Goal: Task Accomplishment & Management: Manage account settings

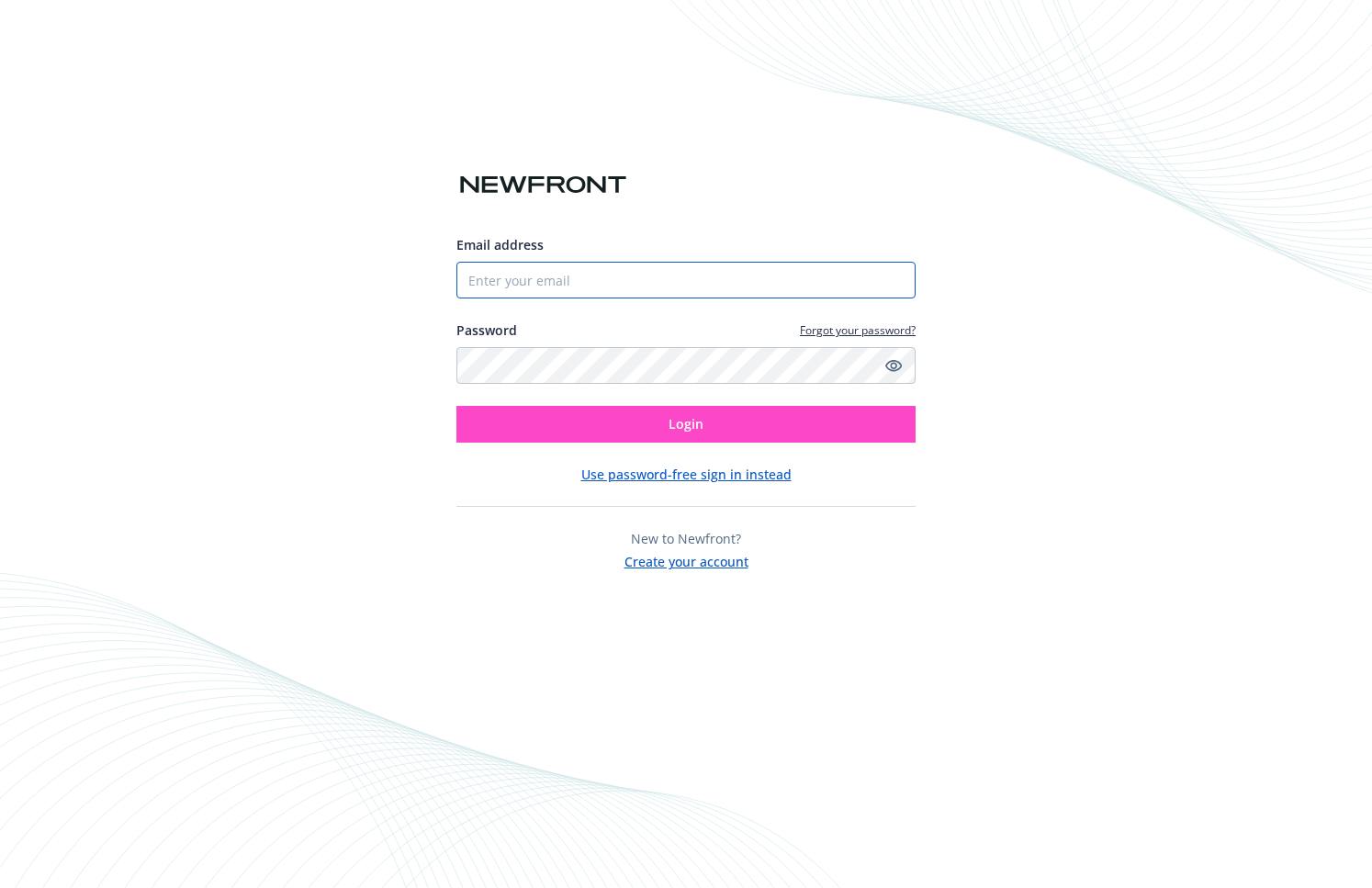
type input "[EMAIL_ADDRESS][DOMAIN_NAME]"
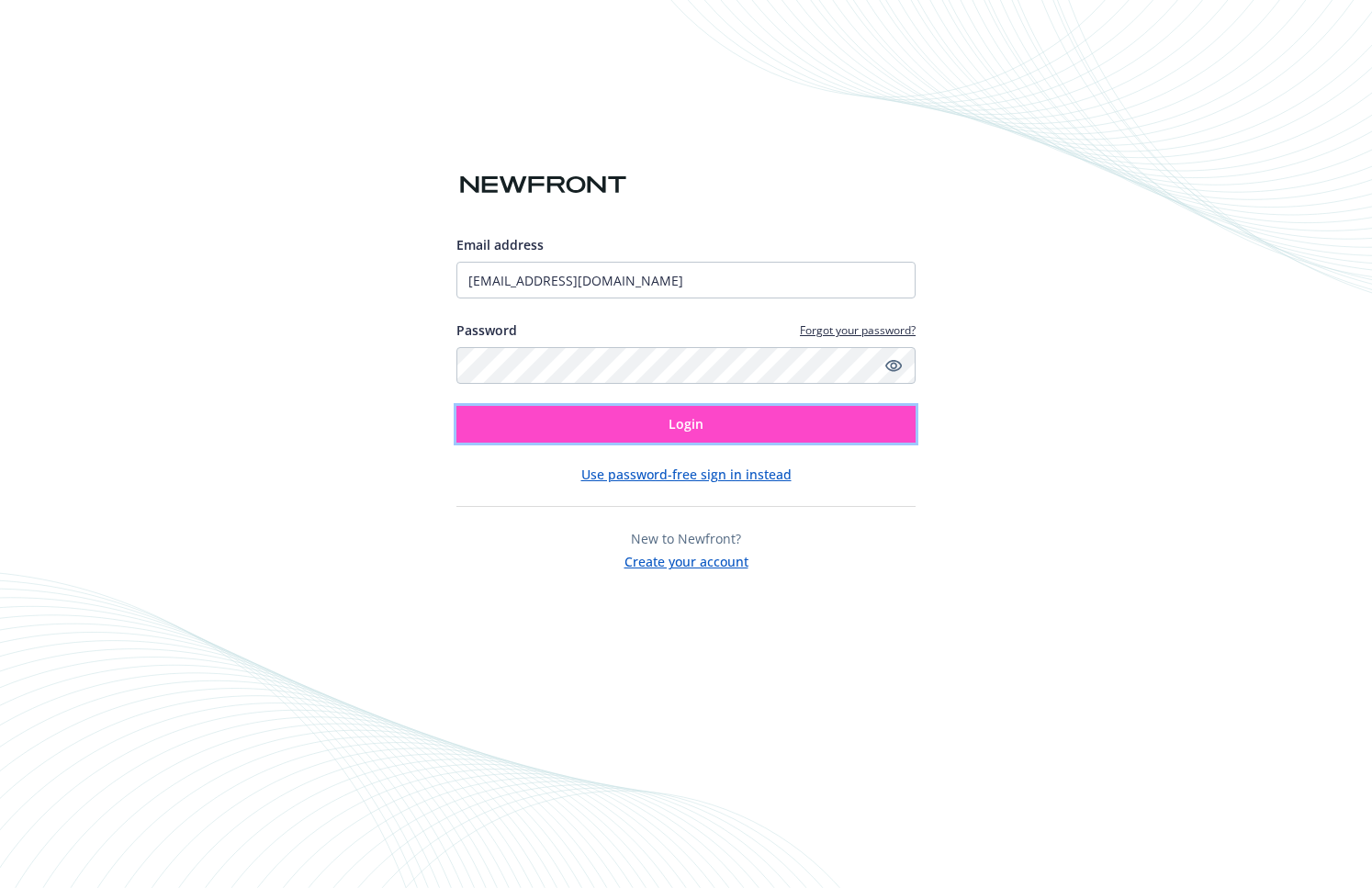
click at [669, 412] on button "Login" at bounding box center [686, 423] width 459 height 36
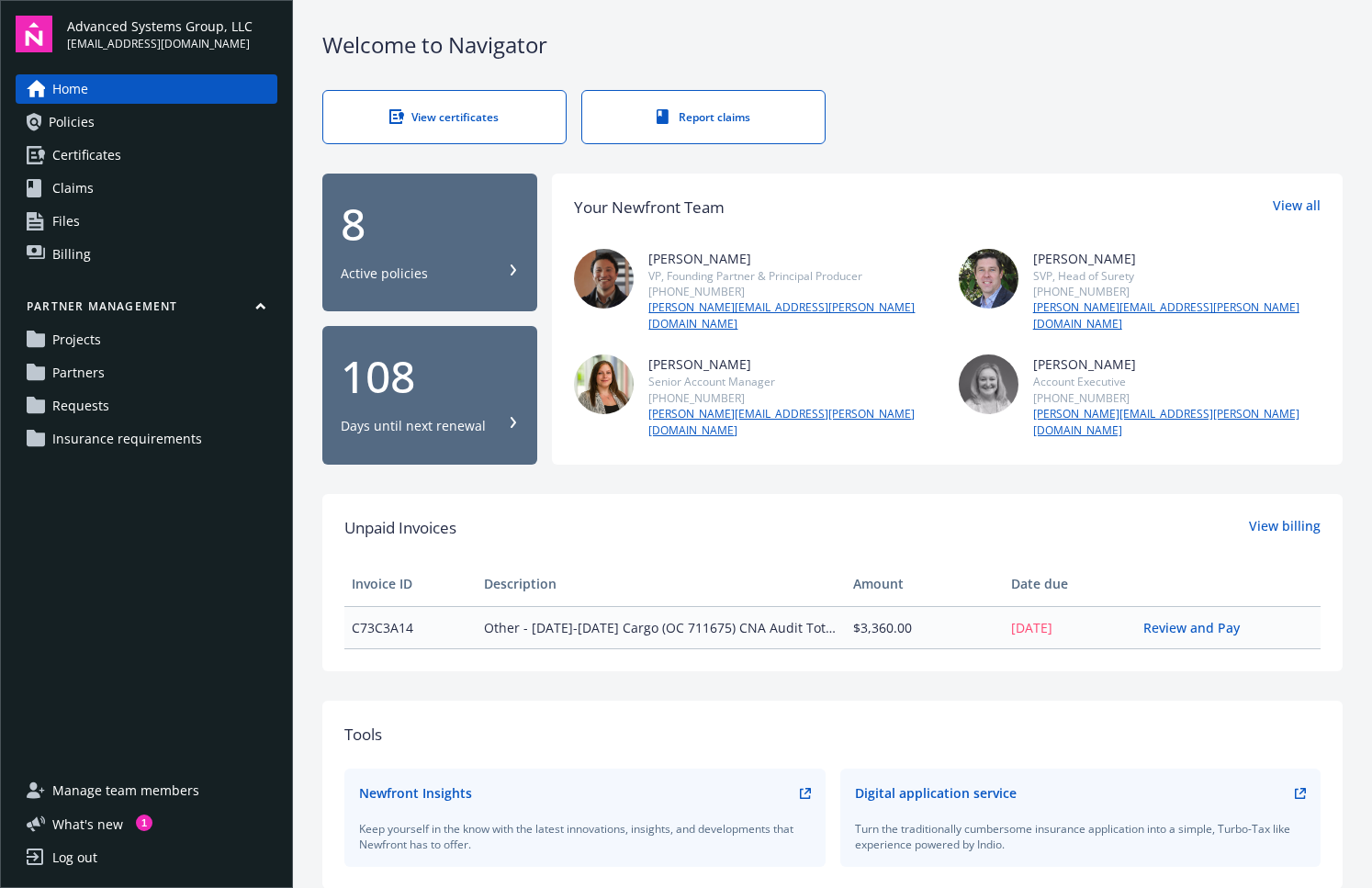
click at [200, 632] on div "Home Policies Certificates Claims Files Billing Partner management Projects Par…" at bounding box center [147, 414] width 262 height 679
click at [131, 378] on link "Partners" at bounding box center [147, 373] width 262 height 30
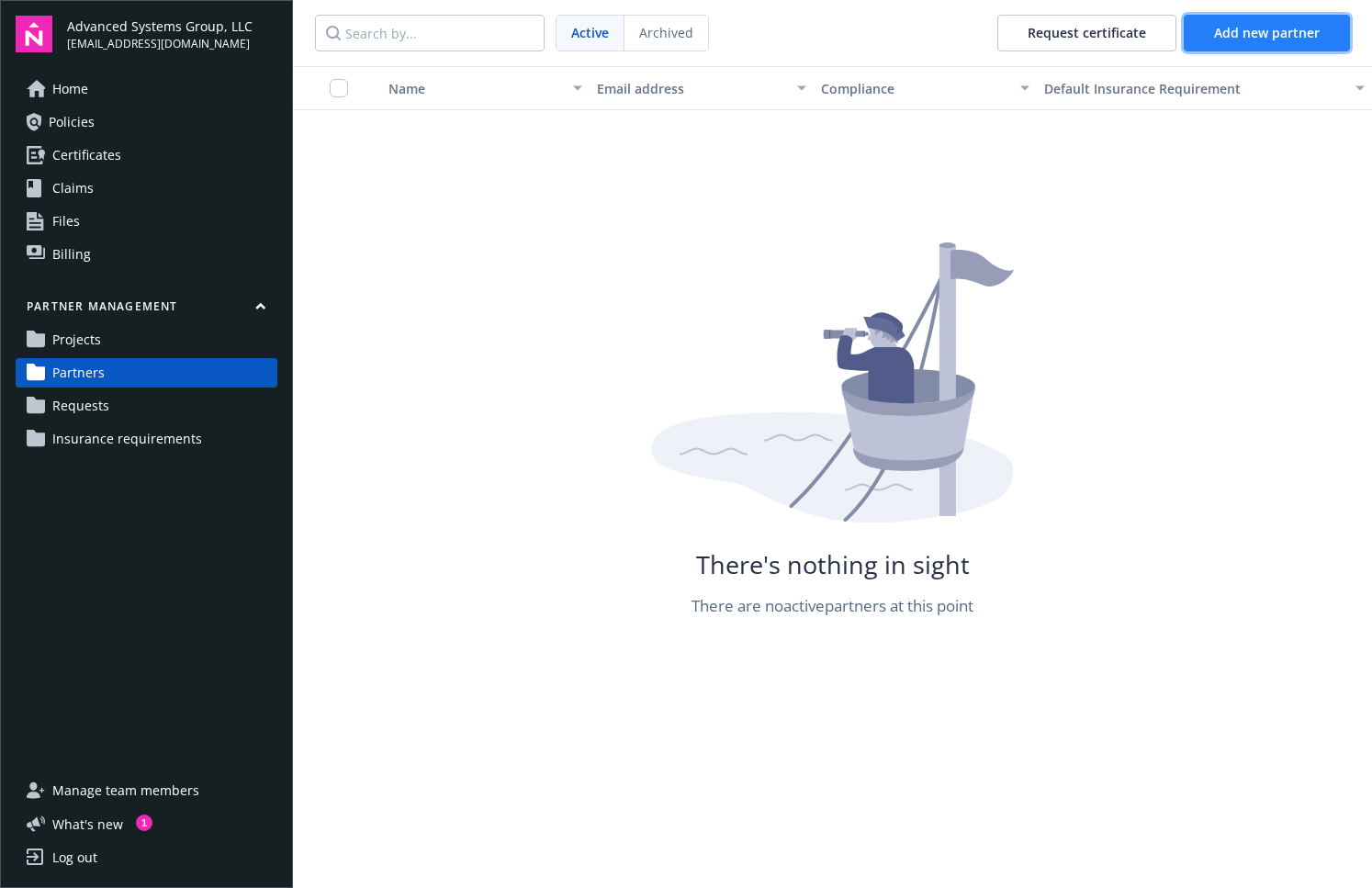
click at [1233, 35] on span "Add new partner" at bounding box center [1266, 32] width 105 height 18
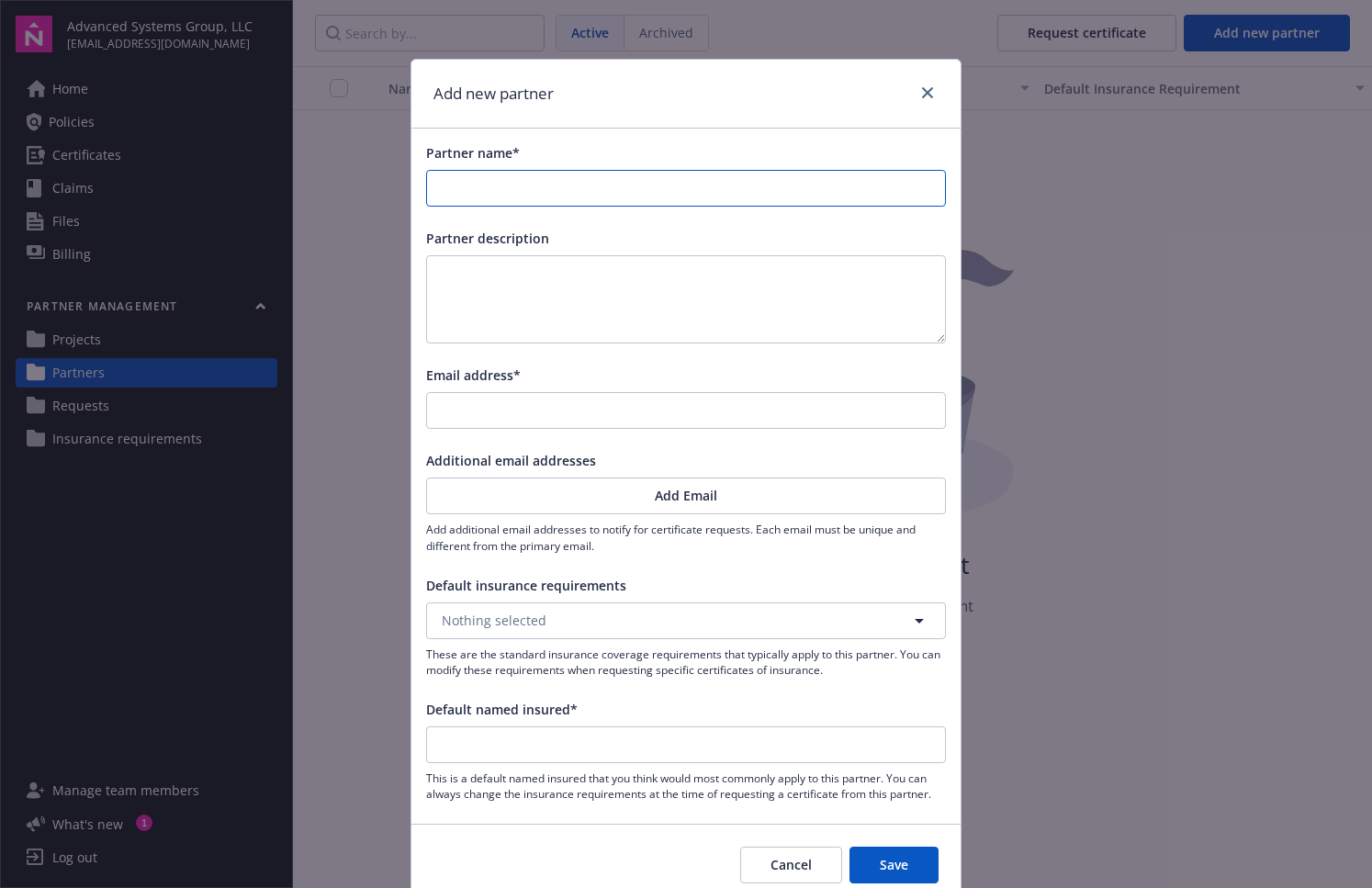
click at [542, 198] on input "Partner name*" at bounding box center [686, 188] width 518 height 34
paste input "Technical Artists Group"
type input "Technical Artists Group"
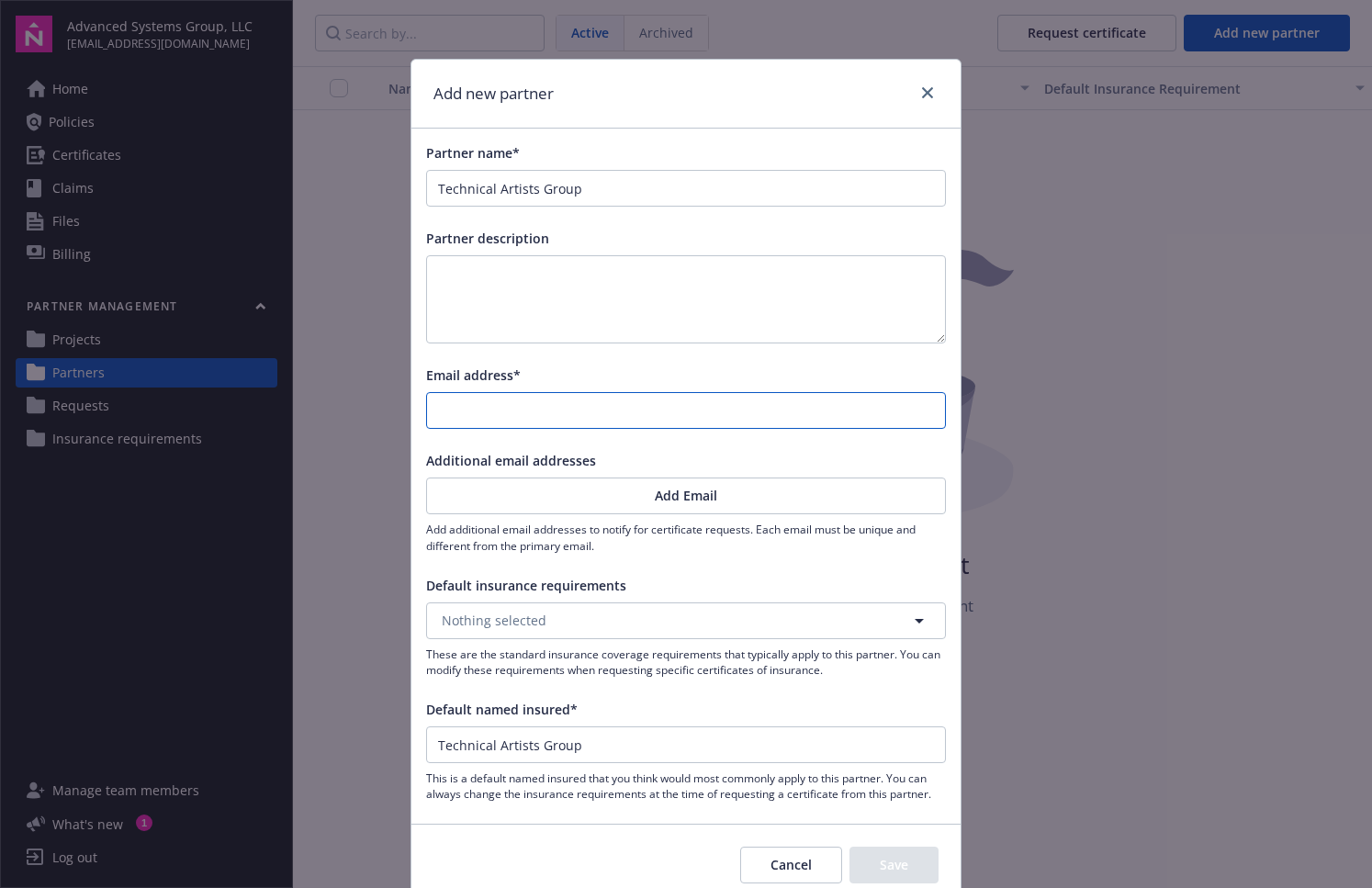
click at [528, 410] on input "Email address*" at bounding box center [686, 410] width 518 height 34
paste input "[EMAIL_ADDRESS][DOMAIN_NAME]"
type input "[EMAIL_ADDRESS][DOMAIN_NAME]"
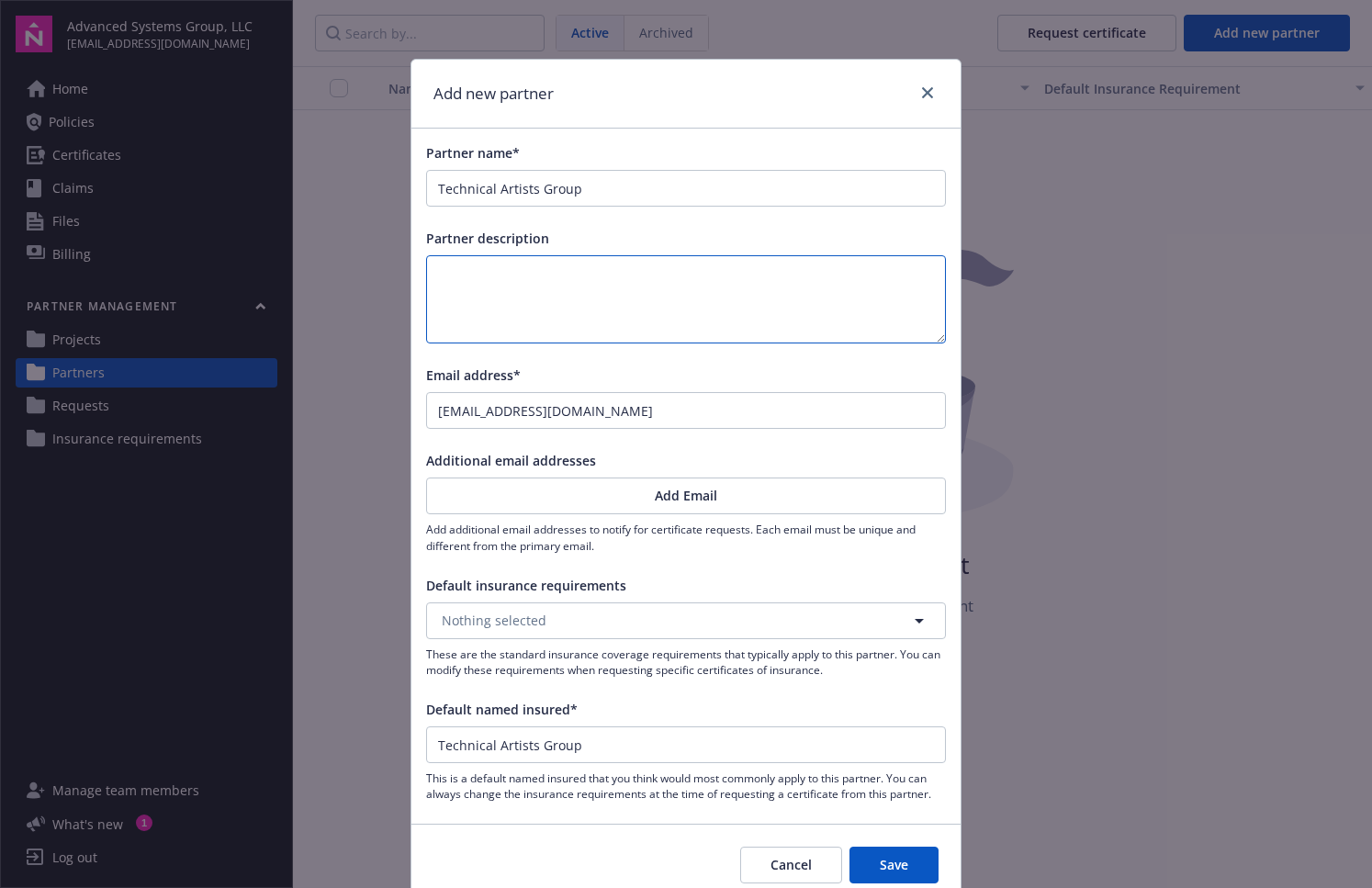
click at [583, 281] on textarea at bounding box center [686, 299] width 520 height 89
paste textarea "[PERSON_NAME]"
click at [522, 305] on textarea "[PERSON_NAME]" at bounding box center [686, 299] width 520 height 89
paste textarea "[EMAIL_ADDRESS][DOMAIN_NAME]"
click at [513, 296] on textarea "[PERSON_NAME] [EMAIL_ADDRESS][DOMAIN_NAME]" at bounding box center [686, 299] width 520 height 89
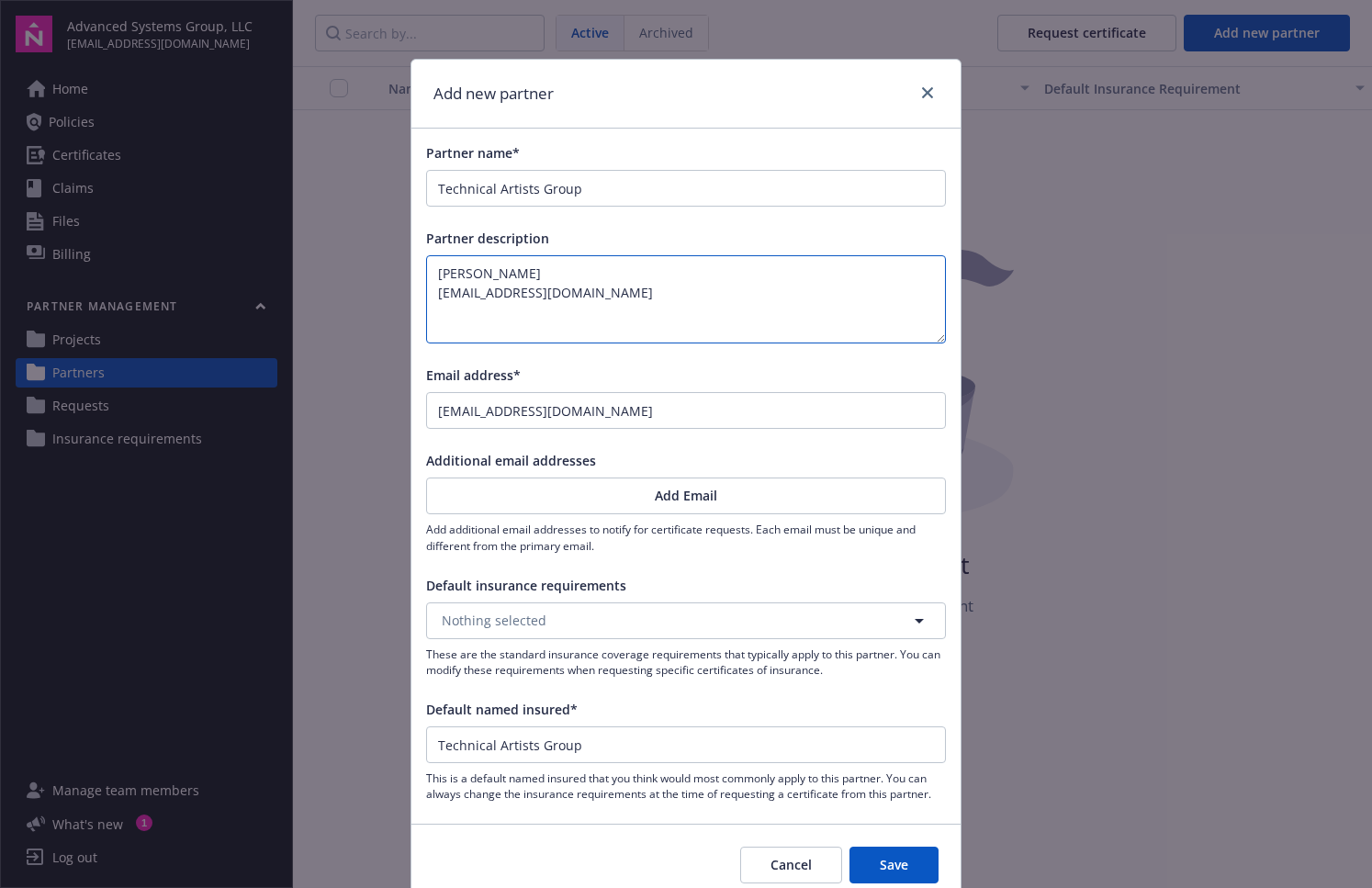
click at [512, 296] on textarea "[PERSON_NAME] [EMAIL_ADDRESS][DOMAIN_NAME]" at bounding box center [686, 299] width 520 height 89
click at [591, 264] on textarea "[PERSON_NAME]" at bounding box center [686, 299] width 520 height 89
click at [492, 275] on textarea "[PERSON_NAME]" at bounding box center [686, 299] width 520 height 89
click at [632, 285] on textarea "[PERSON_NAME]" at bounding box center [686, 299] width 520 height 89
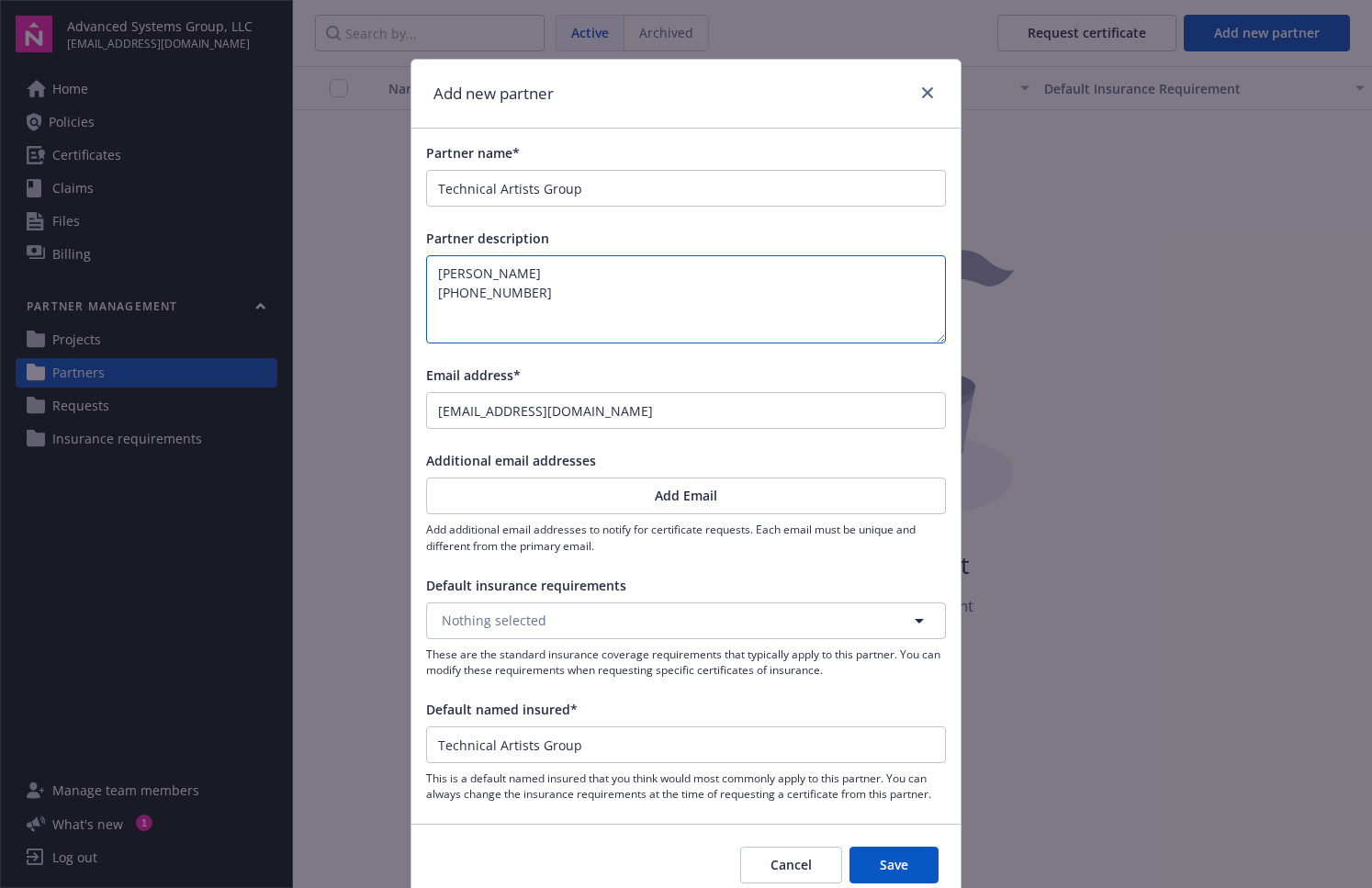
type textarea "[PERSON_NAME] [PHONE_NUMBER]"
click at [897, 870] on button "Save" at bounding box center [894, 864] width 89 height 36
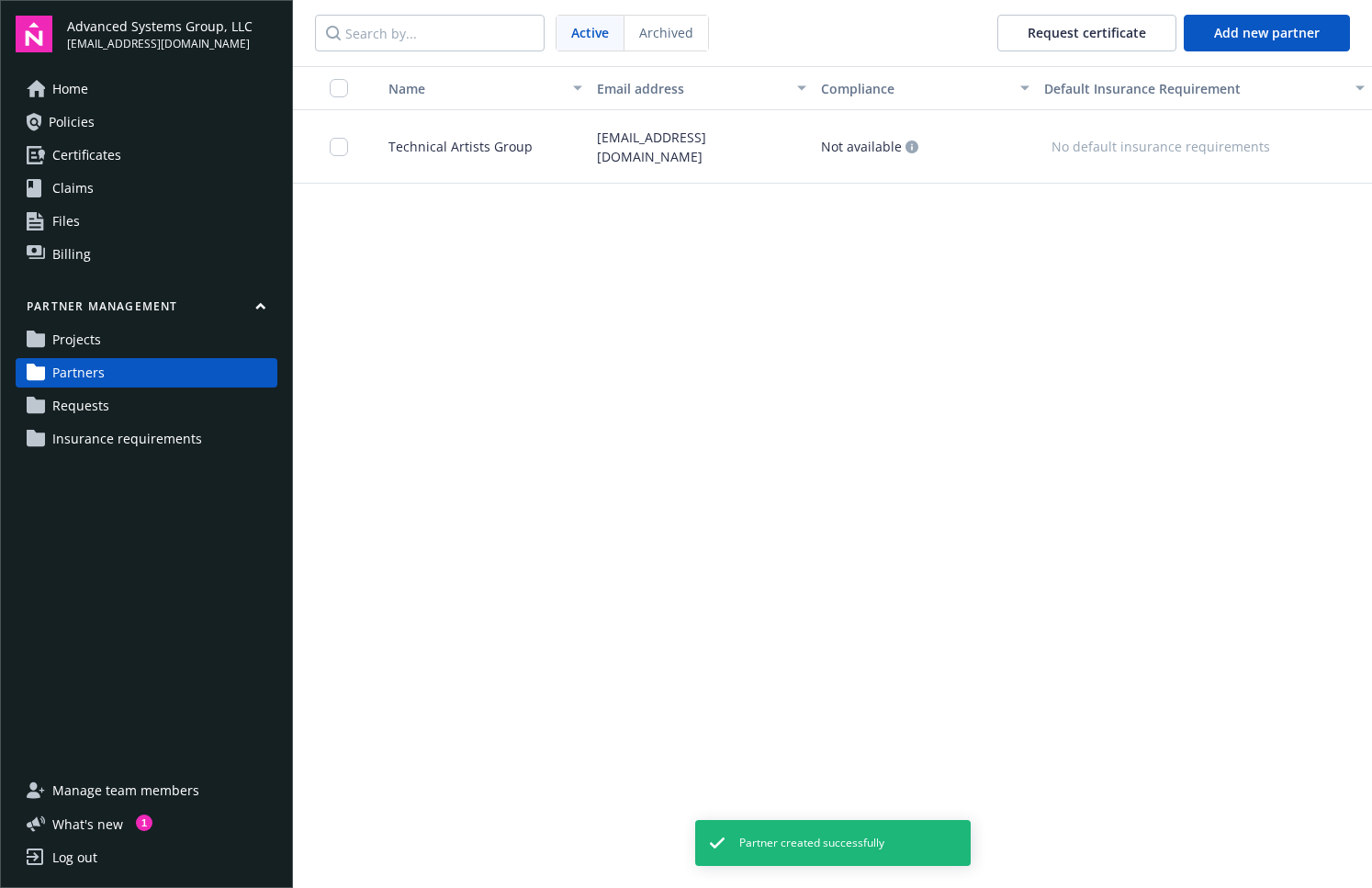
click at [657, 146] on div "[EMAIL_ADDRESS][DOMAIN_NAME]" at bounding box center [701, 147] width 223 height 74
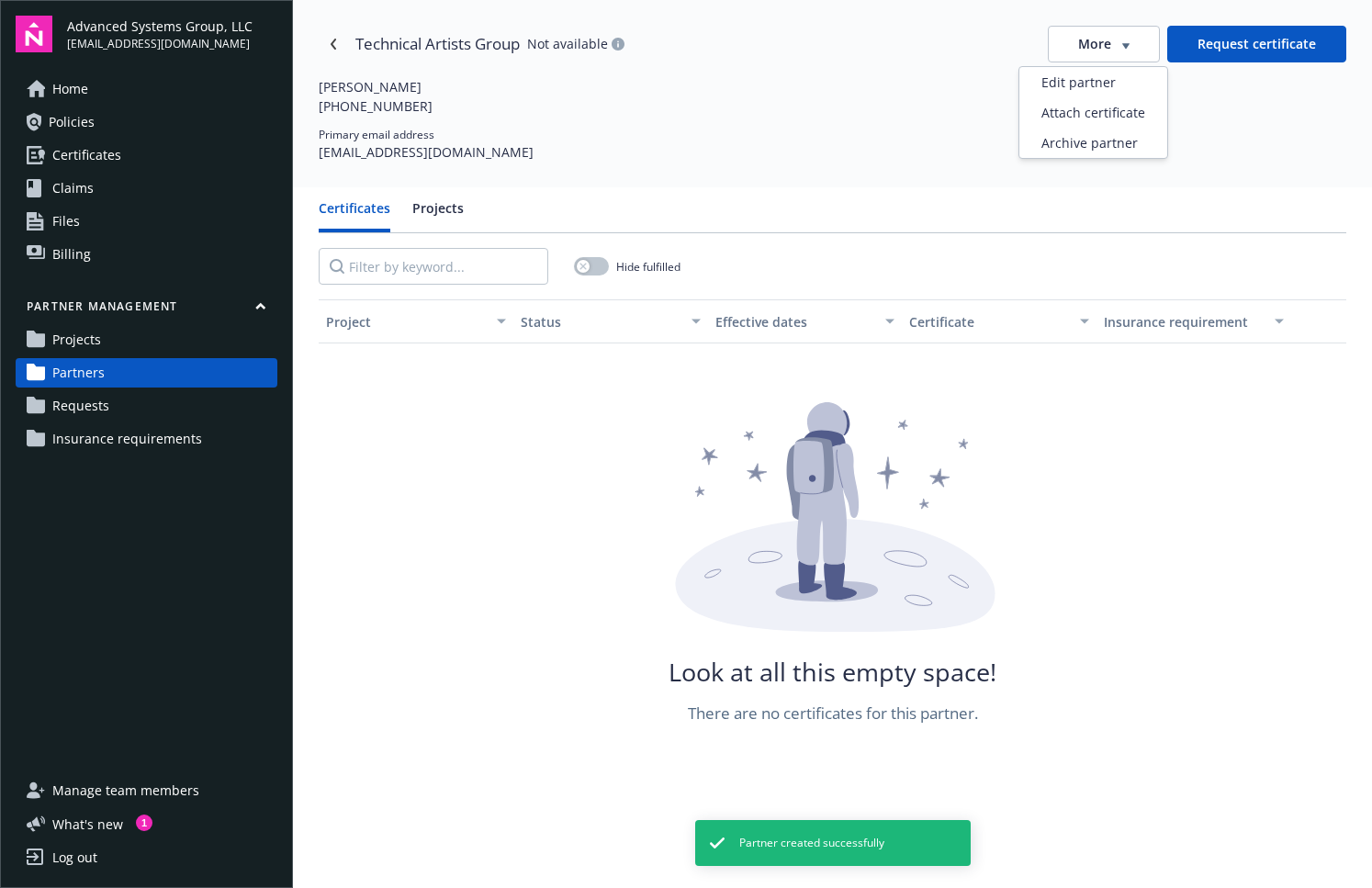
click at [1122, 47] on button "More" at bounding box center [1104, 43] width 112 height 36
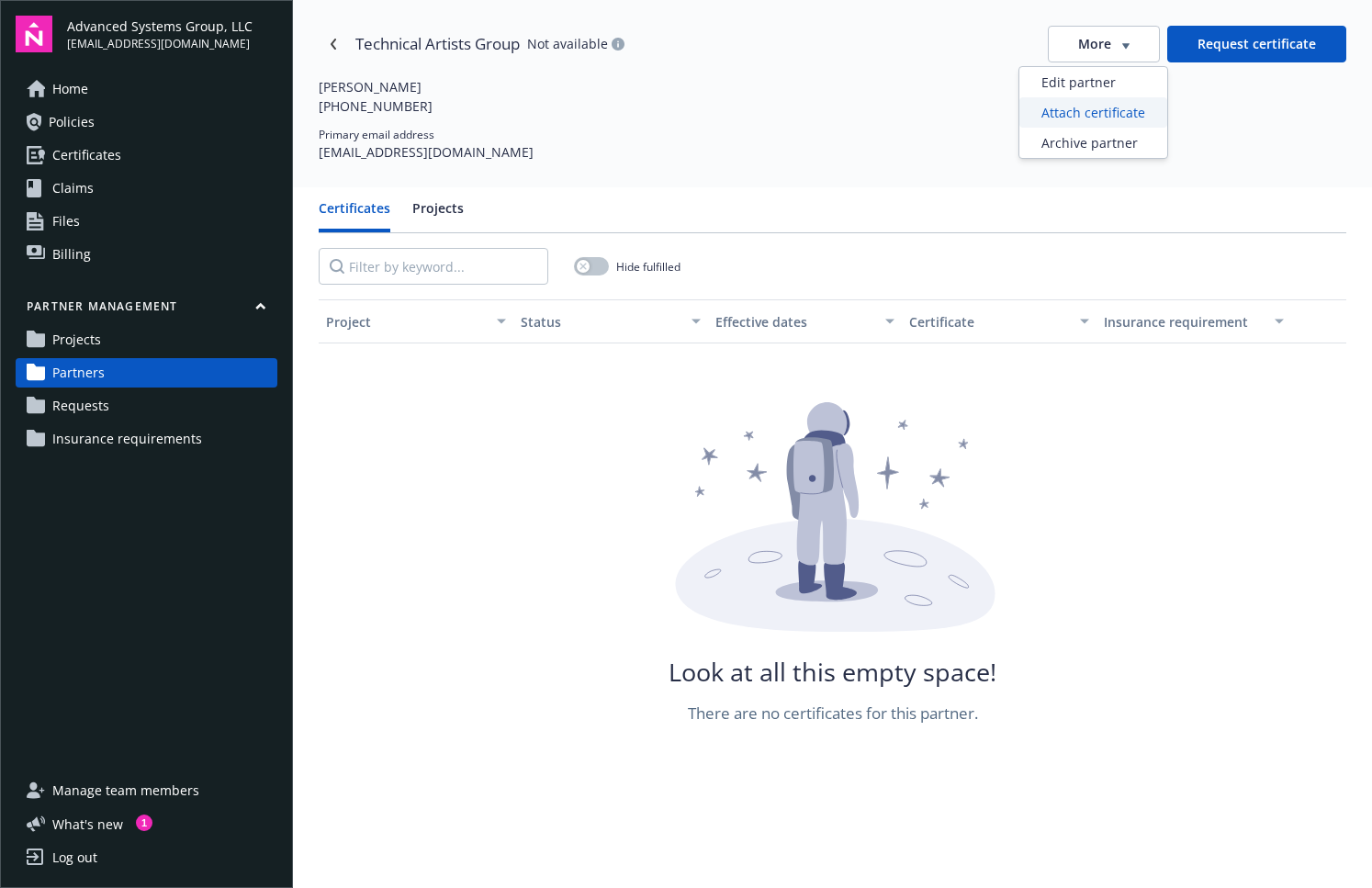
click at [1090, 112] on div "Attach certificate" at bounding box center [1093, 112] width 148 height 31
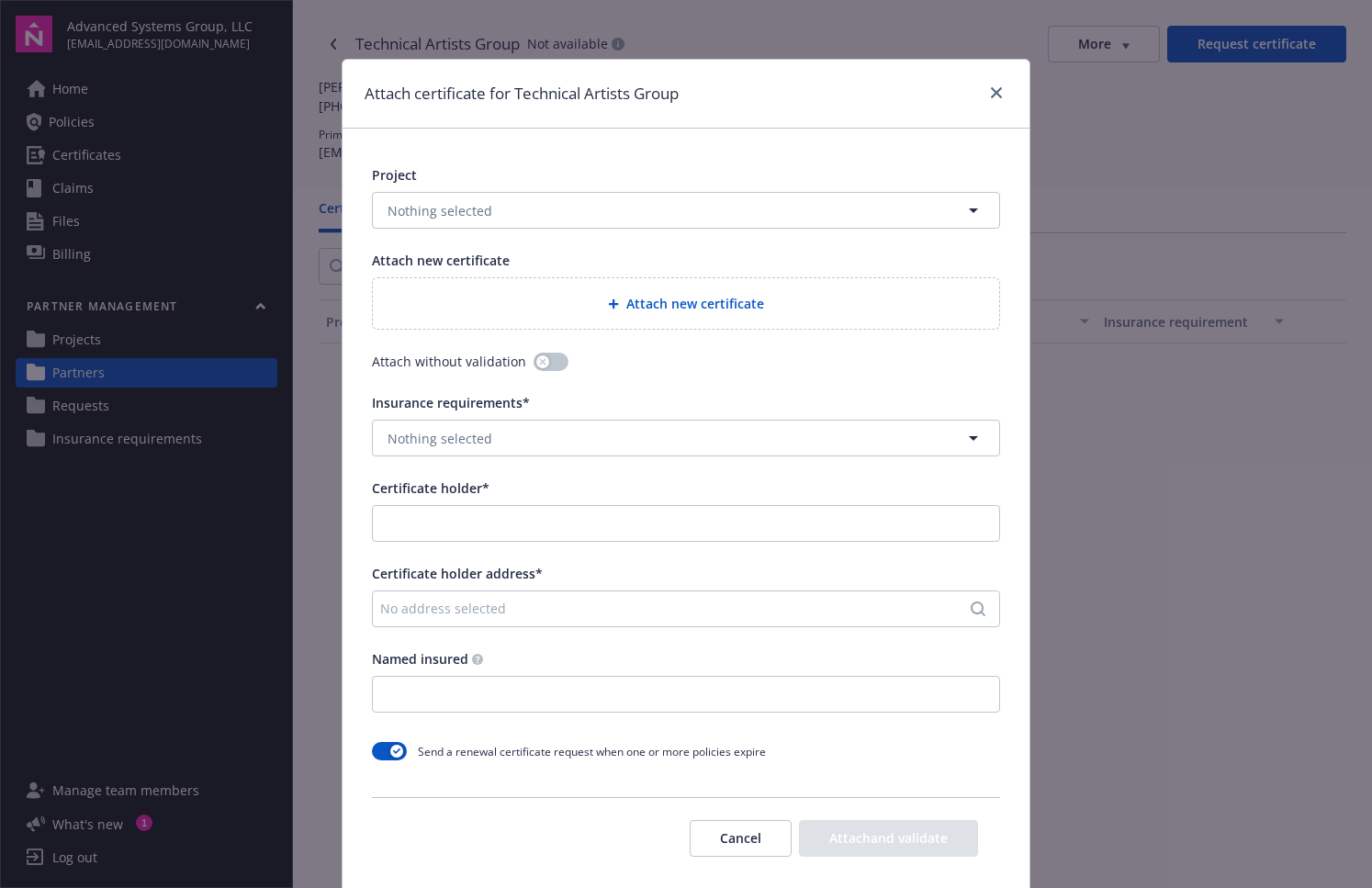
click at [654, 299] on span "Attach new certificate" at bounding box center [695, 304] width 138 height 20
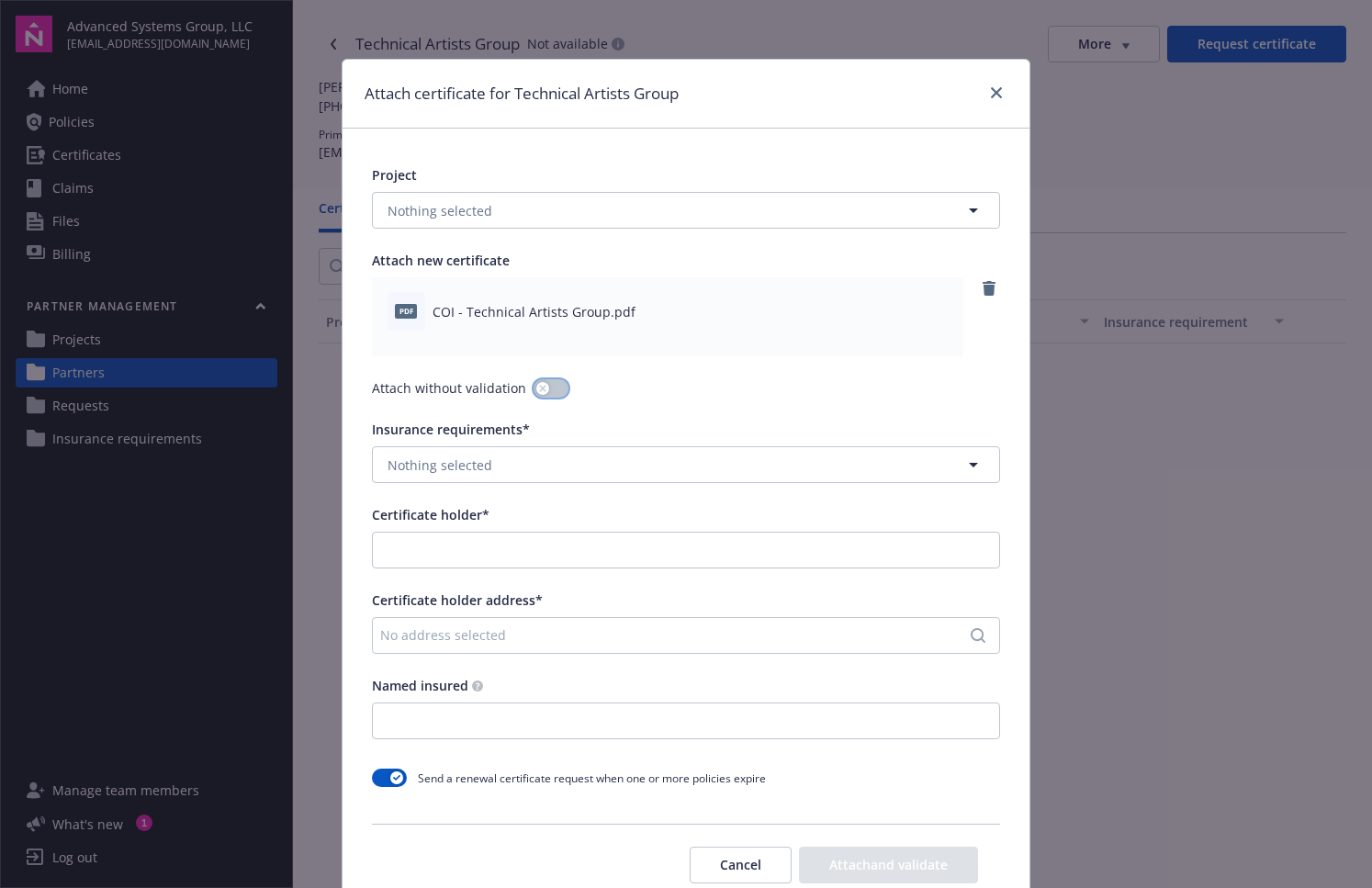
click at [539, 385] on icon "button" at bounding box center [542, 388] width 7 height 7
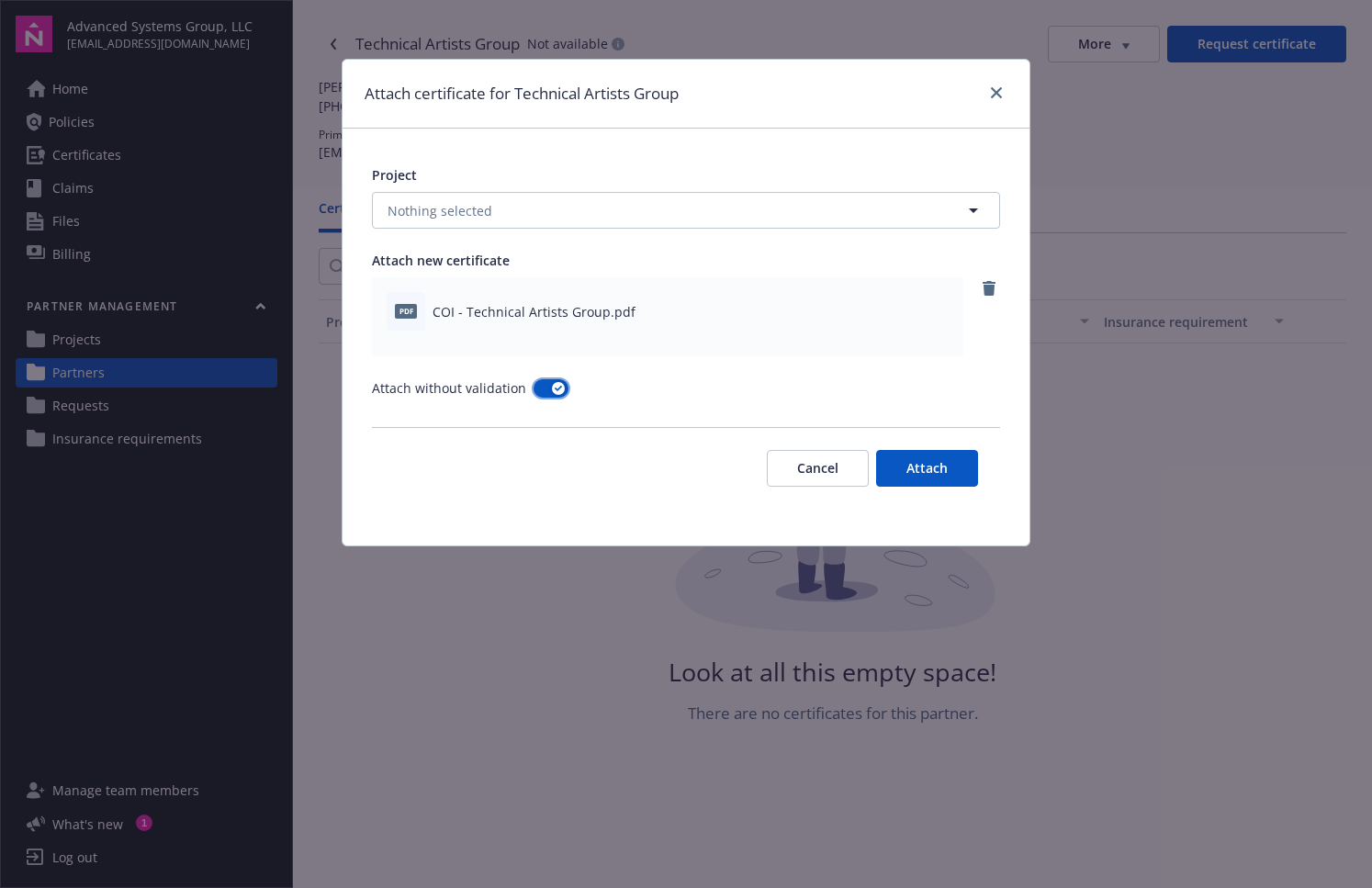
click at [541, 396] on button "button" at bounding box center [550, 388] width 34 height 19
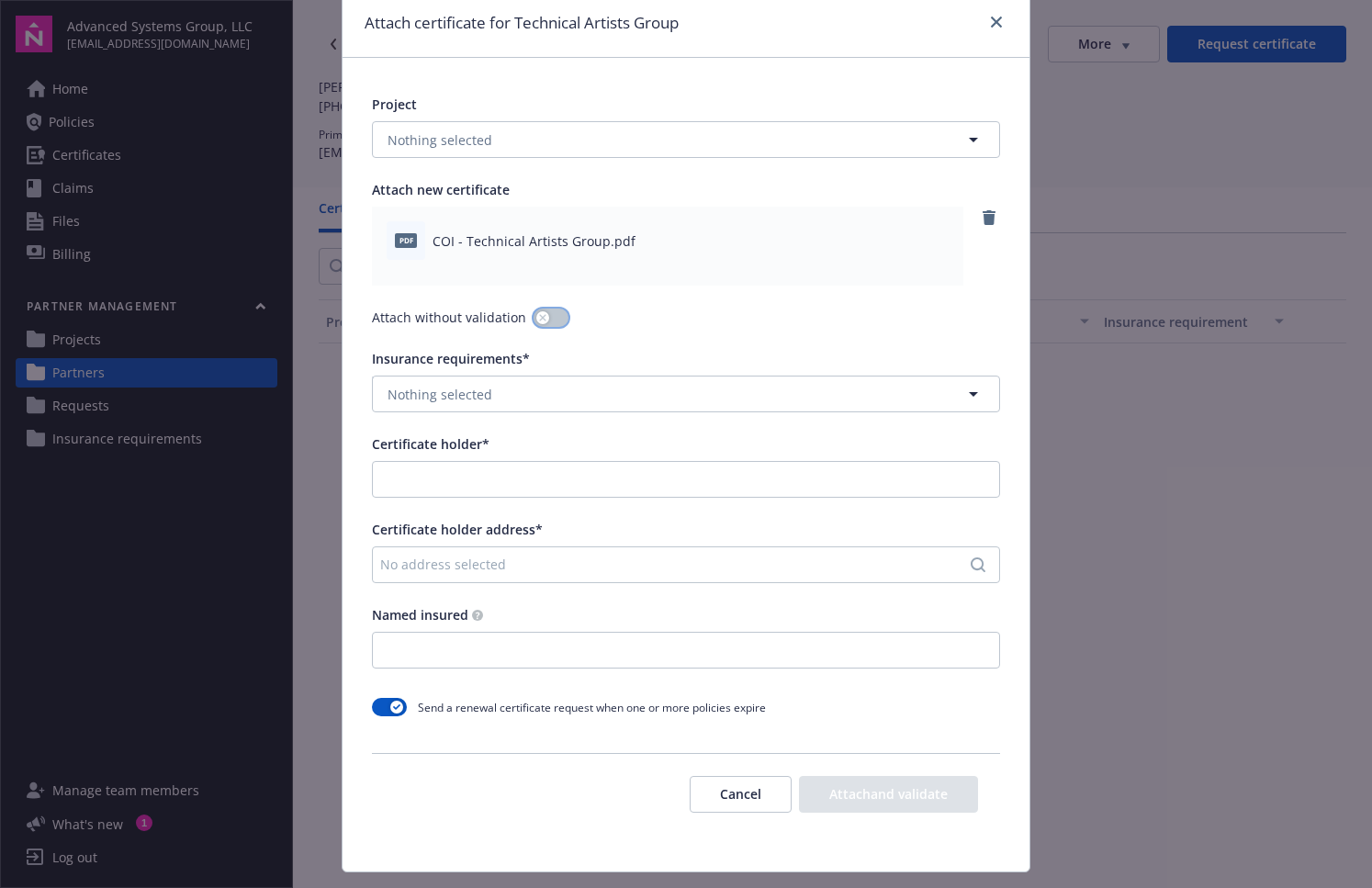
scroll to position [92, 0]
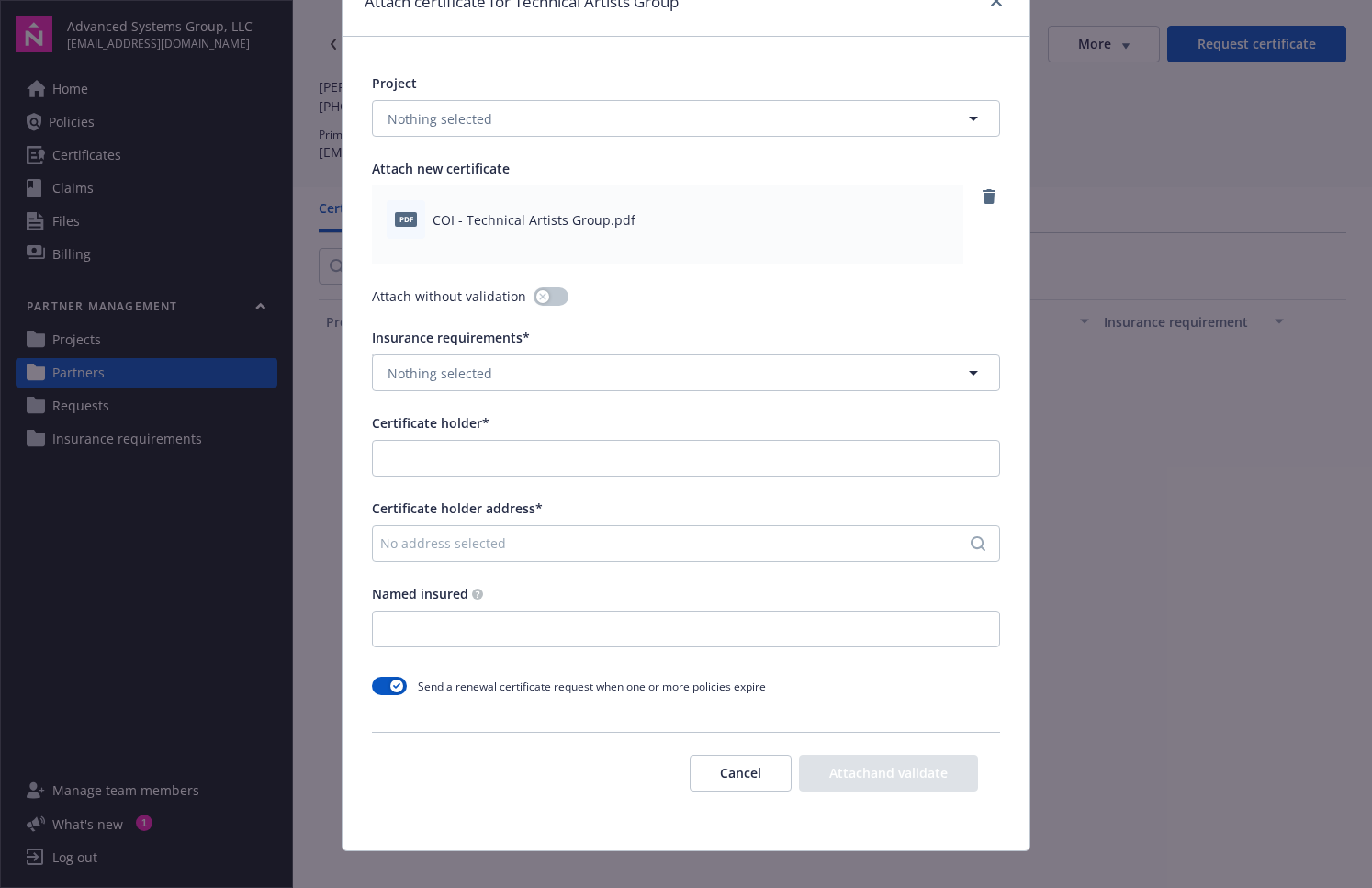
click at [662, 541] on div "No address selected" at bounding box center [676, 543] width 593 height 20
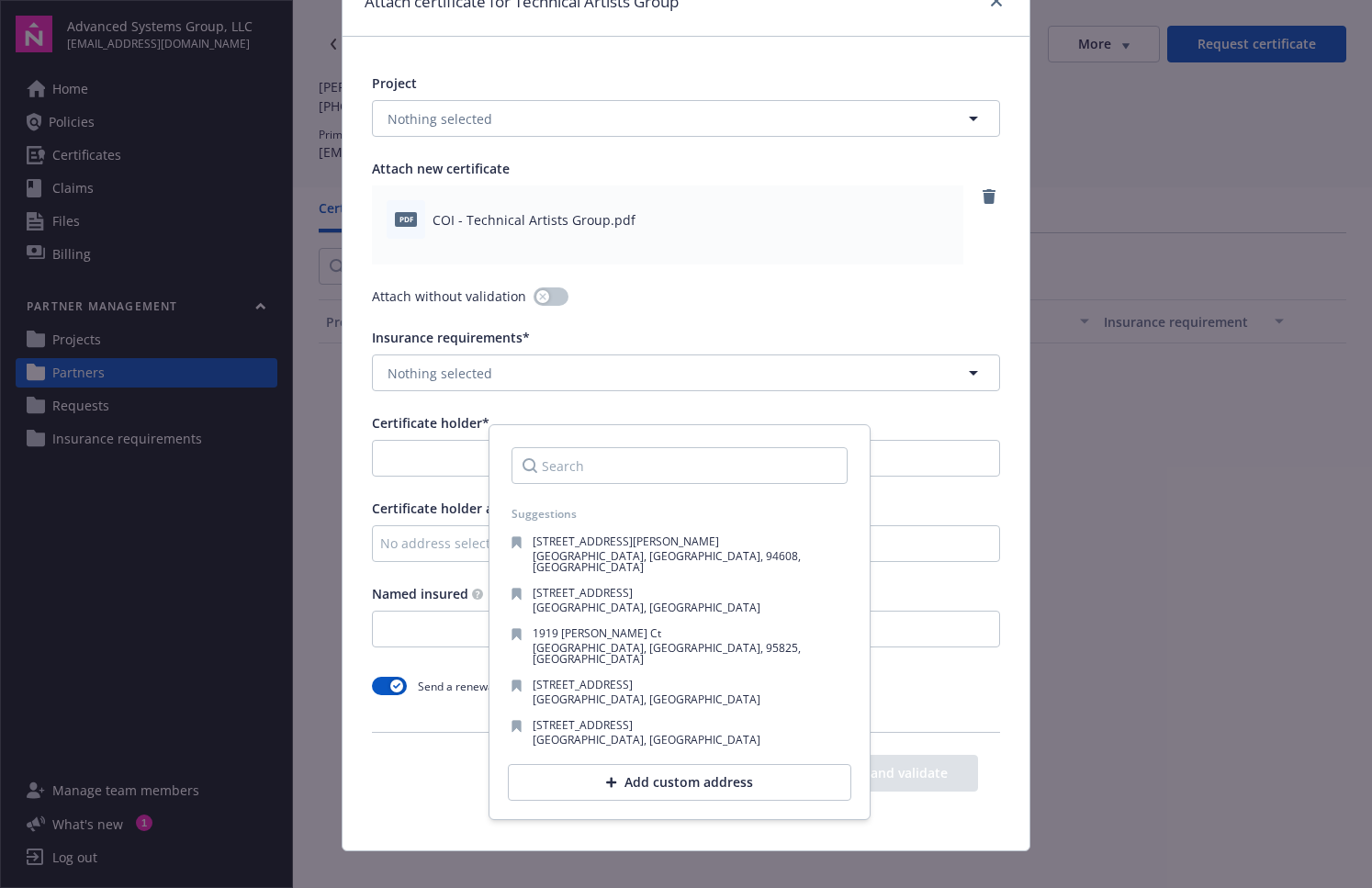
click at [640, 273] on div "Project Nothing selected Attach new certificate pdf COI - Technical Artists Gro…" at bounding box center [686, 443] width 687 height 814
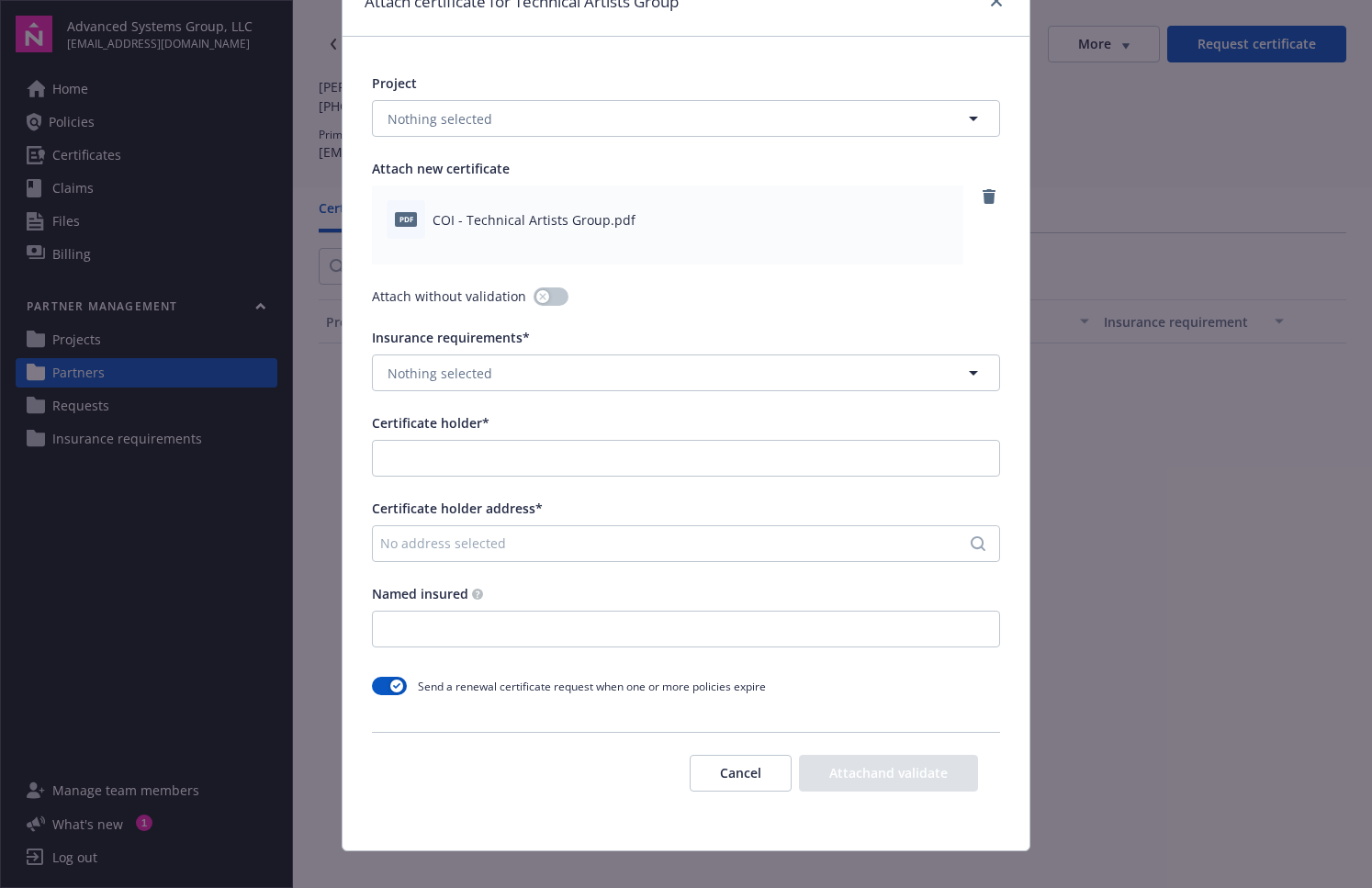
click at [523, 541] on div "No address selected" at bounding box center [676, 543] width 593 height 20
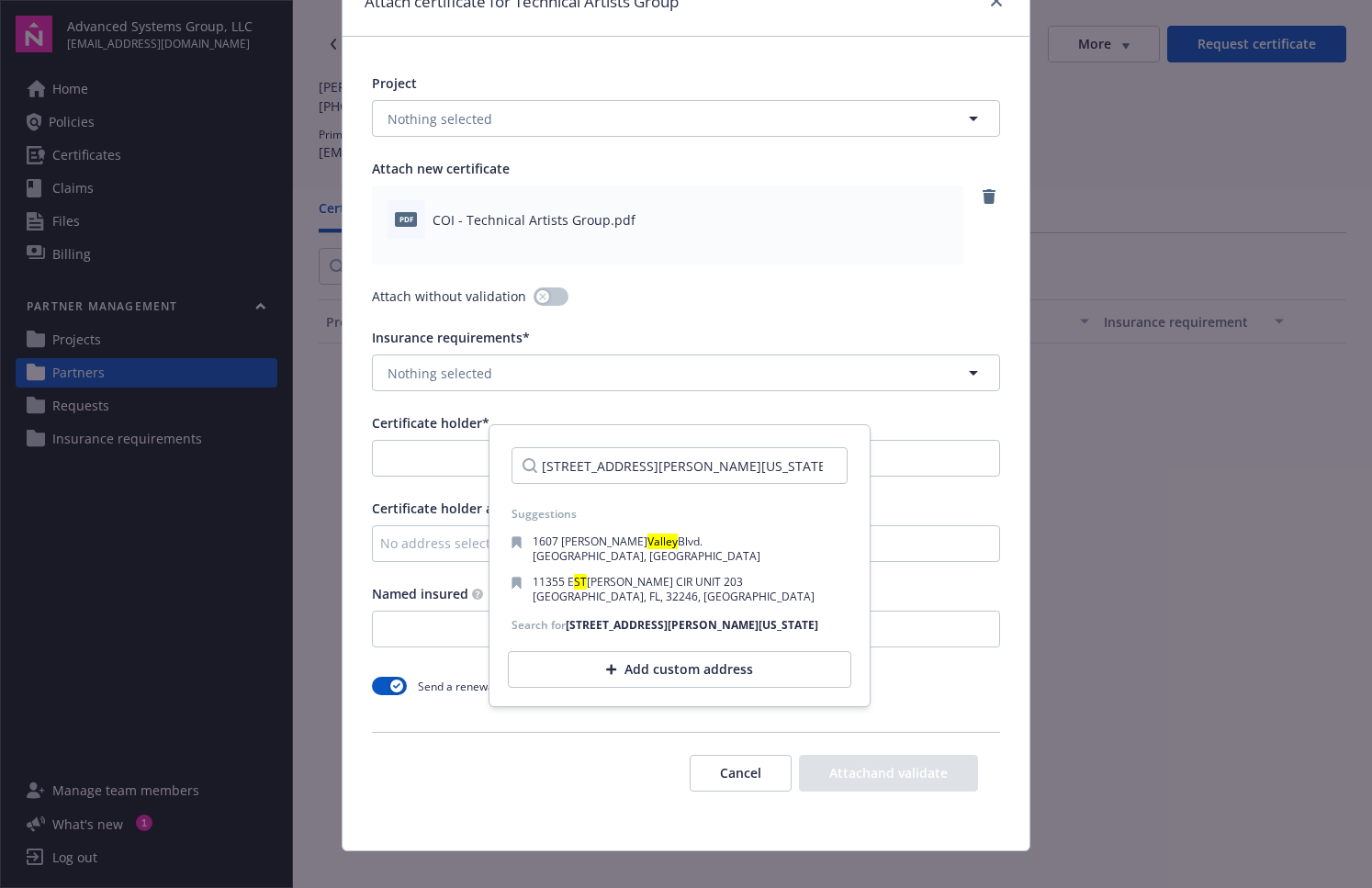
scroll to position [0, 27]
click at [615, 464] on input "[STREET_ADDRESS][PERSON_NAME][US_STATE]" at bounding box center [679, 465] width 336 height 36
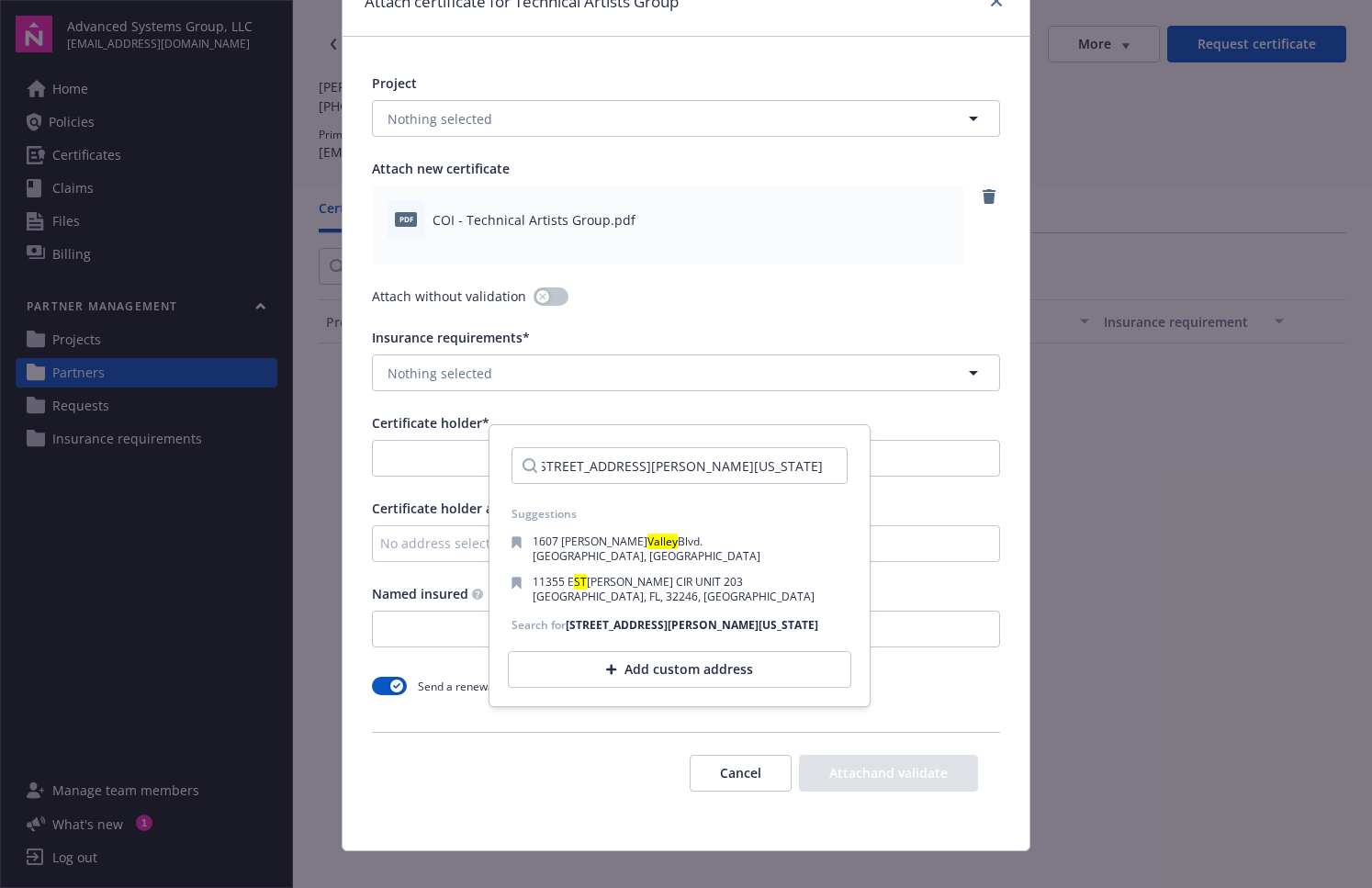
click at [632, 463] on input "[STREET_ADDRESS][PERSON_NAME][US_STATE]" at bounding box center [679, 465] width 336 height 36
click at [597, 465] on input "[STREET_ADDRESS][PERSON_NAME][US_STATE]" at bounding box center [679, 465] width 336 height 36
drag, startPoint x: 555, startPoint y: 468, endPoint x: 704, endPoint y: 451, distance: 150.0
click at [980, 482] on body "Advanced Systems Group, LLC [EMAIL_ADDRESS][DOMAIN_NAME] Home Policies Certific…" at bounding box center [686, 444] width 1372 height 888
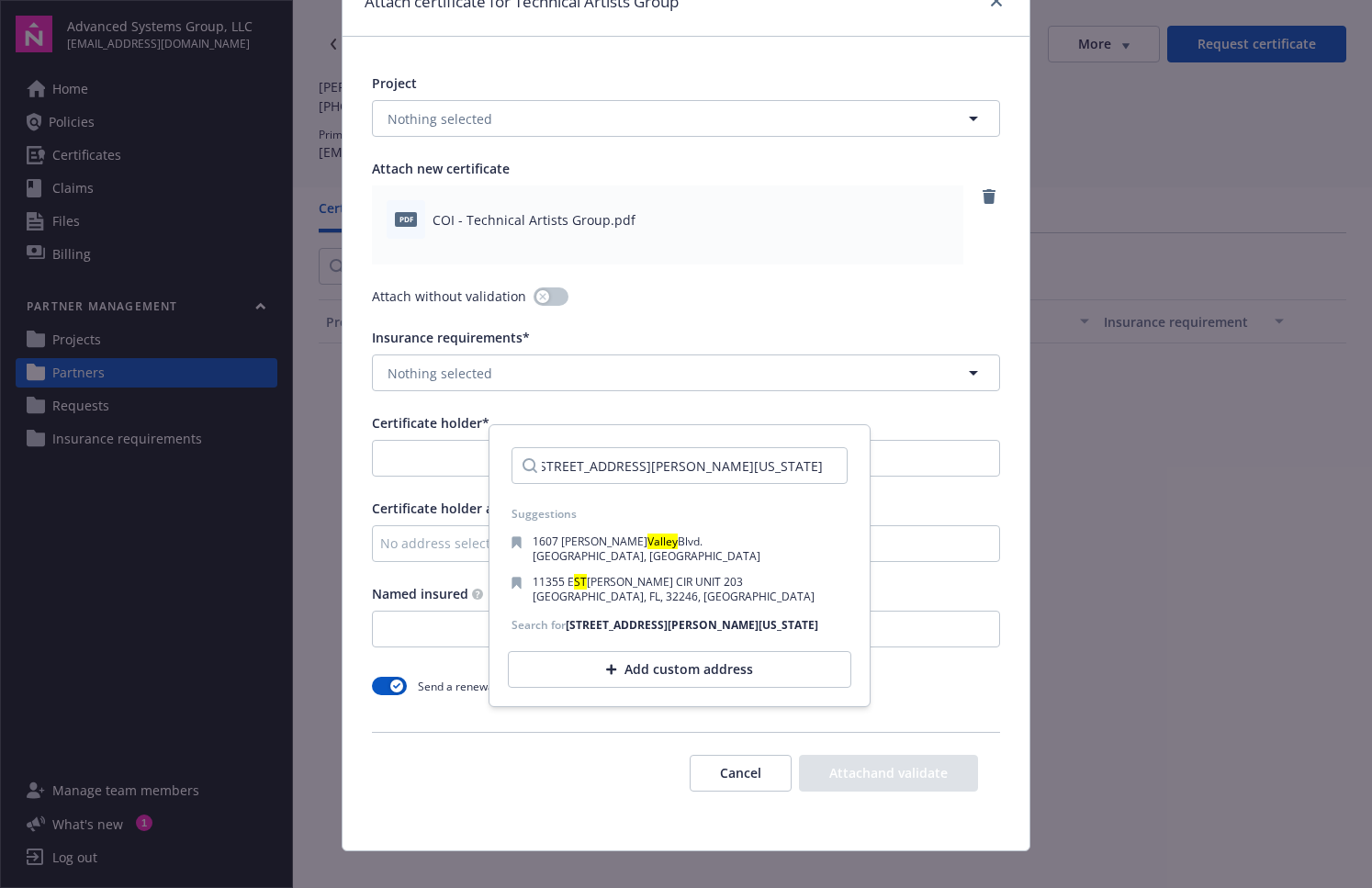
click at [660, 464] on input "[STREET_ADDRESS][PERSON_NAME][US_STATE]" at bounding box center [679, 465] width 336 height 36
click at [663, 465] on input "[STREET_ADDRESS][PERSON_NAME][US_STATE]" at bounding box center [679, 465] width 336 height 36
click at [626, 464] on input "[STREET_ADDRESS][PERSON_NAME][US_STATE]" at bounding box center [679, 465] width 336 height 36
drag, startPoint x: 612, startPoint y: 467, endPoint x: 949, endPoint y: 489, distance: 337.7
click at [949, 489] on body "Advanced Systems Group, LLC [EMAIL_ADDRESS][DOMAIN_NAME] Home Policies Certific…" at bounding box center [686, 444] width 1372 height 888
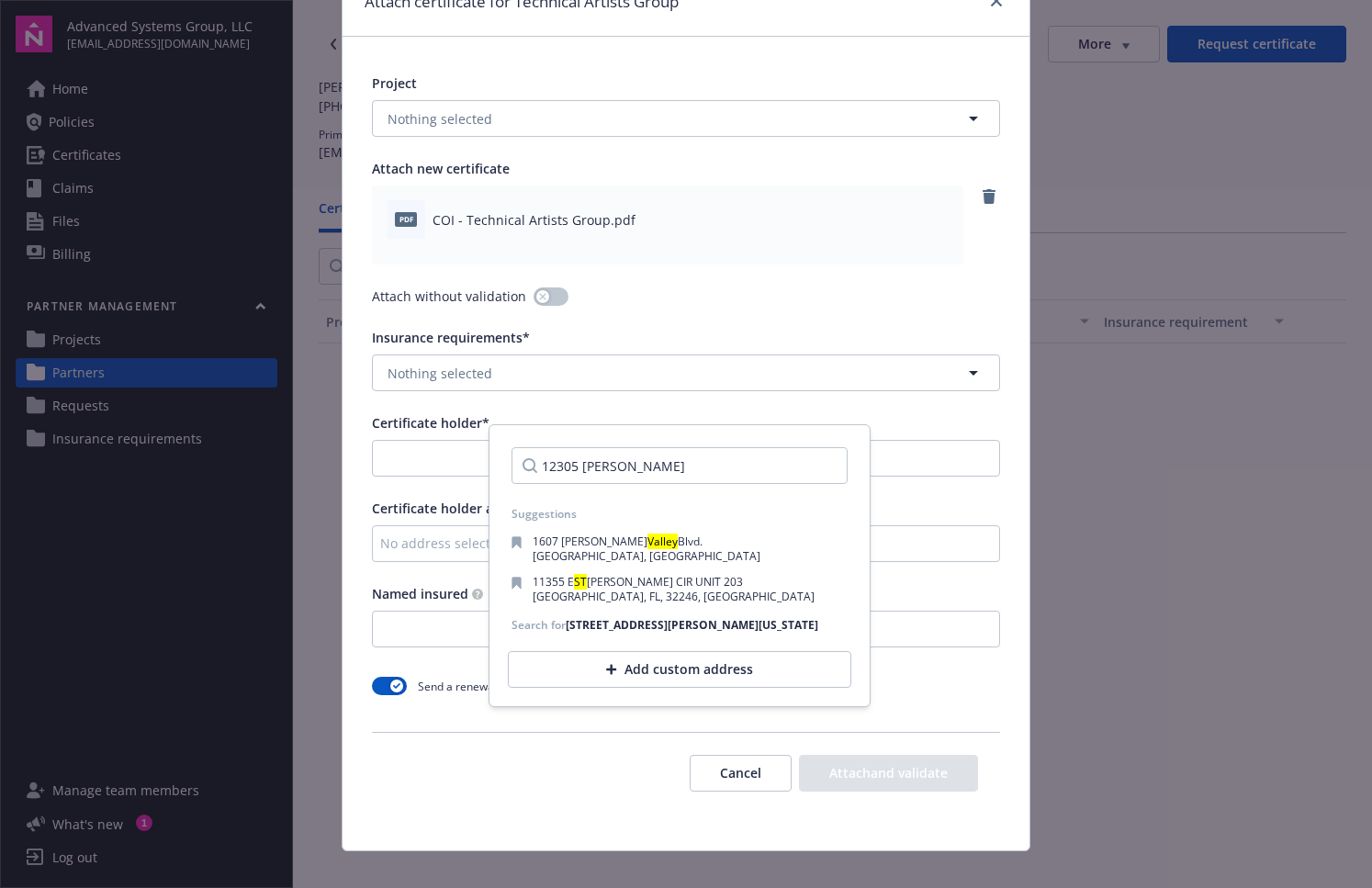
scroll to position [0, 0]
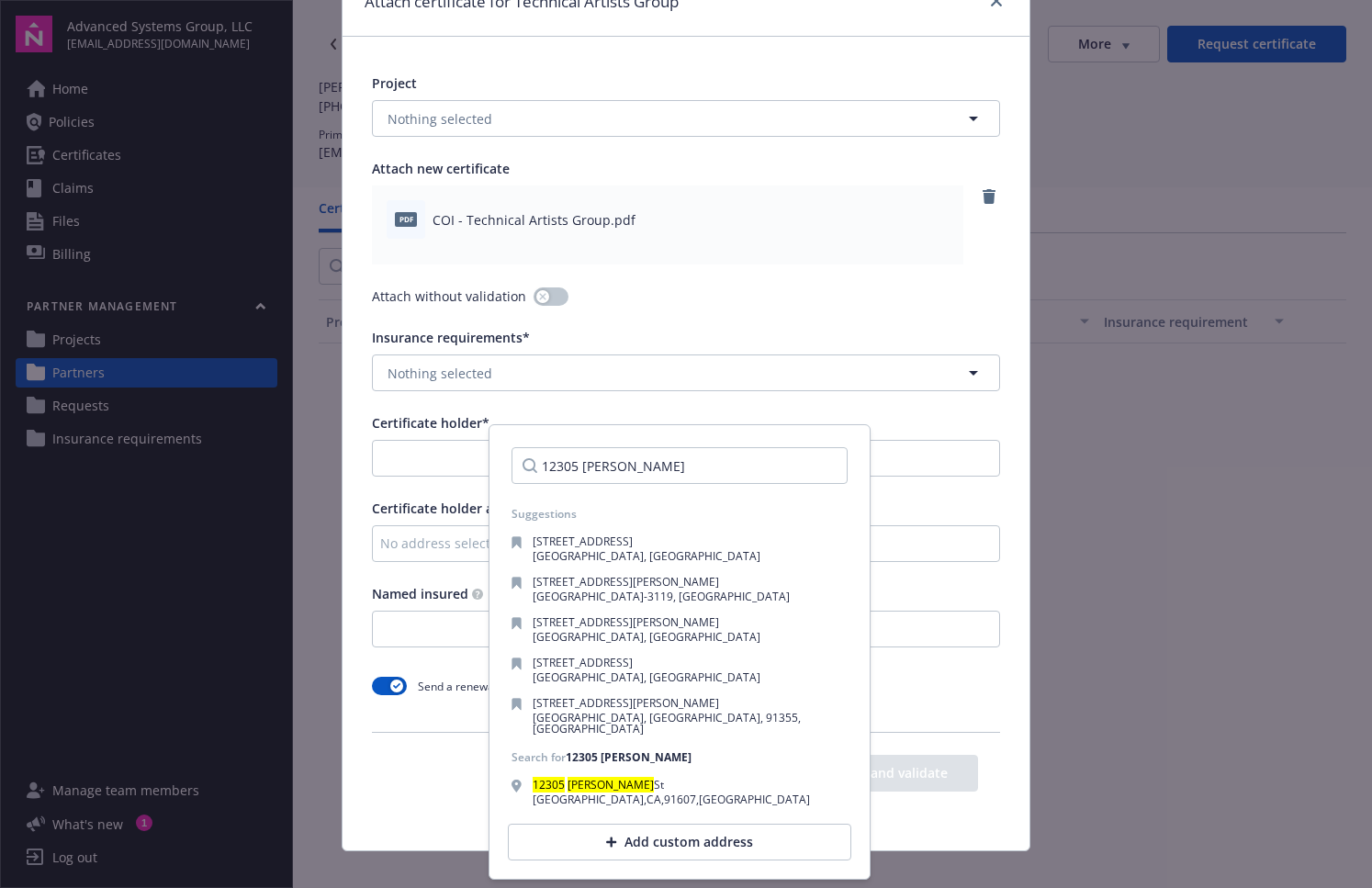
type input "12305 [PERSON_NAME]"
click at [707, 837] on div "Add custom address" at bounding box center [679, 842] width 343 height 36
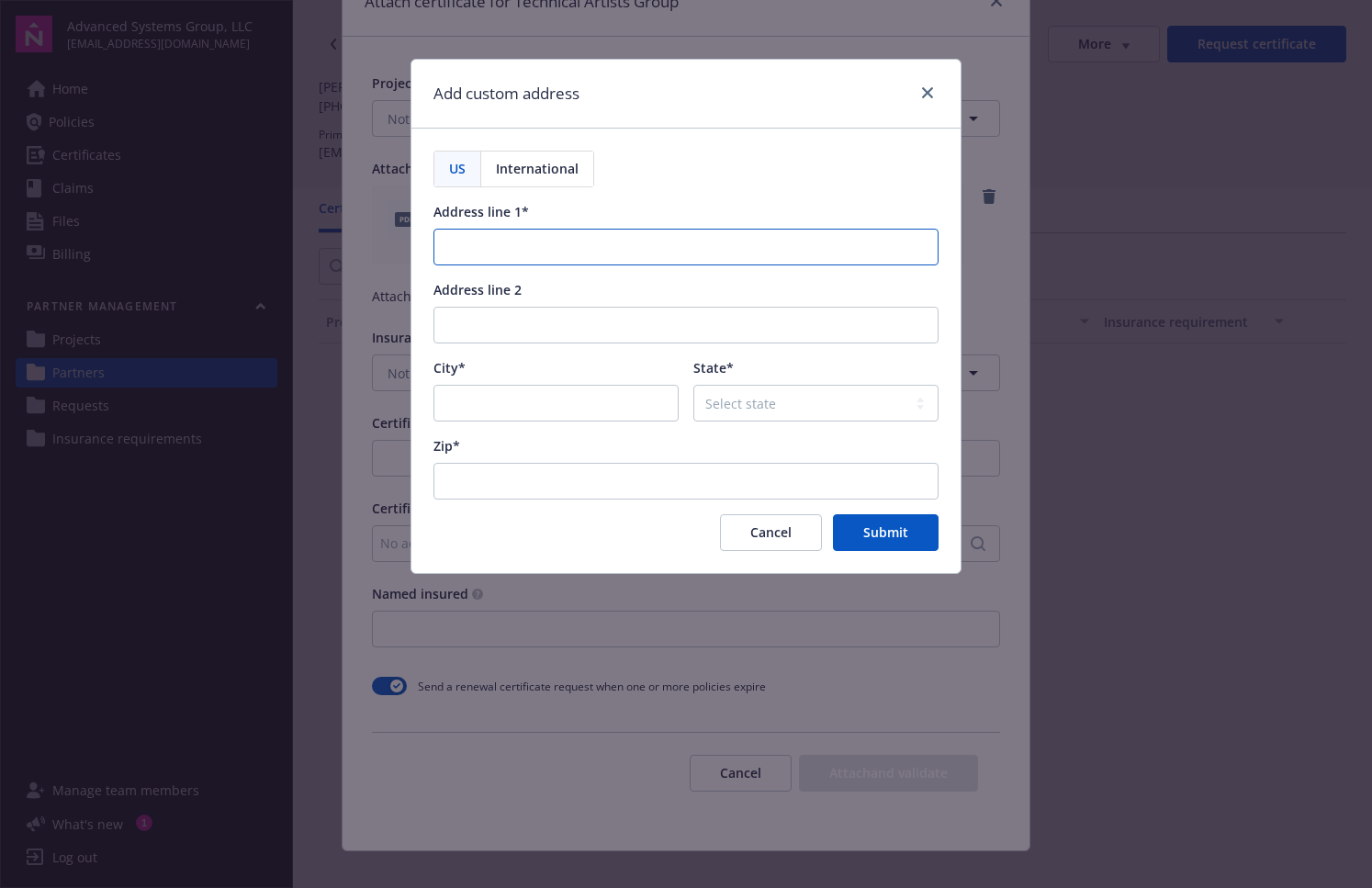
click at [528, 241] on input "Address line 1*" at bounding box center [685, 246] width 505 height 36
paste input "[STREET_ADDRESS][PERSON_NAME][US_STATE]"
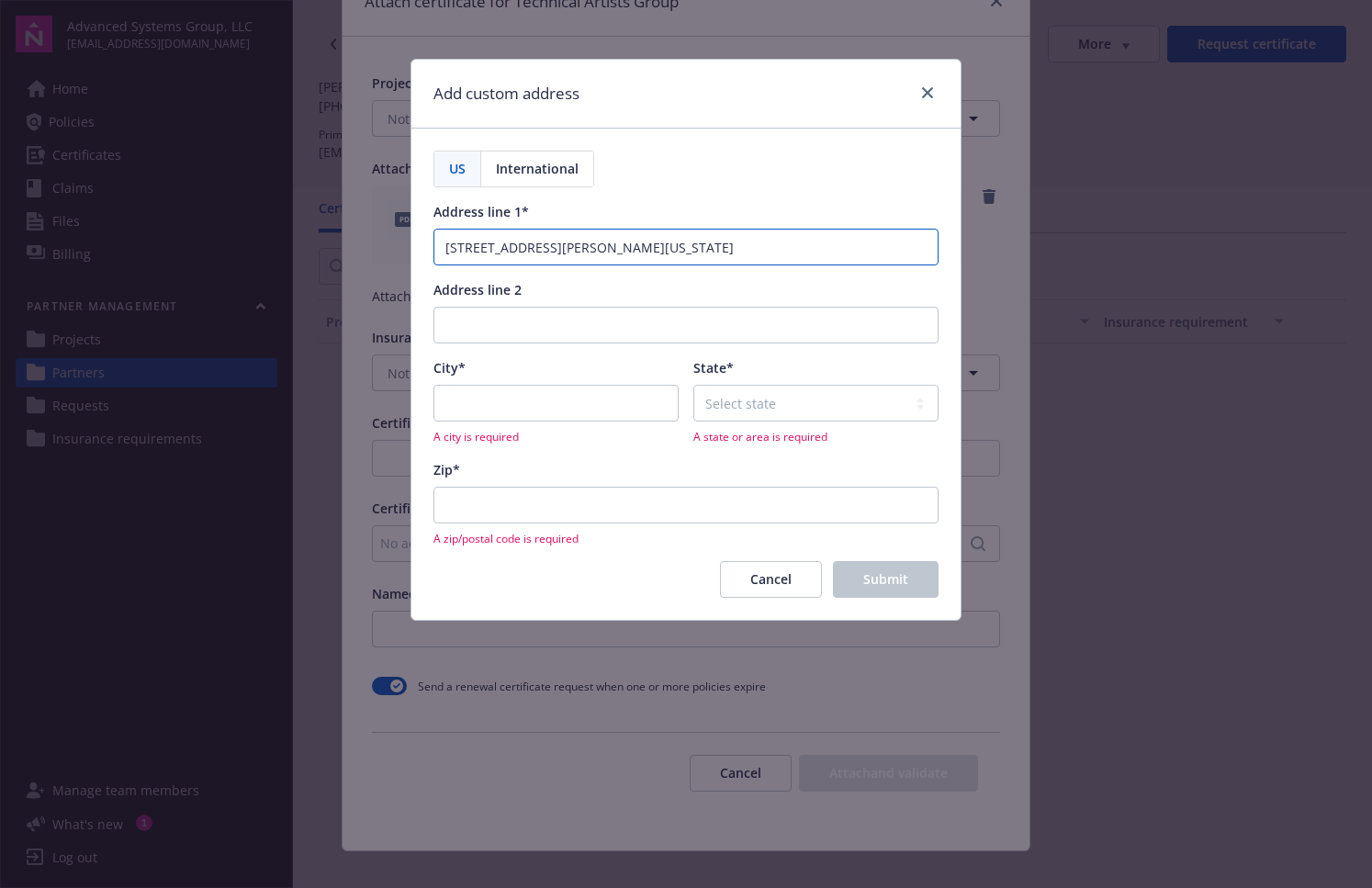
drag, startPoint x: 757, startPoint y: 246, endPoint x: 698, endPoint y: 249, distance: 59.1
click at [698, 249] on input "[STREET_ADDRESS][PERSON_NAME][US_STATE]" at bounding box center [685, 246] width 505 height 36
click at [708, 245] on input "[STREET_ADDRESS][PERSON_NAME][US_STATE]" at bounding box center [685, 246] width 505 height 36
type input "[STREET_ADDRESS][PERSON_NAME][US_STATE]"
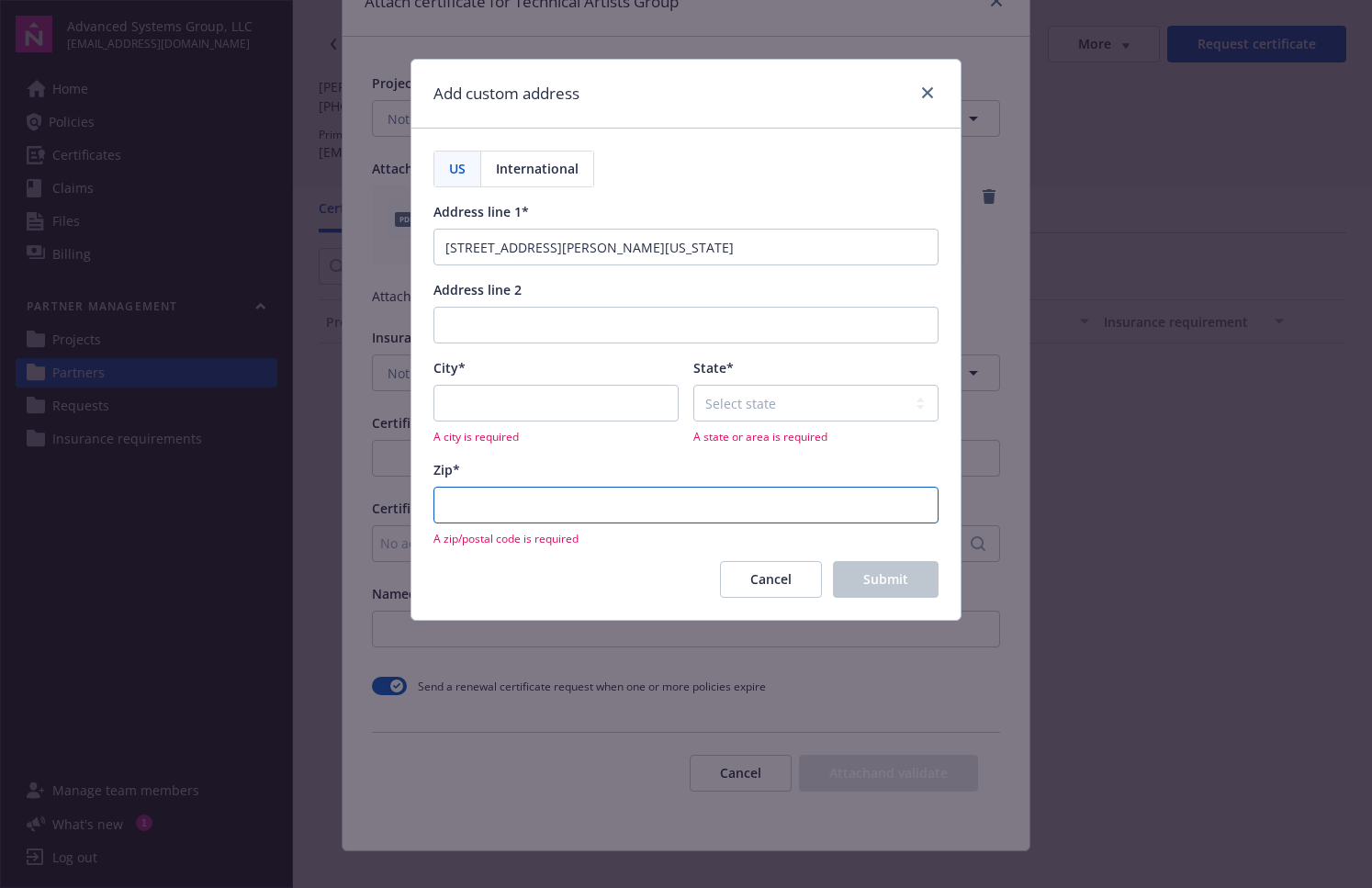
click at [703, 504] on input "Zip*" at bounding box center [685, 504] width 505 height 36
paste input "91607"
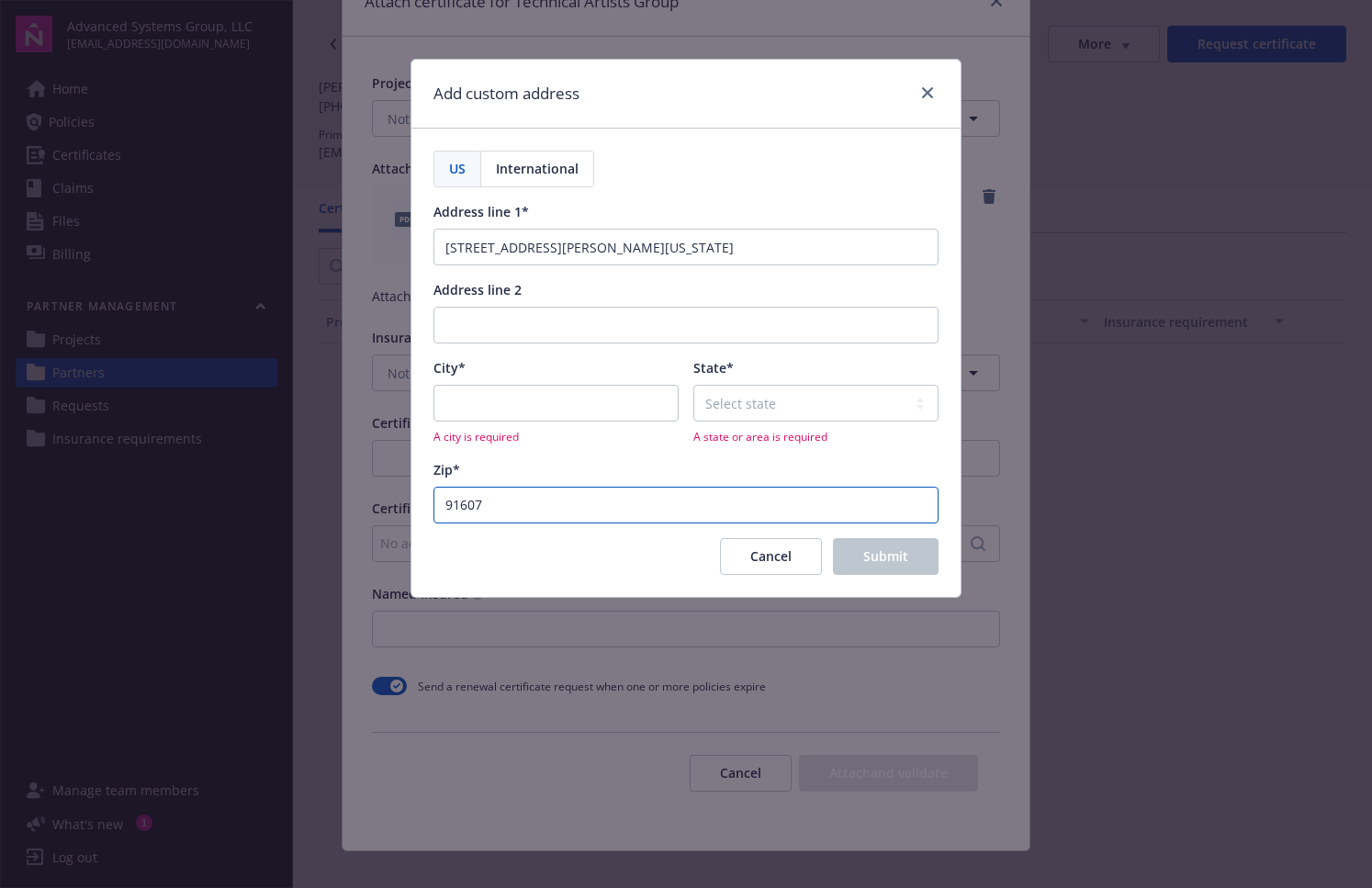
type input "91607"
click at [683, 238] on input "[STREET_ADDRESS][PERSON_NAME][US_STATE]" at bounding box center [685, 246] width 505 height 36
type input "[STREET_ADDRESS][PERSON_NAME],"
click at [737, 413] on select "Select state [US_STATE] [US_STATE] [US_STATE] [US_STATE] [US_STATE] [PERSON_NAM…" at bounding box center [815, 403] width 245 height 36
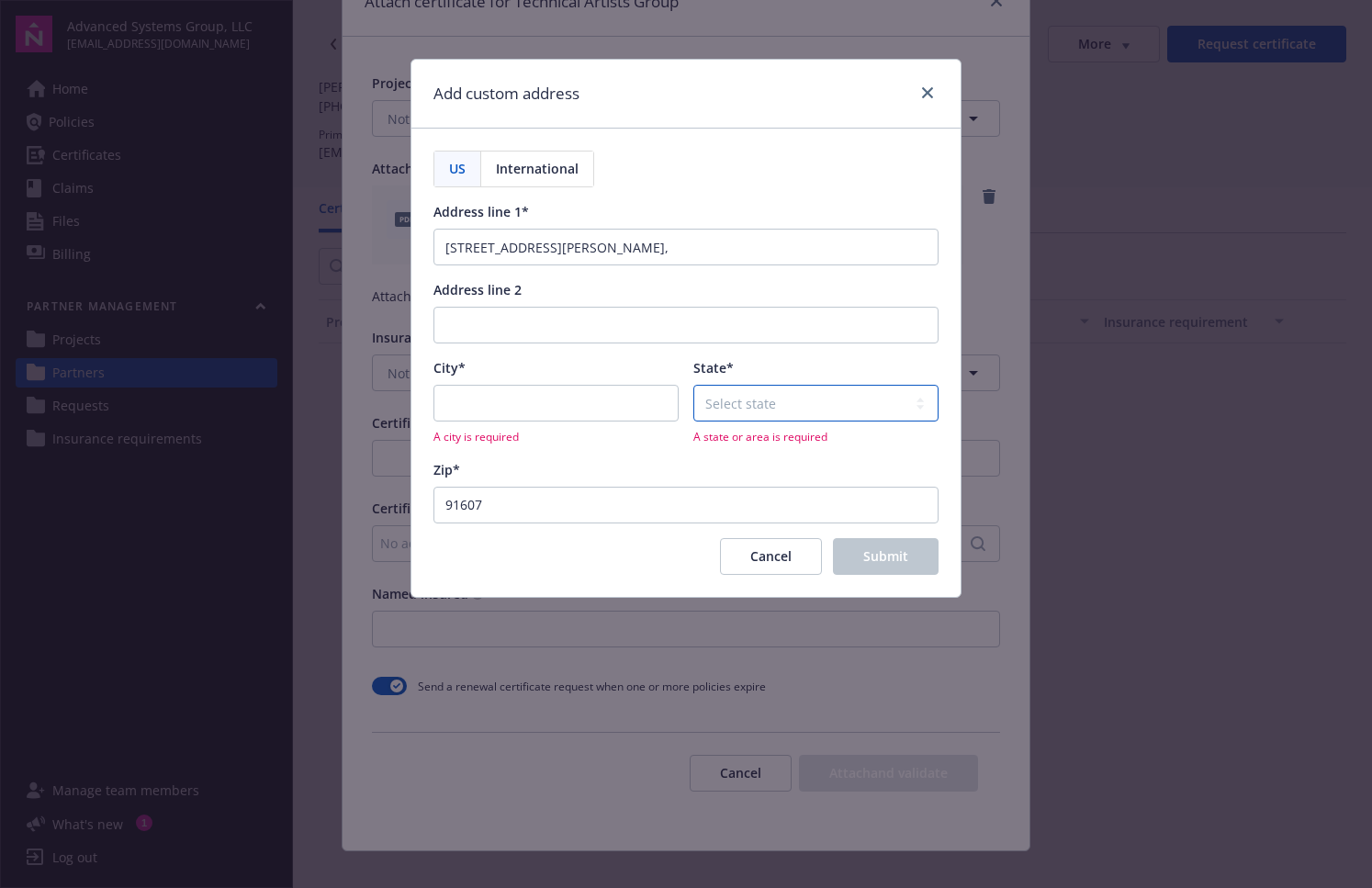
select select "CA"
click at [693, 385] on select "Select state [US_STATE] [US_STATE] [US_STATE] [US_STATE] [US_STATE] [PERSON_NAM…" at bounding box center [815, 403] width 245 height 36
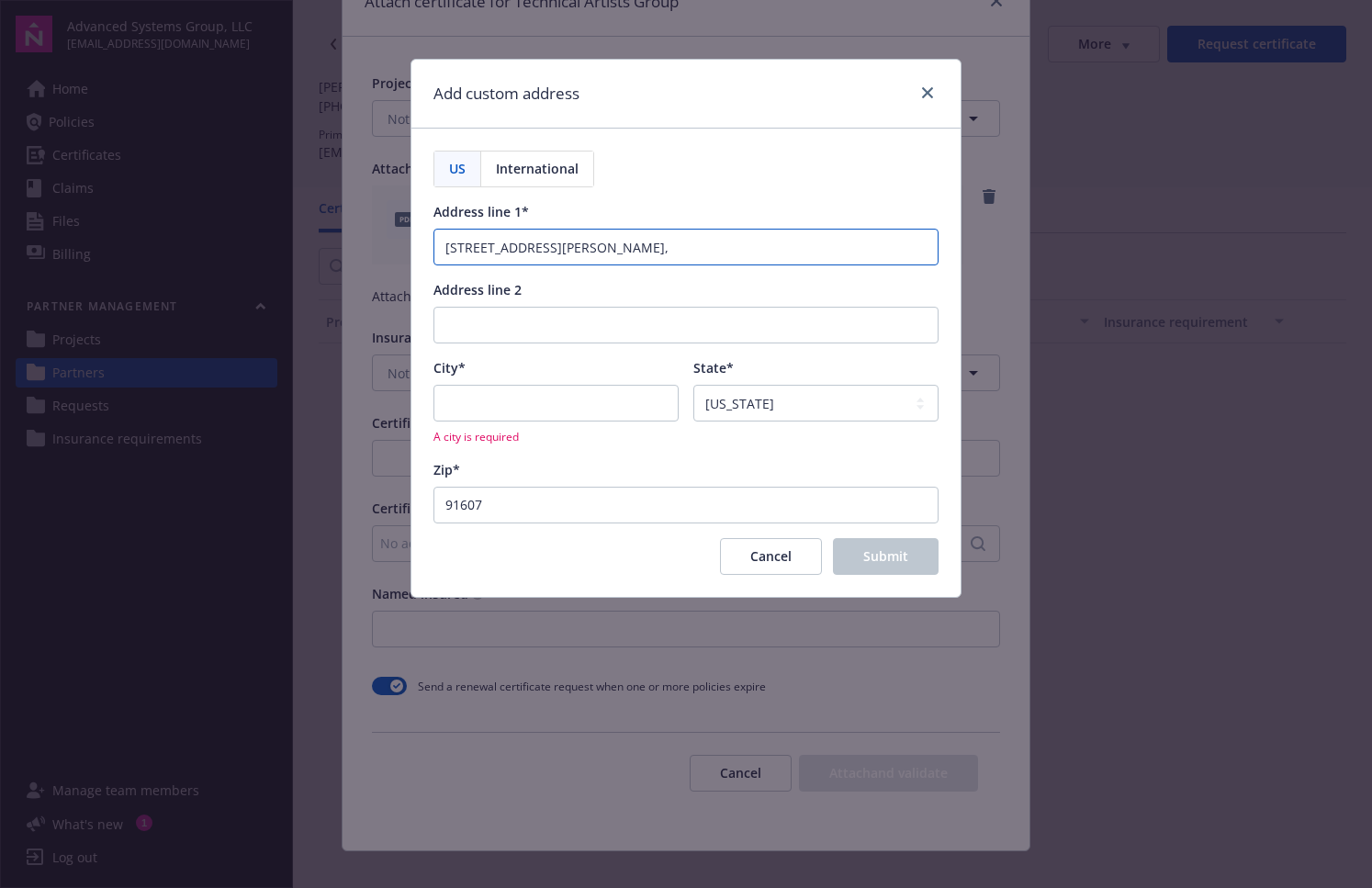
drag, startPoint x: 561, startPoint y: 252, endPoint x: 636, endPoint y: 250, distance: 75.0
click at [636, 250] on input "[STREET_ADDRESS][PERSON_NAME]," at bounding box center [685, 246] width 505 height 36
type input "[STREET_ADDRESS][PERSON_NAME]"
click at [555, 410] on input "City*" at bounding box center [555, 403] width 245 height 36
paste input "[GEOGRAPHIC_DATA]"
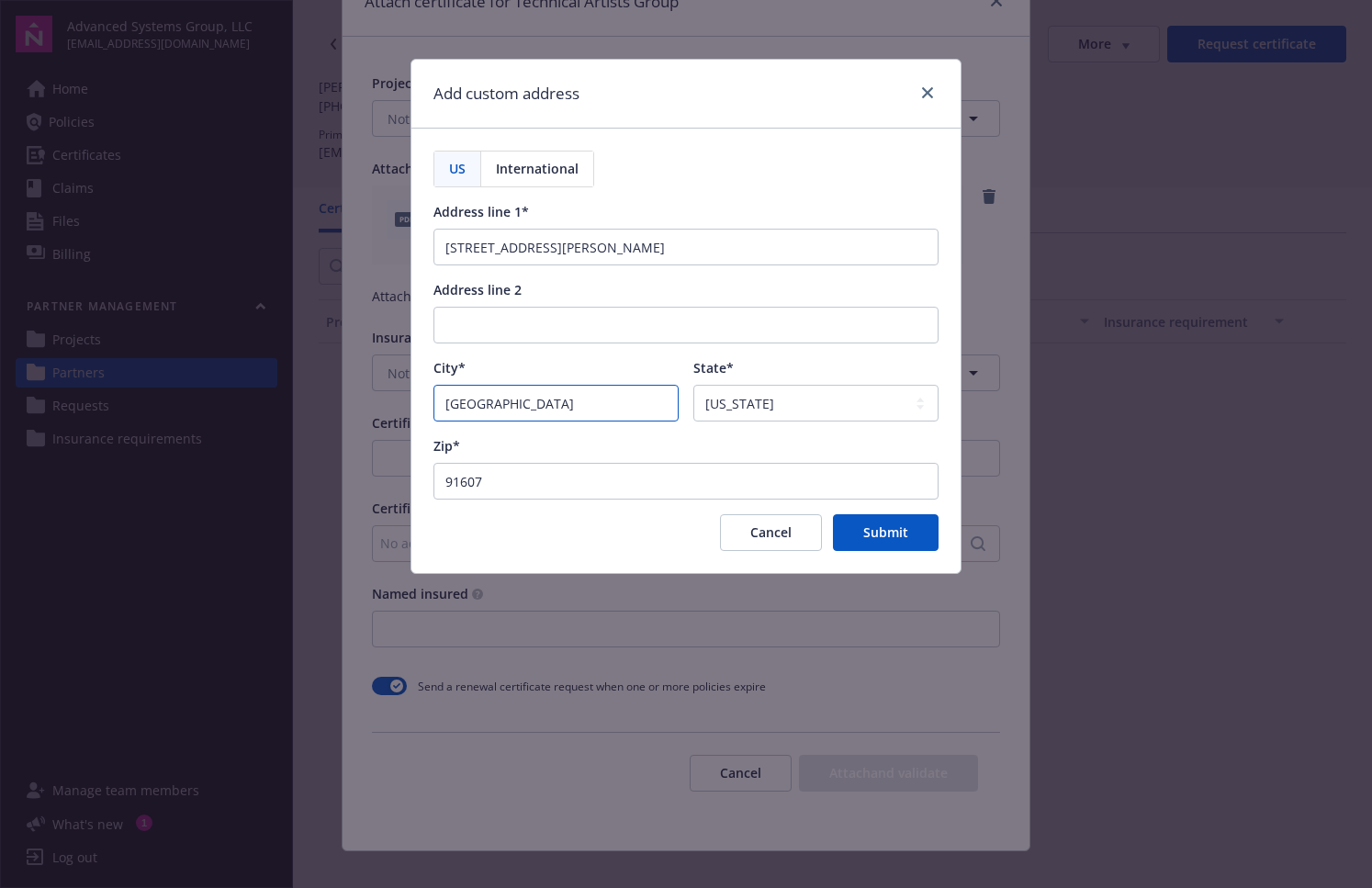
type input "[GEOGRAPHIC_DATA]"
click at [686, 156] on div "US International Address line 1* [GEOGRAPHIC_DATA][PERSON_NAME] line 2 City* [G…" at bounding box center [685, 350] width 505 height 401
click at [884, 538] on span "Submit" at bounding box center [886, 533] width 45 height 18
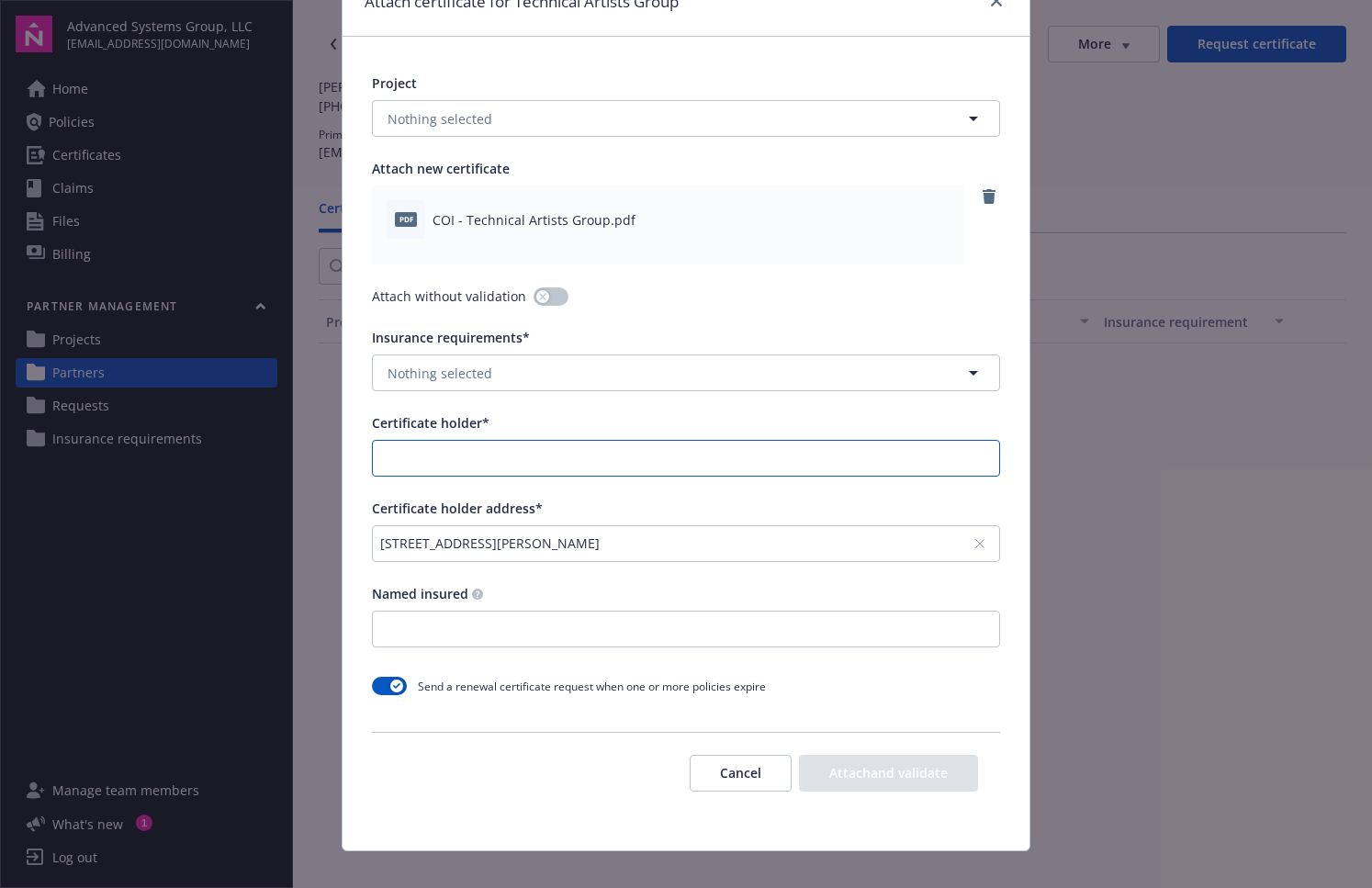
click at [468, 460] on input "Certificate holder*" at bounding box center [686, 458] width 626 height 34
paste input "Technical Artists Group"
type input "Technical Artists Group"
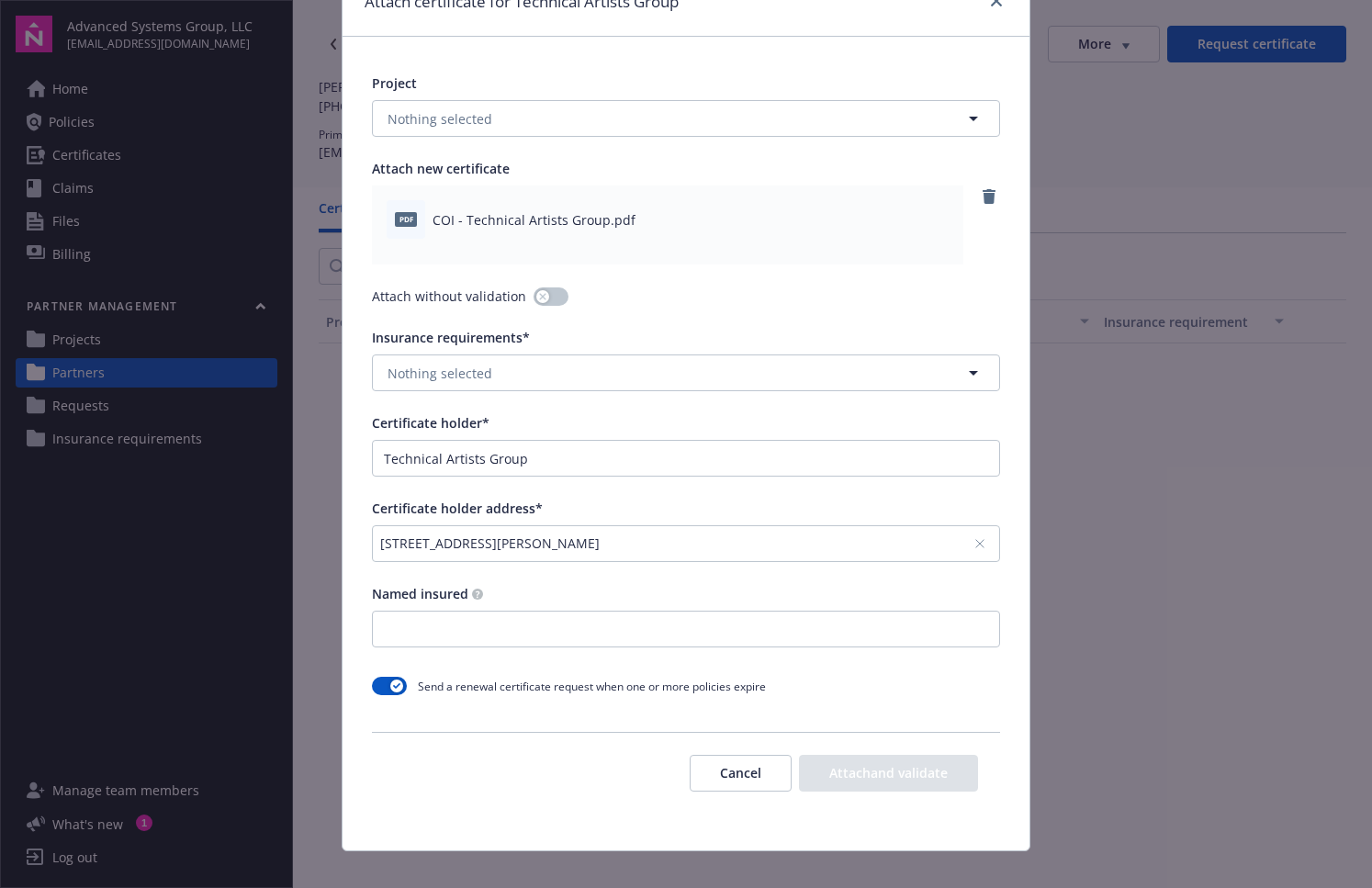
click at [566, 819] on div "Project Nothing selected Attach new certificate pdf COI - Technical Artists Gro…" at bounding box center [686, 443] width 687 height 814
click at [511, 632] on input "Named insured" at bounding box center [686, 628] width 626 height 34
paste input "Technical Artists Group"
type input "Technical Artists Group"
click at [865, 717] on div "Project Nothing selected Attach new certificate pdf COI - Technical Artists Gro…" at bounding box center [686, 443] width 687 height 814
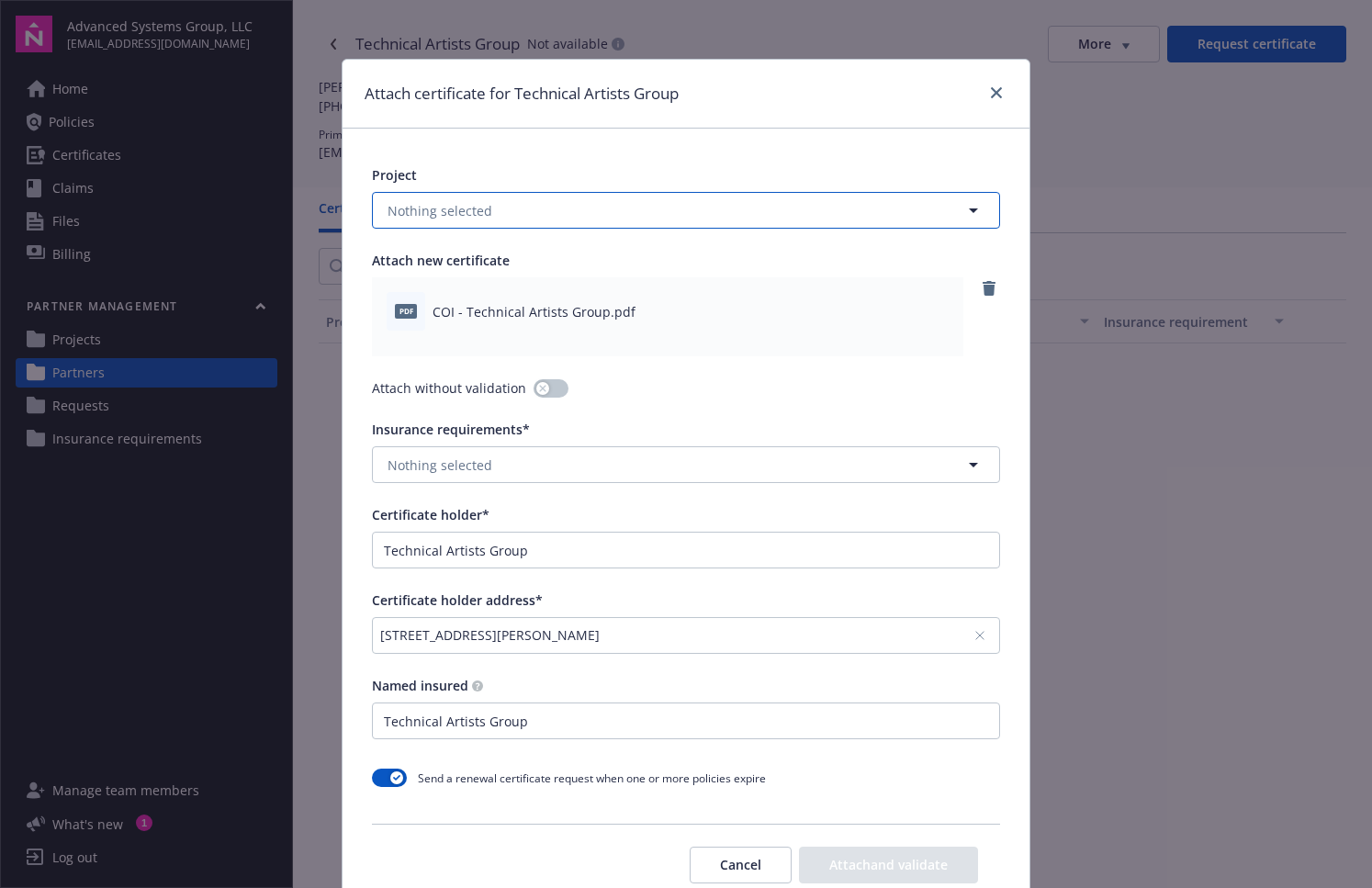
click at [596, 213] on button "Nothing selected" at bounding box center [686, 210] width 628 height 36
click at [596, 213] on input at bounding box center [682, 211] width 560 height 20
click at [717, 412] on div "Project No results Attach new certificate pdf COI - Technical Artists Group.pdf…" at bounding box center [686, 536] width 687 height 814
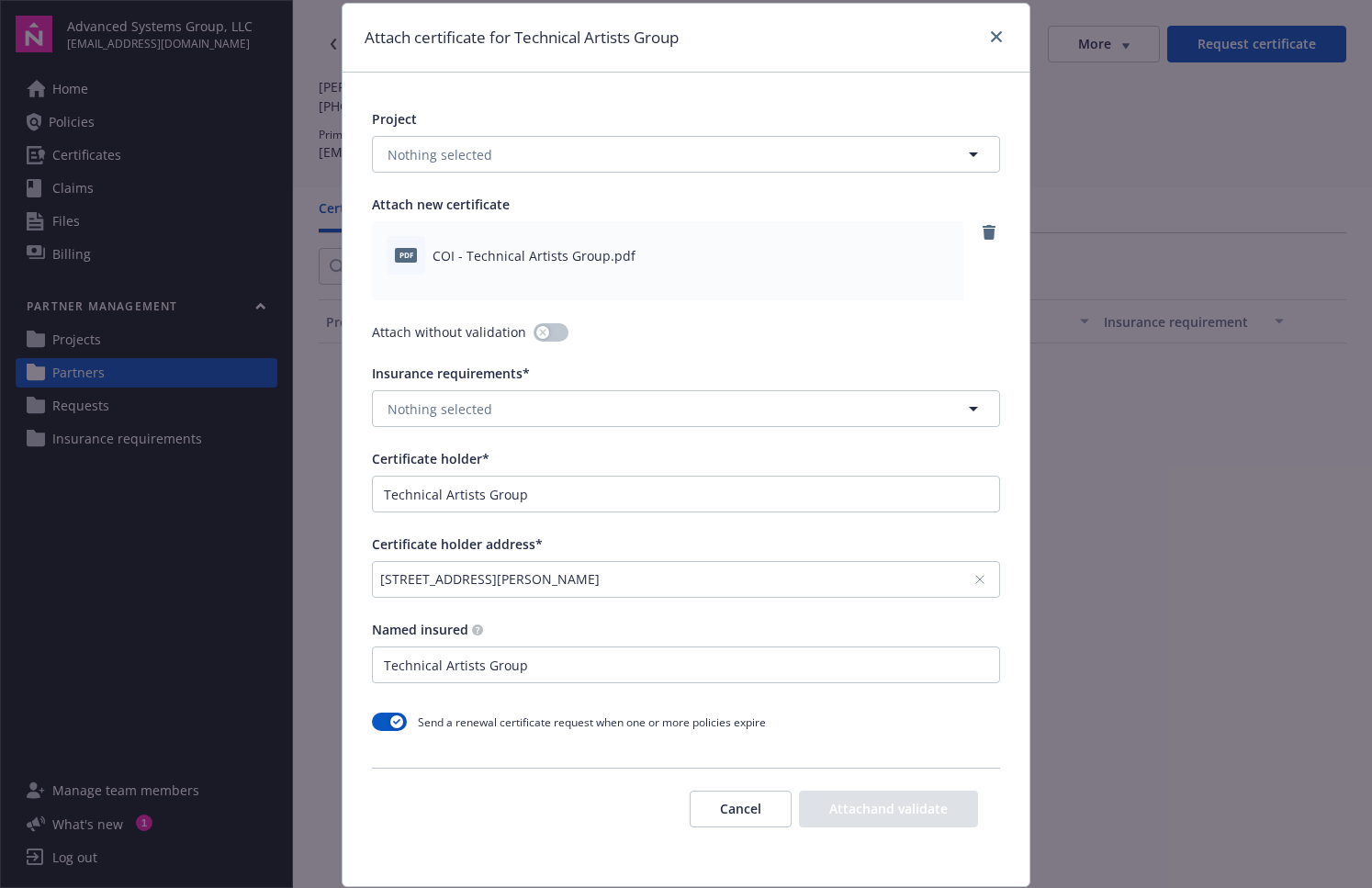
scroll to position [114, 0]
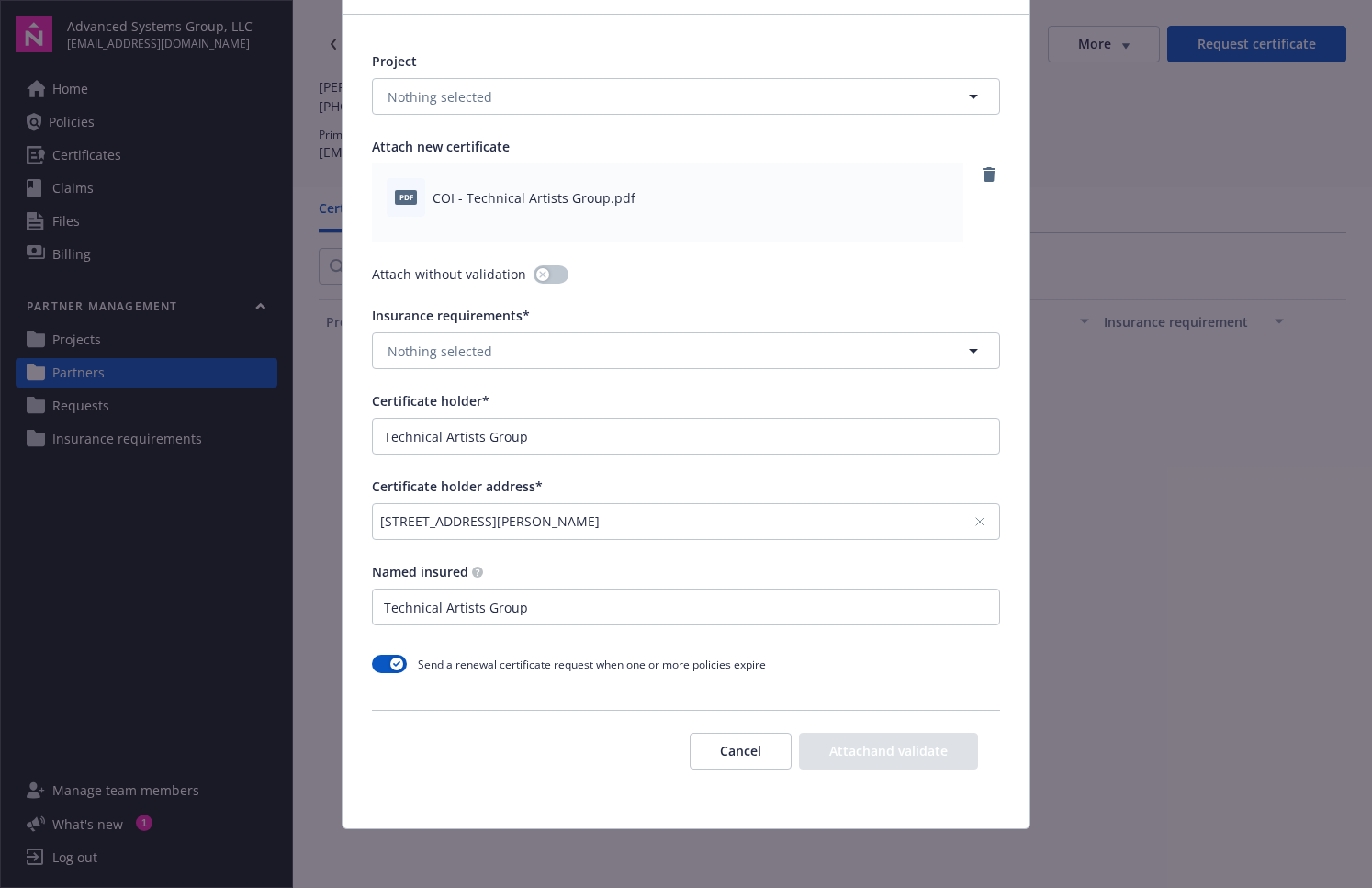
click at [862, 744] on div "Cancel Attach and validate" at bounding box center [834, 751] width 288 height 36
click at [486, 349] on button "Nothing selected" at bounding box center [686, 350] width 628 height 36
click at [705, 293] on div "Project Nothing selected Attach new certificate pdf COI - Technical Artists Gro…" at bounding box center [686, 421] width 687 height 814
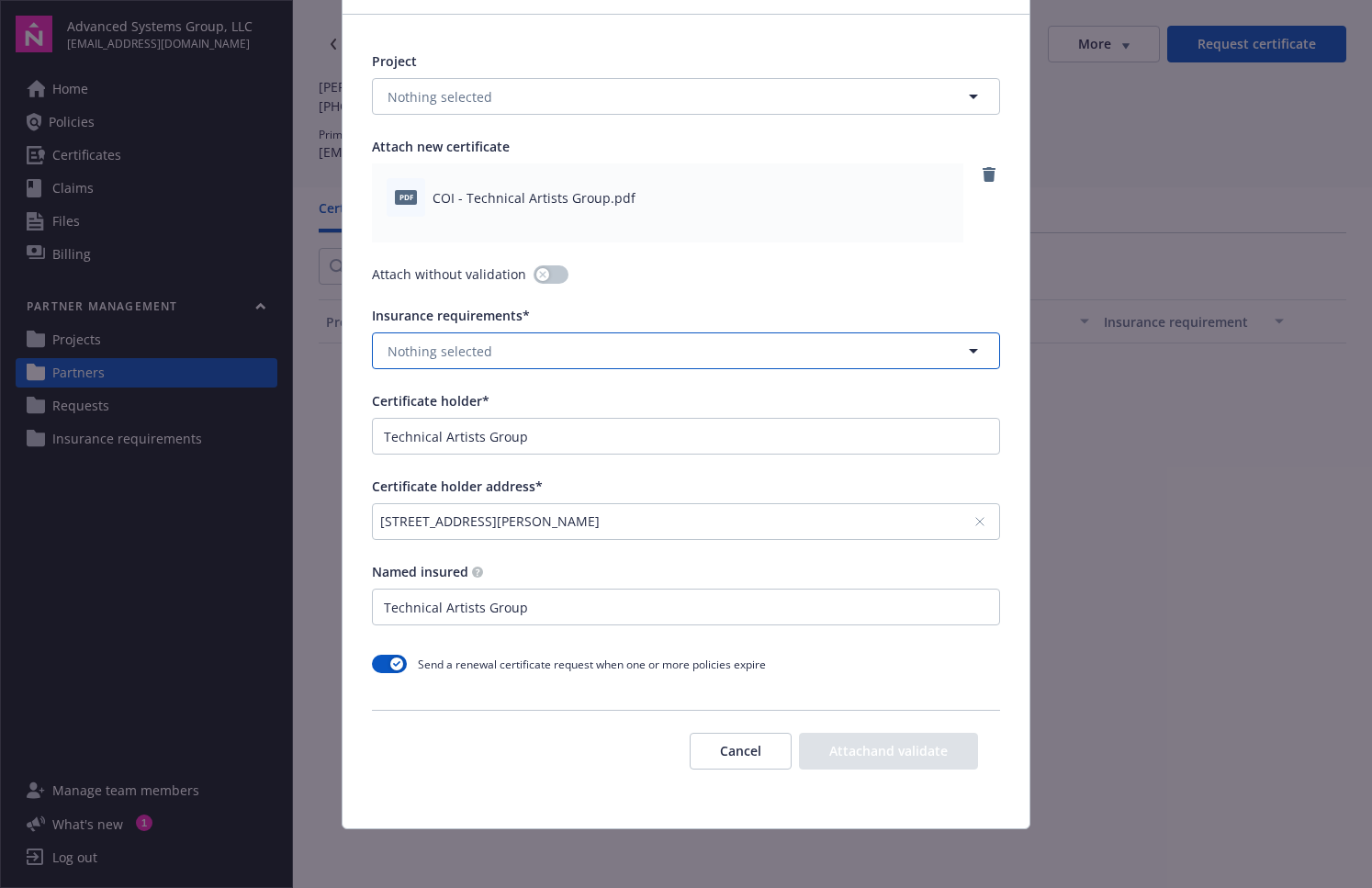
click at [981, 349] on button "Nothing selected" at bounding box center [686, 350] width 628 height 36
type input "default"
click button "Cancel" at bounding box center [741, 751] width 102 height 36
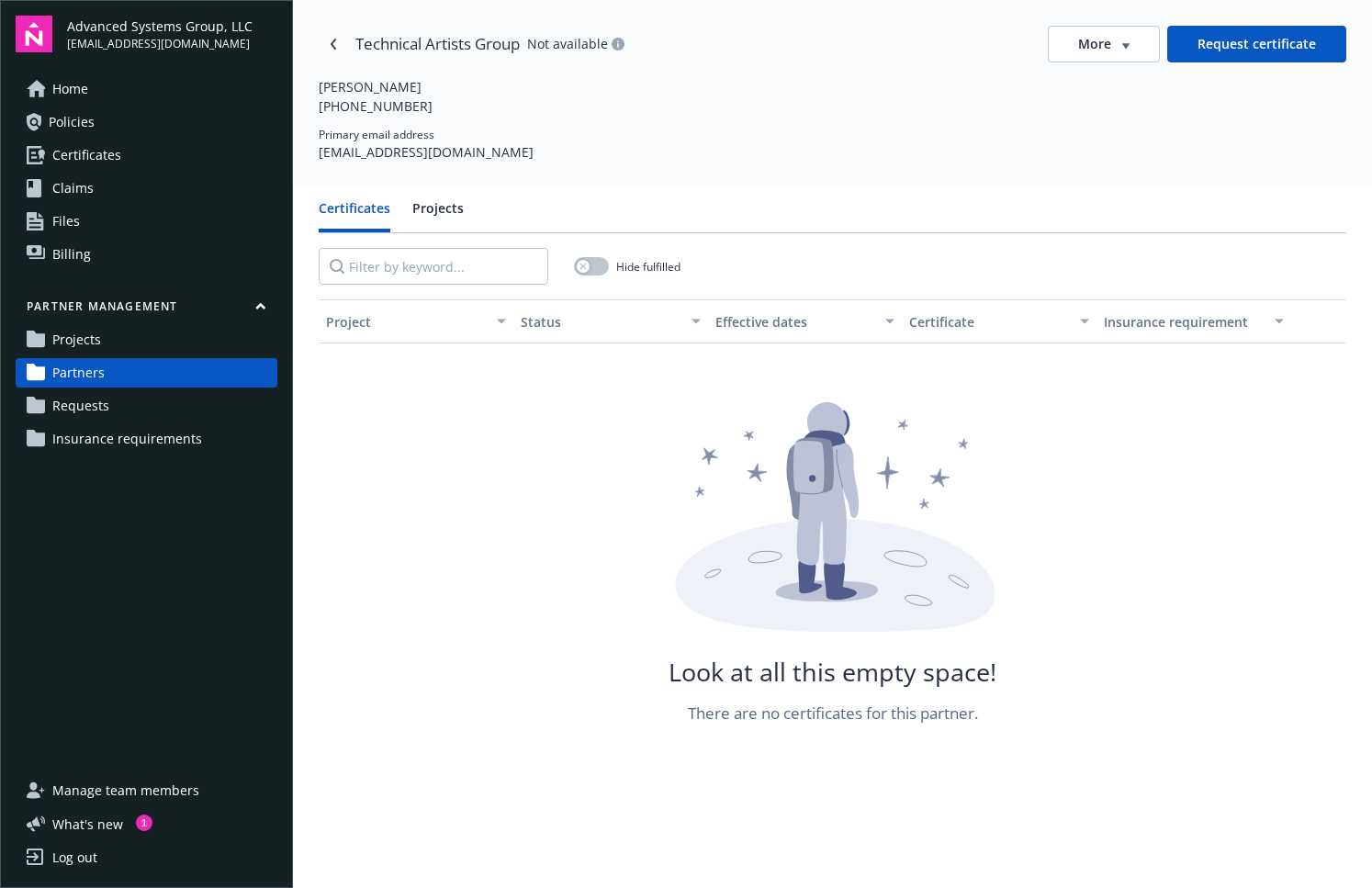
drag, startPoint x: 1088, startPoint y: 164, endPoint x: 1086, endPoint y: 133, distance: 31.1
click at [1087, 157] on div "Technical Artists Group Not available More Request certificate [PERSON_NAME] [P…" at bounding box center [833, 94] width 1079 height 187
click at [1104, 50] on div "More" at bounding box center [1103, 43] width 51 height 19
click at [1107, 110] on div "Attach certificate" at bounding box center [1093, 112] width 148 height 31
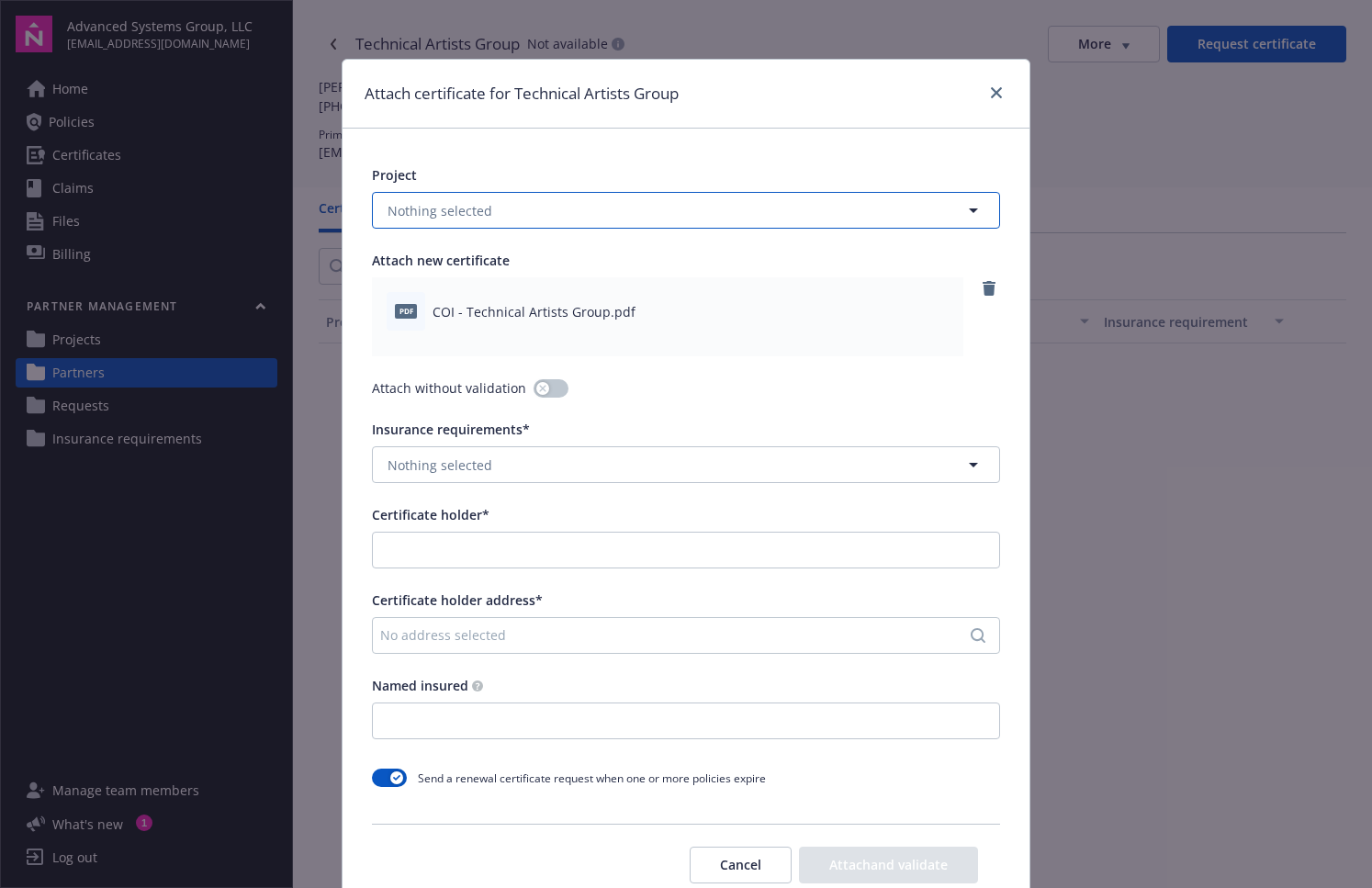
click at [601, 212] on button "Nothing selected" at bounding box center [686, 210] width 628 height 36
click at [601, 212] on input at bounding box center [682, 211] width 560 height 20
click at [580, 125] on div "Attach certificate for Technical Artists Group" at bounding box center [686, 95] width 687 height 69
click at [555, 467] on button "Nothing selected" at bounding box center [686, 464] width 628 height 36
type input "d"
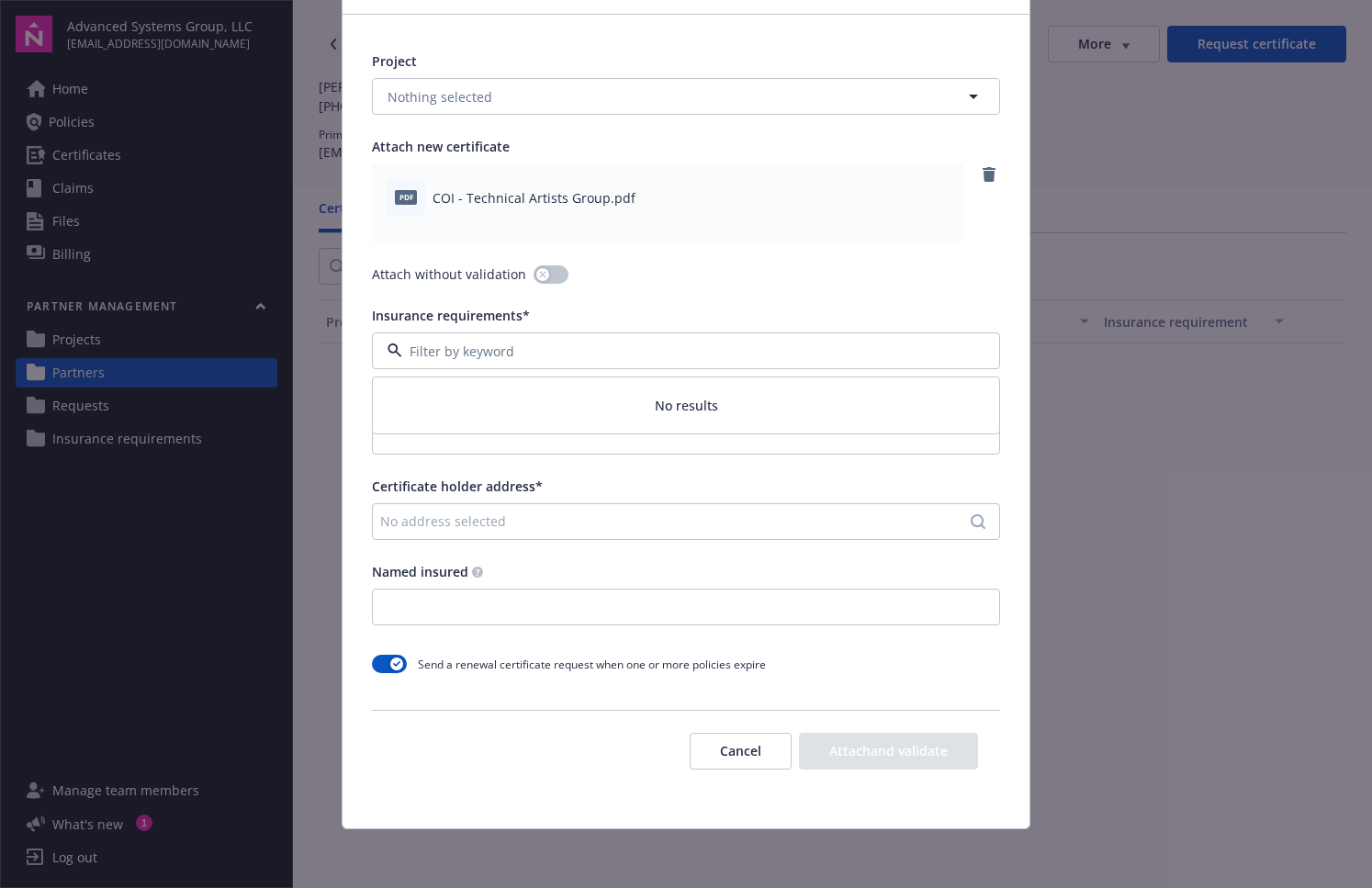
click at [555, 339] on div at bounding box center [686, 350] width 628 height 36
click at [478, 321] on span "Insurance requirements*" at bounding box center [451, 316] width 157 height 18
click at [524, 341] on button "Nothing selected" at bounding box center [686, 350] width 628 height 36
type input "s"
type input "d"
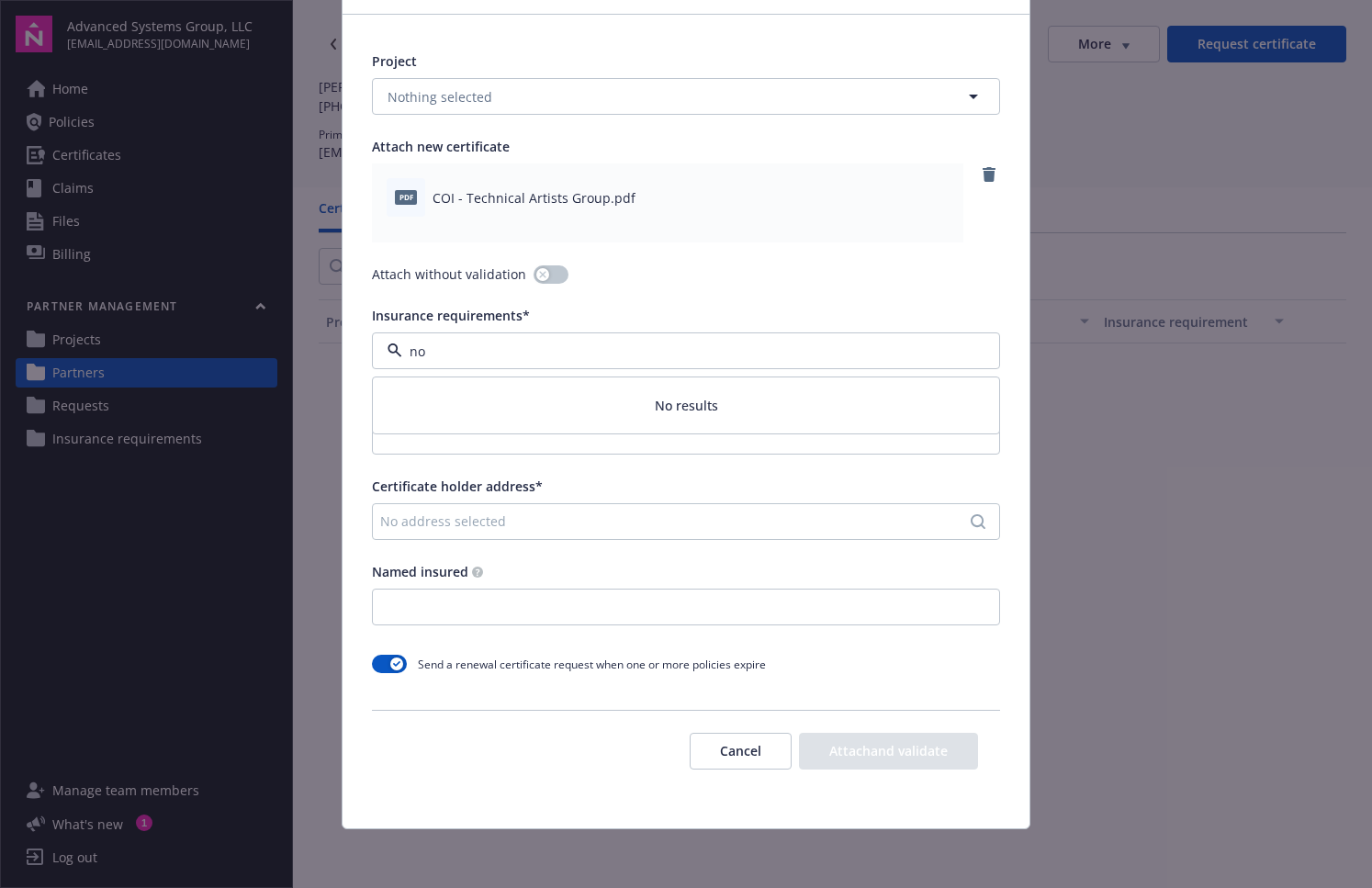
type input "n"
click at [577, 352] on button "Nothing selected" at bounding box center [686, 350] width 628 height 36
type input "de"
click at [591, 349] on button "Nothing selected" at bounding box center [686, 350] width 628 height 36
drag, startPoint x: 247, startPoint y: 837, endPoint x: 165, endPoint y: 743, distance: 124.7
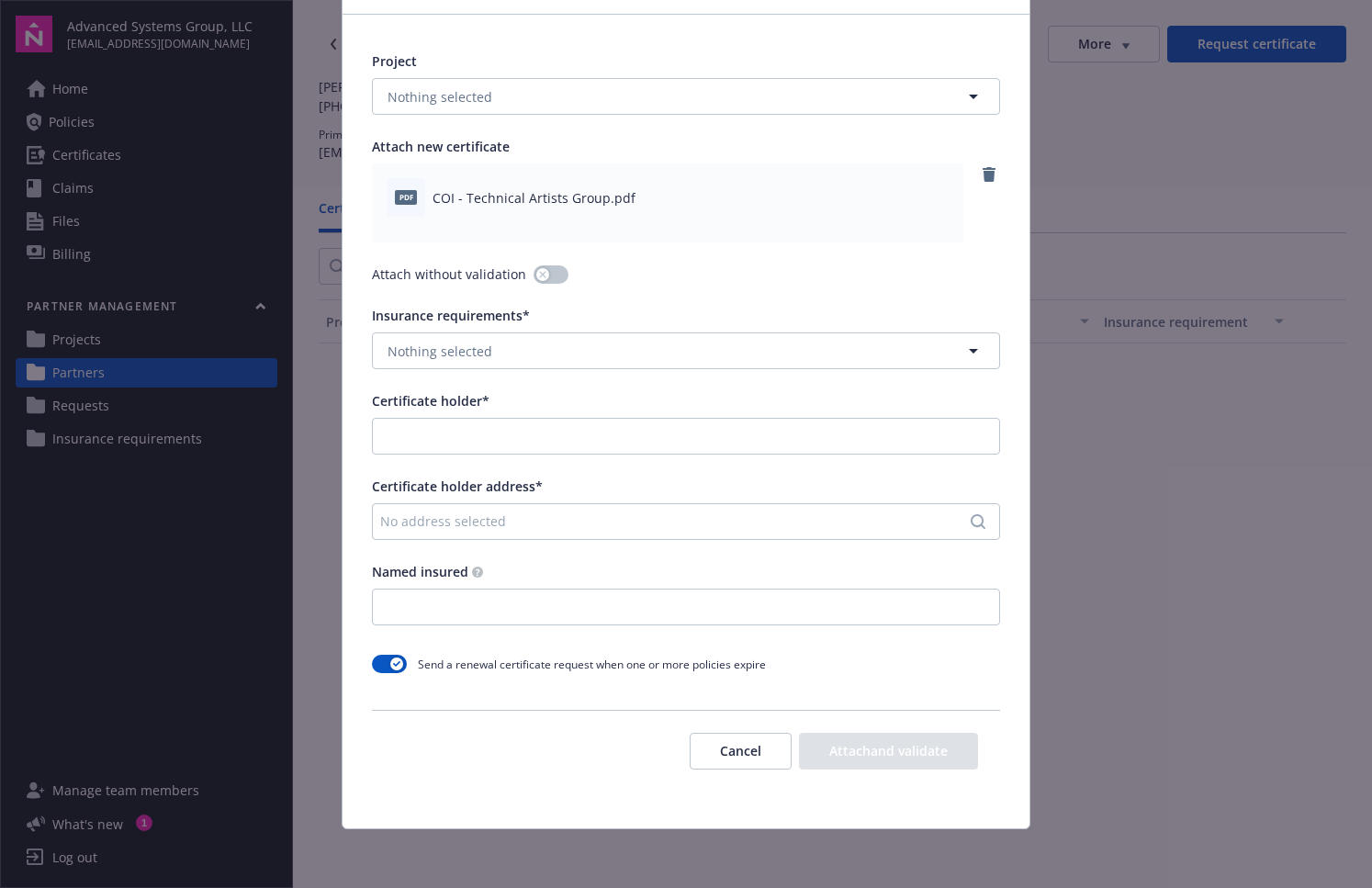
click at [247, 837] on div "Attach certificate for Technical Artists Group Project Nothing selected Attach …" at bounding box center [686, 444] width 1372 height 888
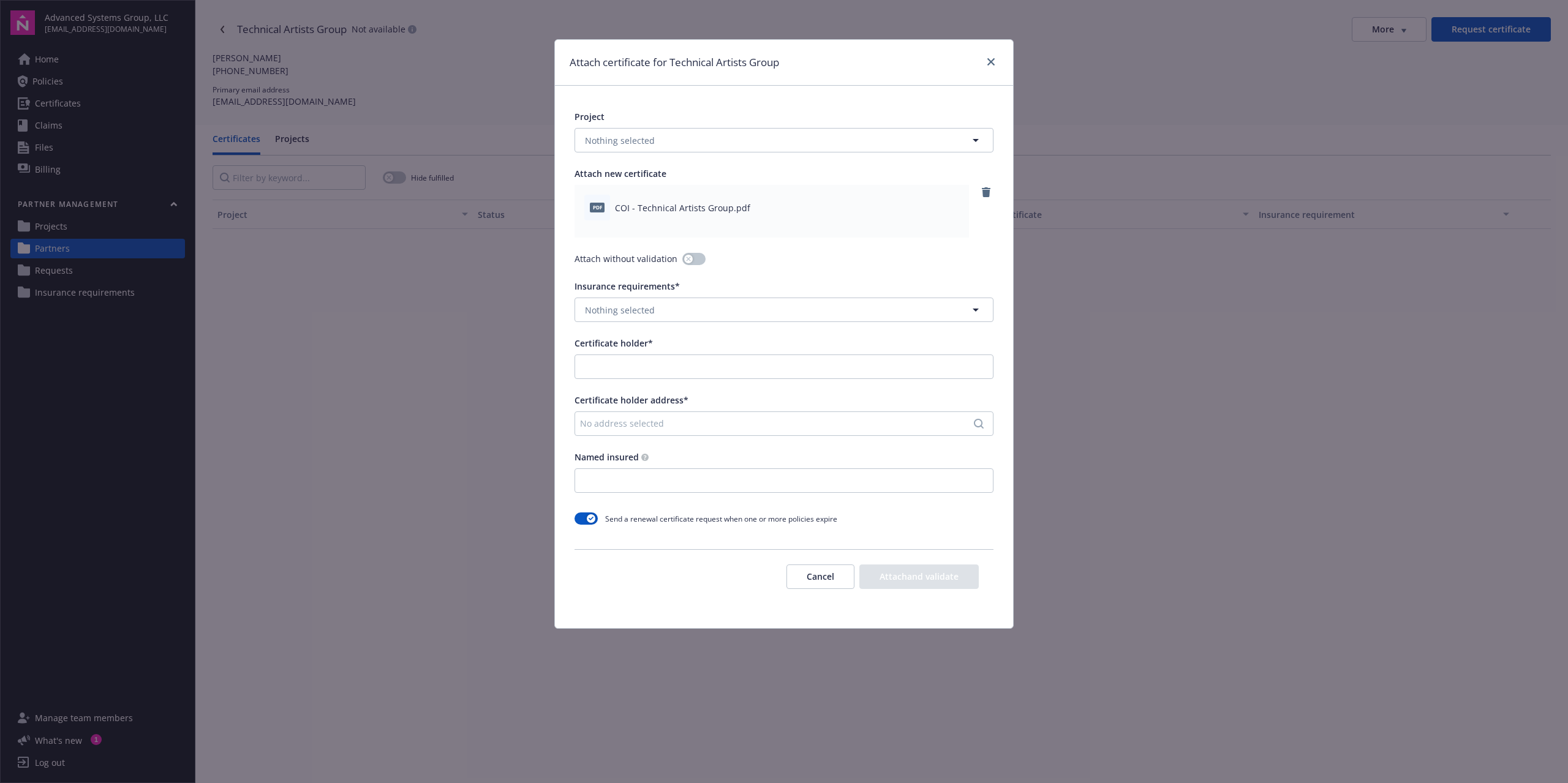
scroll to position [0, 0]
drag, startPoint x: 466, startPoint y: 503, endPoint x: 475, endPoint y: 507, distance: 9.8
click at [468, 505] on div "Attach certificate for Technical Artists Group Project Nothing selected Attach …" at bounding box center [784, 391] width 1568 height 783
click at [915, 60] on icon "close" at bounding box center [991, 62] width 7 height 7
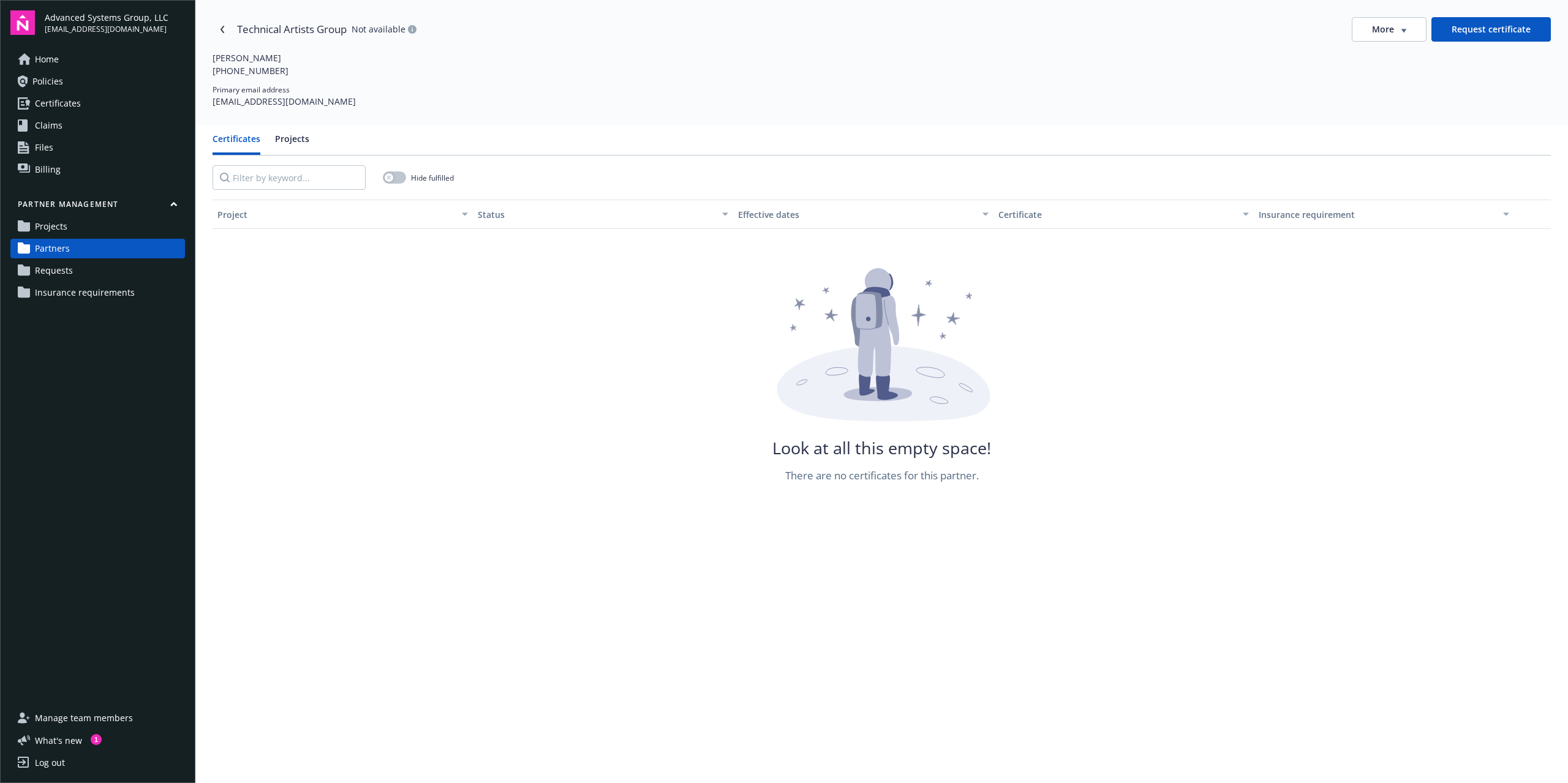
click at [97, 295] on span "Insurance requirements" at bounding box center [85, 293] width 100 height 20
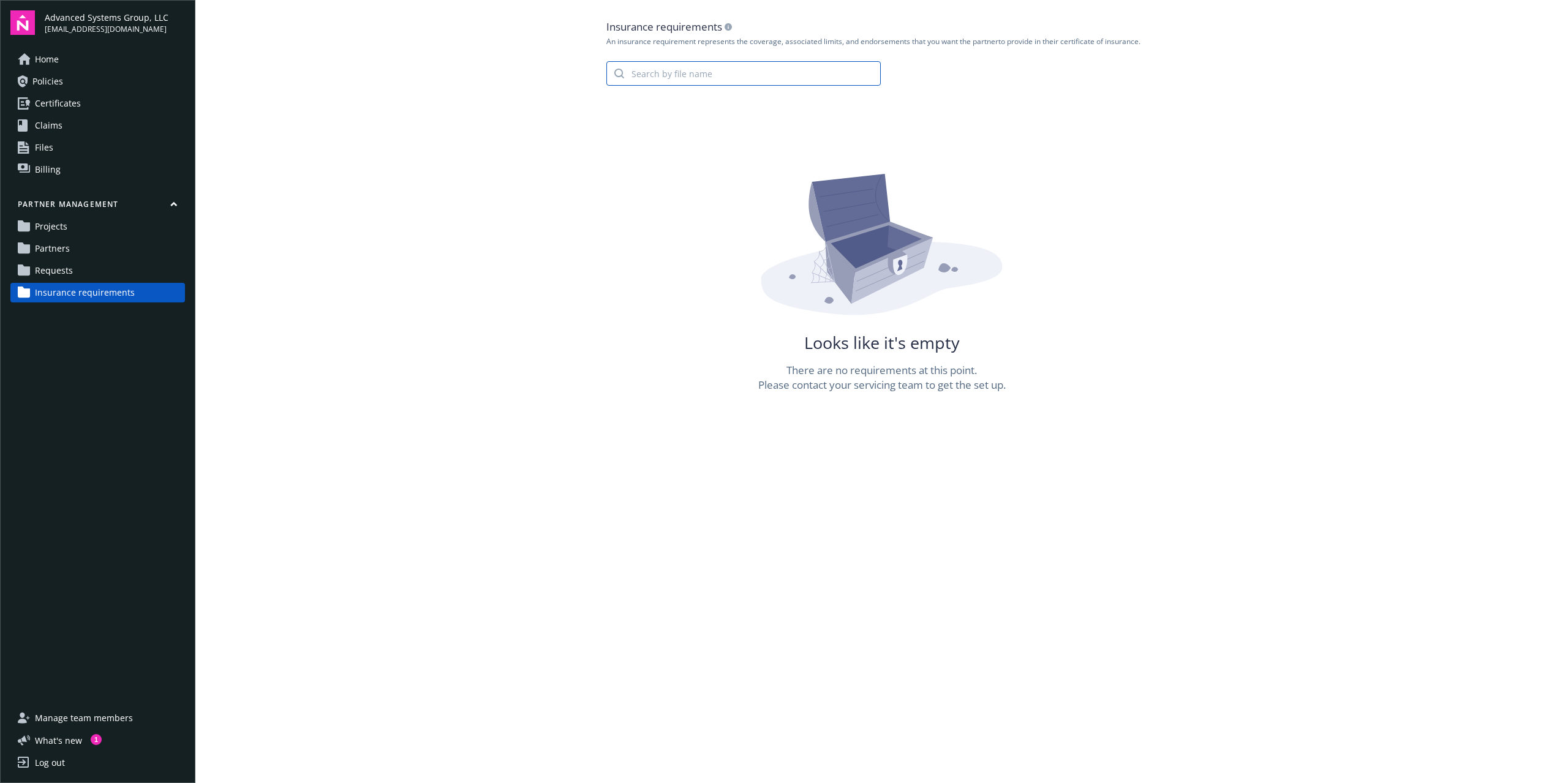
click at [661, 77] on input "search" at bounding box center [752, 73] width 256 height 23
click at [59, 293] on span "Insurance requirements" at bounding box center [85, 293] width 100 height 20
click at [81, 222] on link "Projects" at bounding box center [98, 226] width 175 height 20
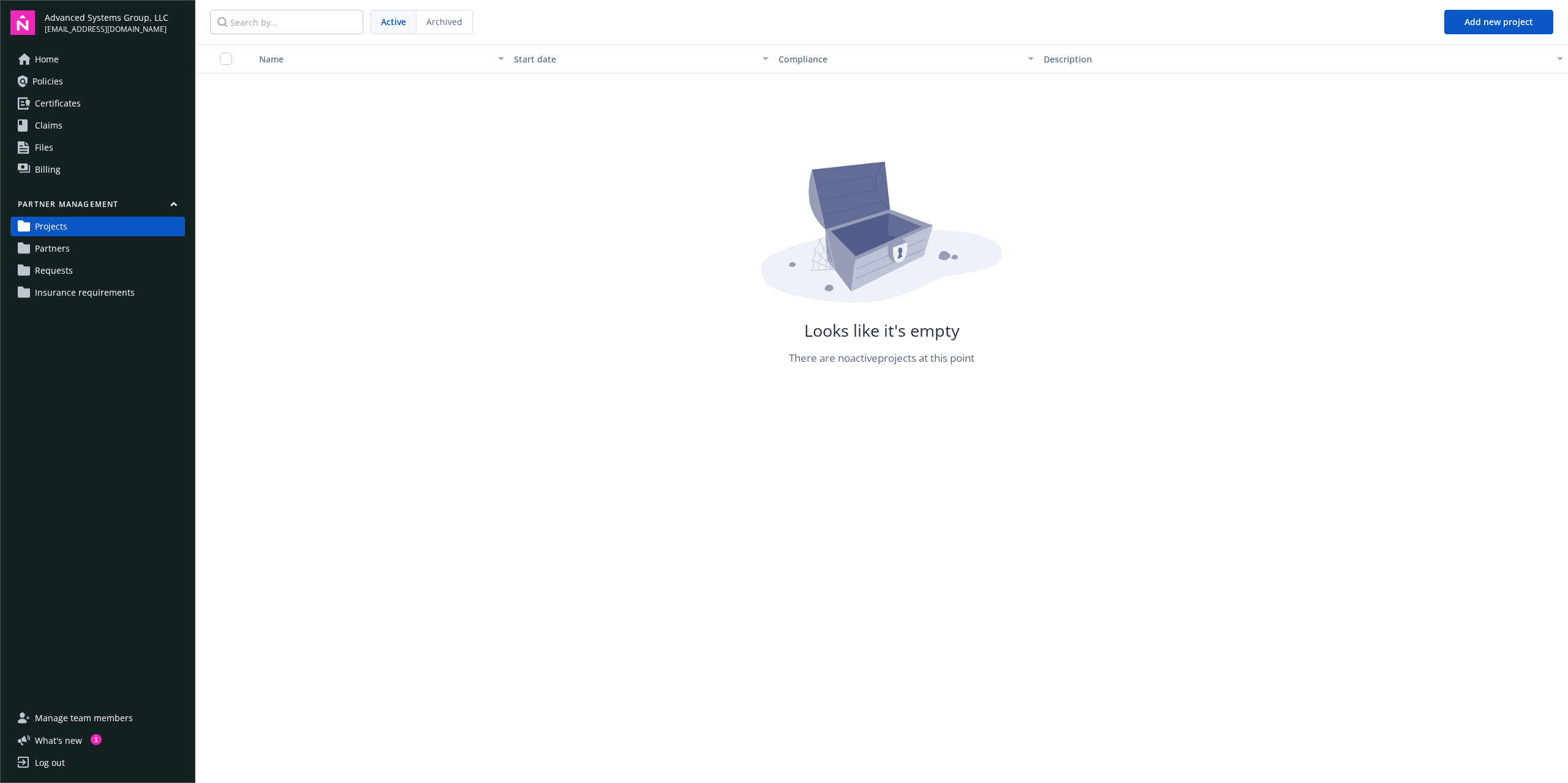
click at [79, 287] on span "Insurance requirements" at bounding box center [85, 293] width 100 height 20
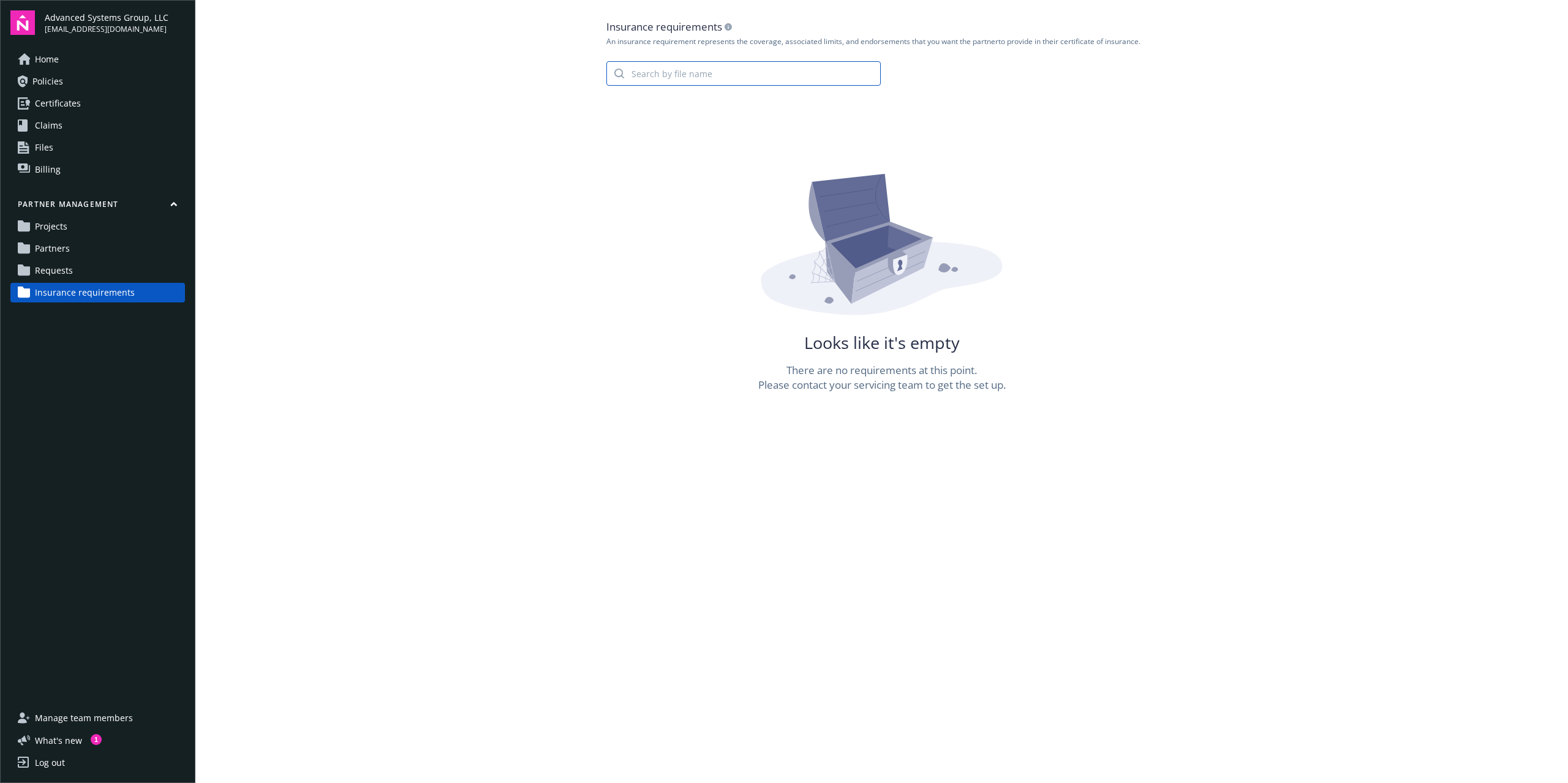
click at [714, 75] on input "search" at bounding box center [752, 73] width 256 height 23
click at [89, 296] on span "Insurance requirements" at bounding box center [85, 293] width 100 height 20
click at [771, 68] on input "search" at bounding box center [752, 73] width 256 height 23
click at [338, 178] on main "Insurance requirements An insurance requirement represents the coverage, associ…" at bounding box center [882, 391] width 1373 height 783
click at [53, 262] on span "Requests" at bounding box center [54, 270] width 38 height 20
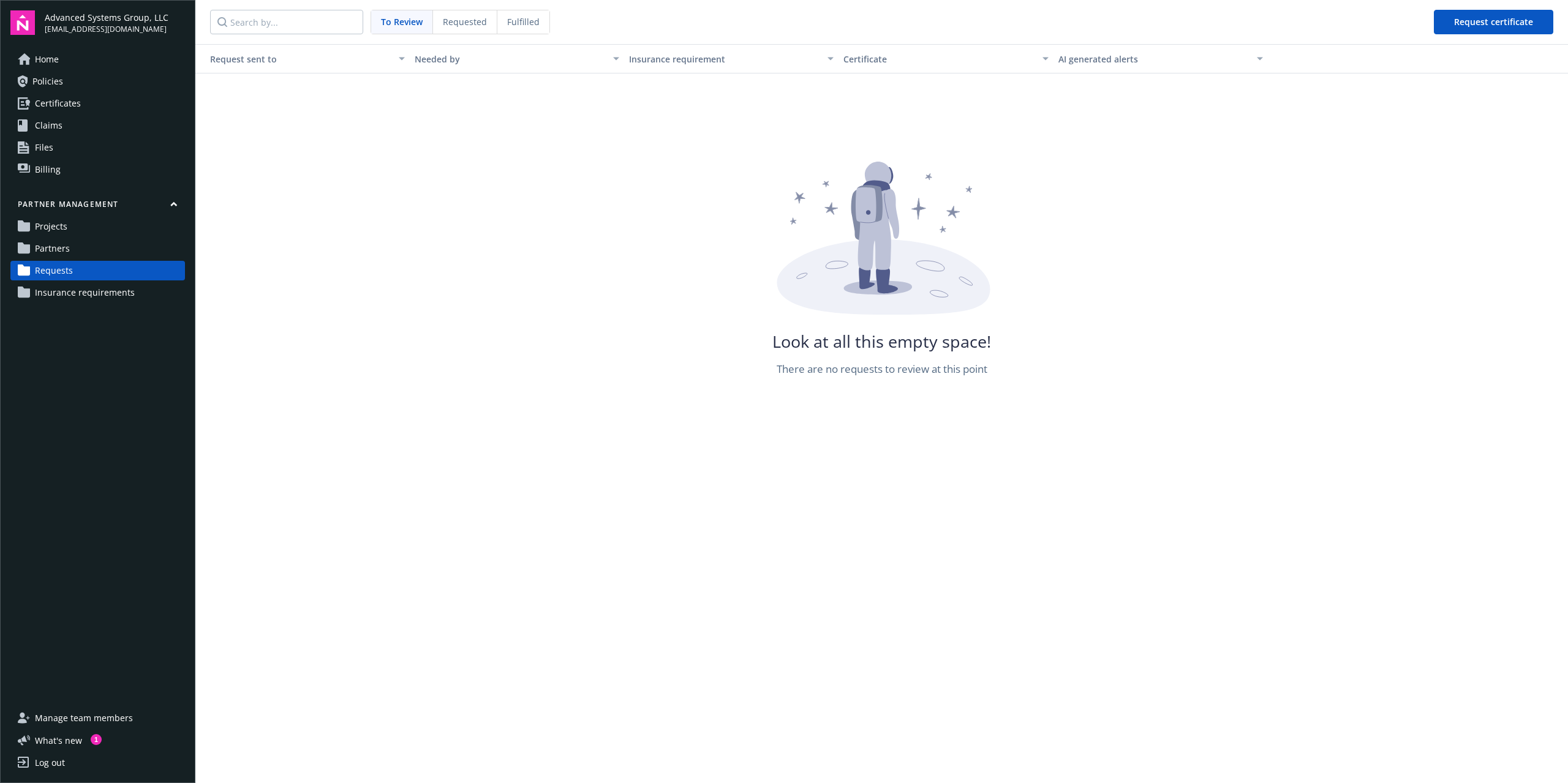
click at [64, 238] on div "Partner management Projects Partners Requests Insurance requirements" at bounding box center [98, 251] width 175 height 104
click at [43, 226] on span "Projects" at bounding box center [51, 226] width 32 height 20
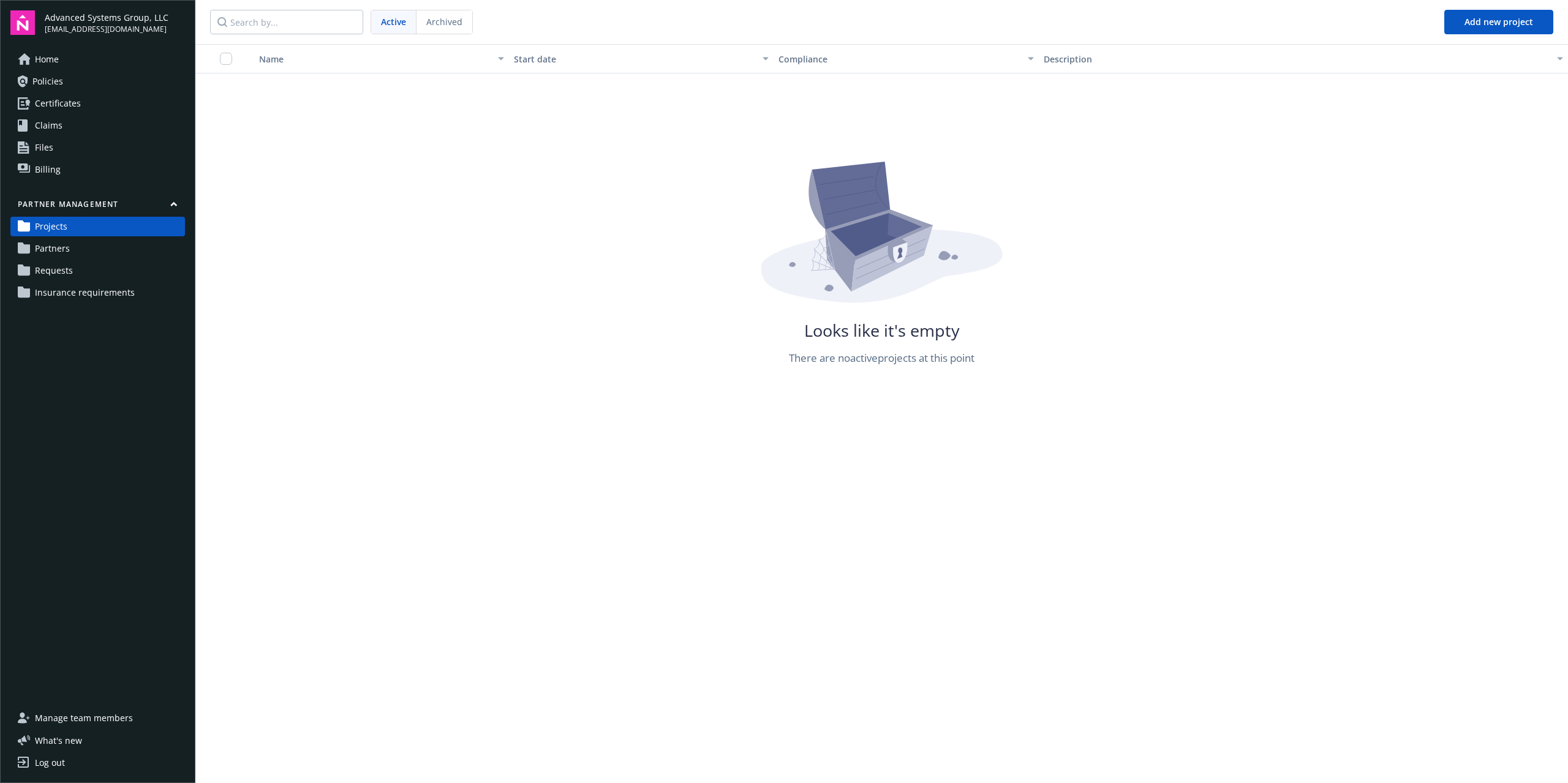
click at [44, 249] on span "Partners" at bounding box center [52, 249] width 35 height 20
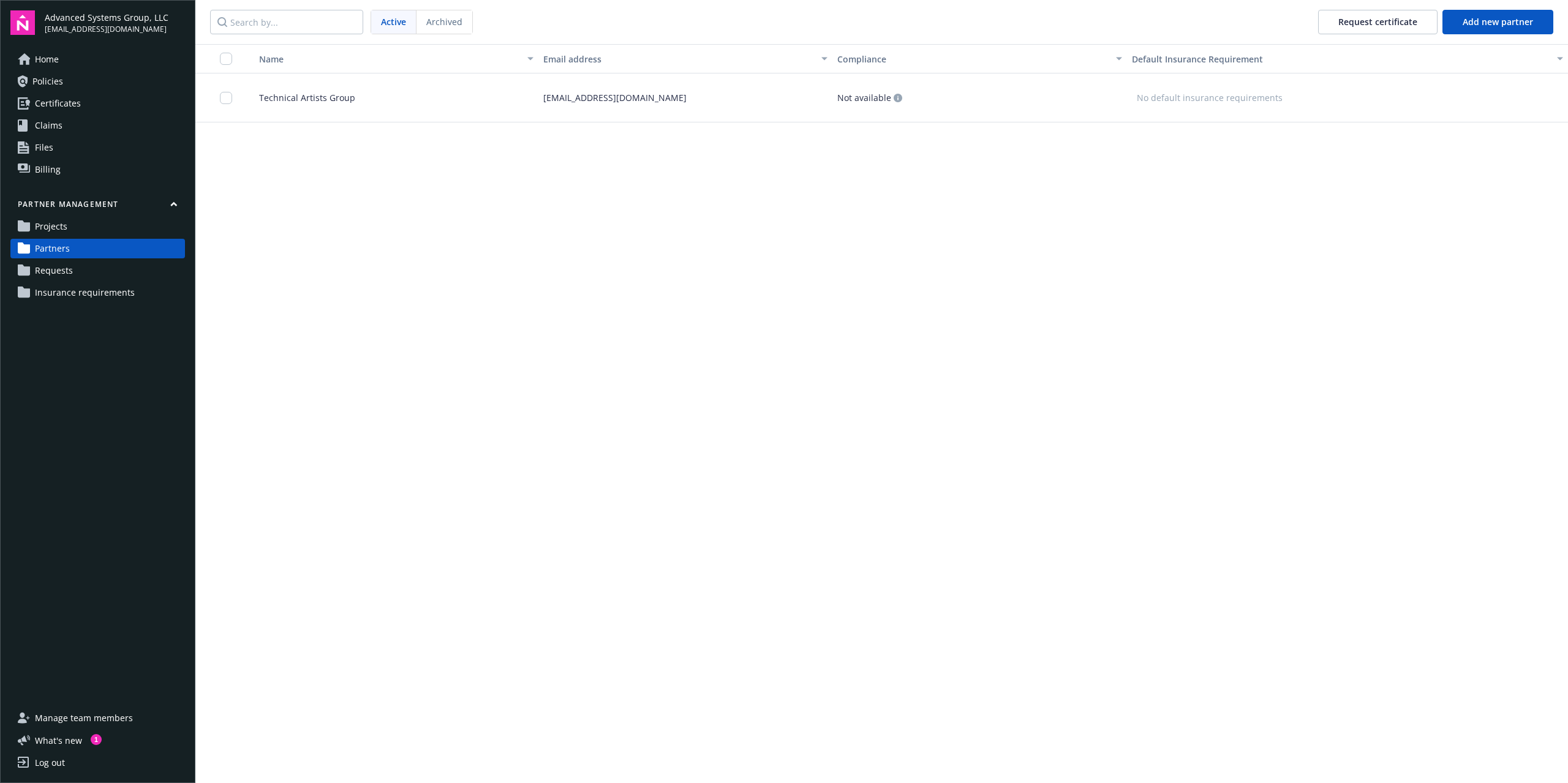
click at [424, 95] on div "Technical Artists Group" at bounding box center [391, 98] width 294 height 49
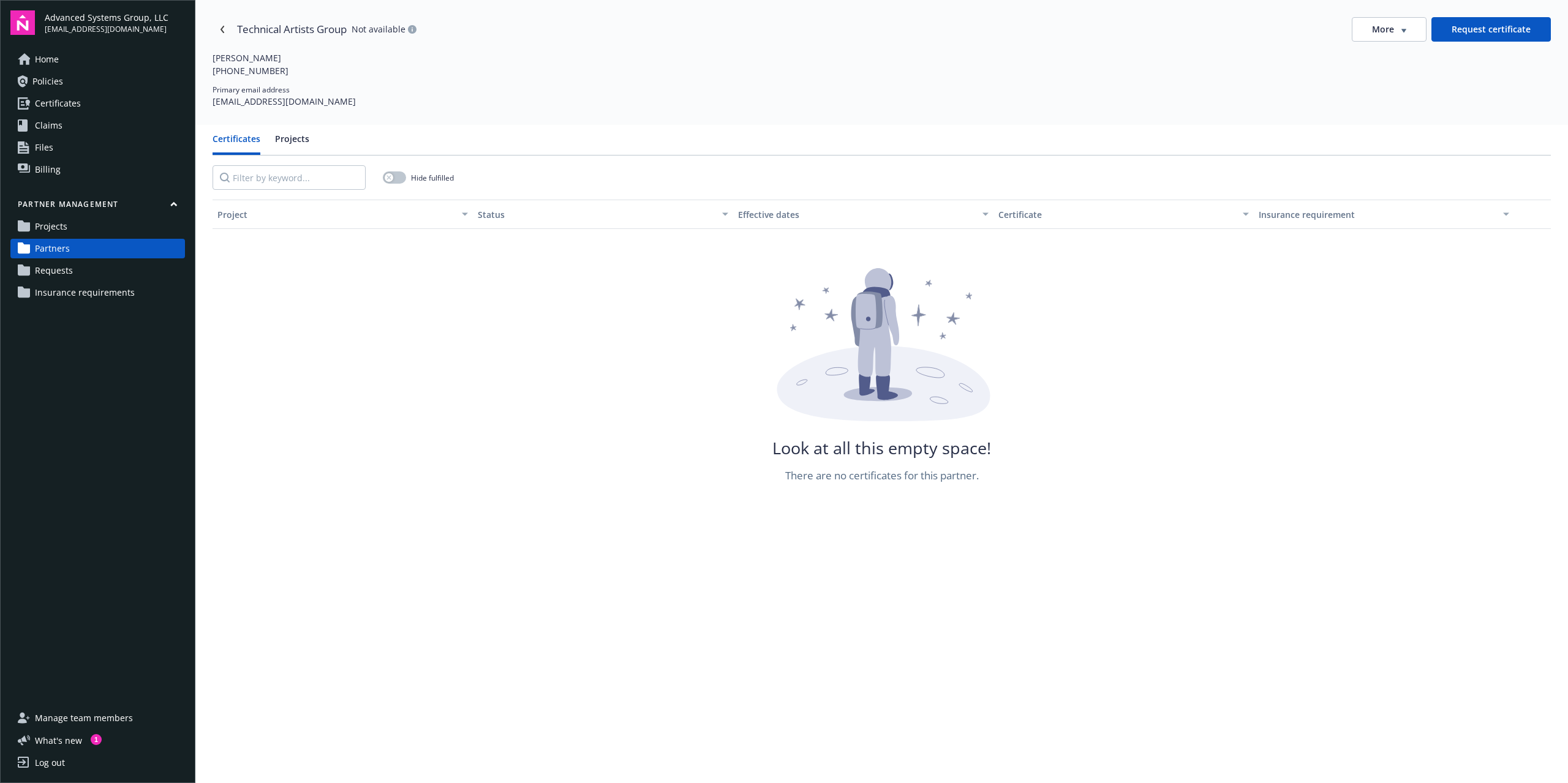
click at [303, 135] on button "Projects" at bounding box center [292, 144] width 34 height 23
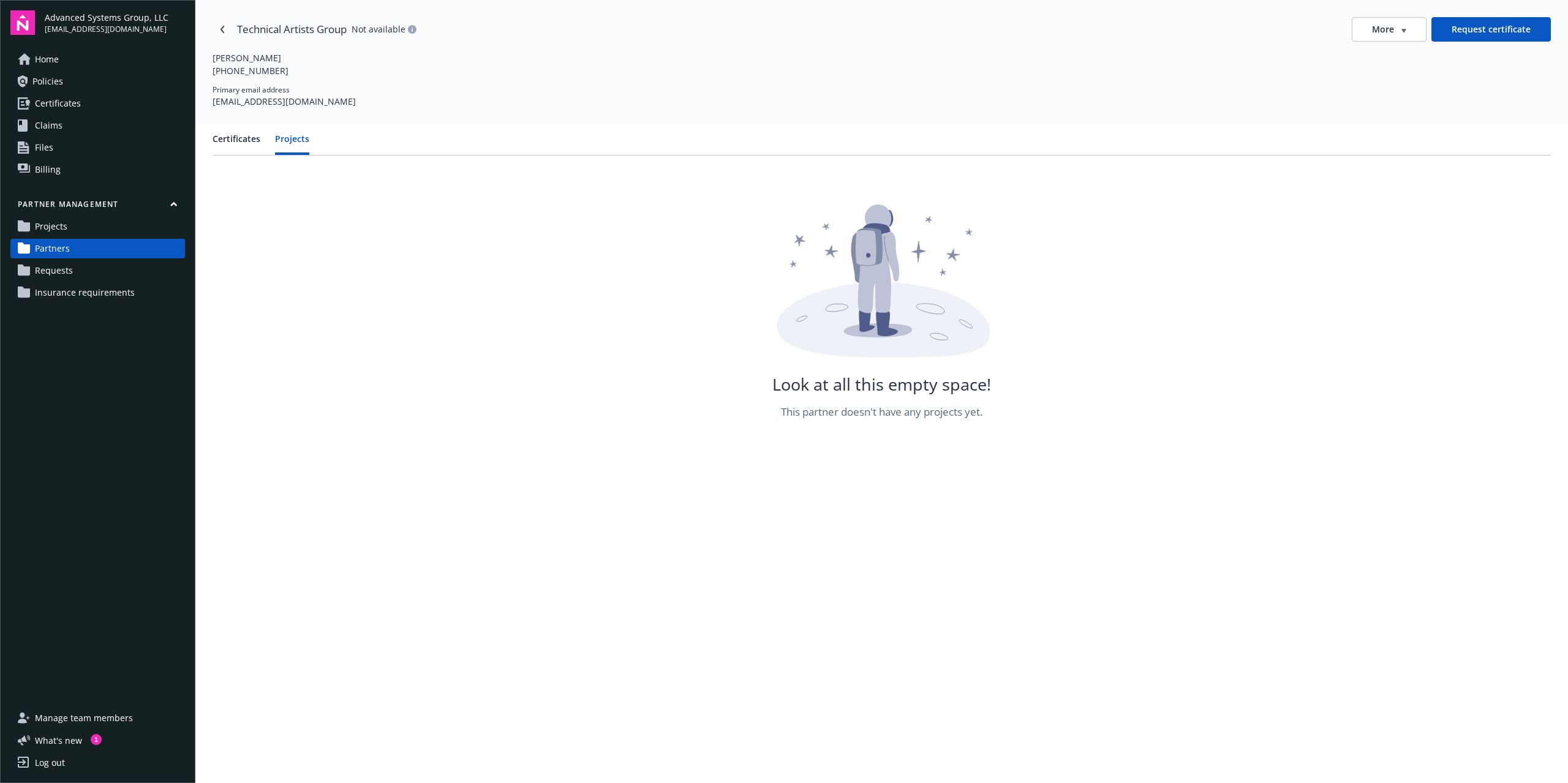
click at [259, 139] on button "Certificates" at bounding box center [236, 144] width 48 height 23
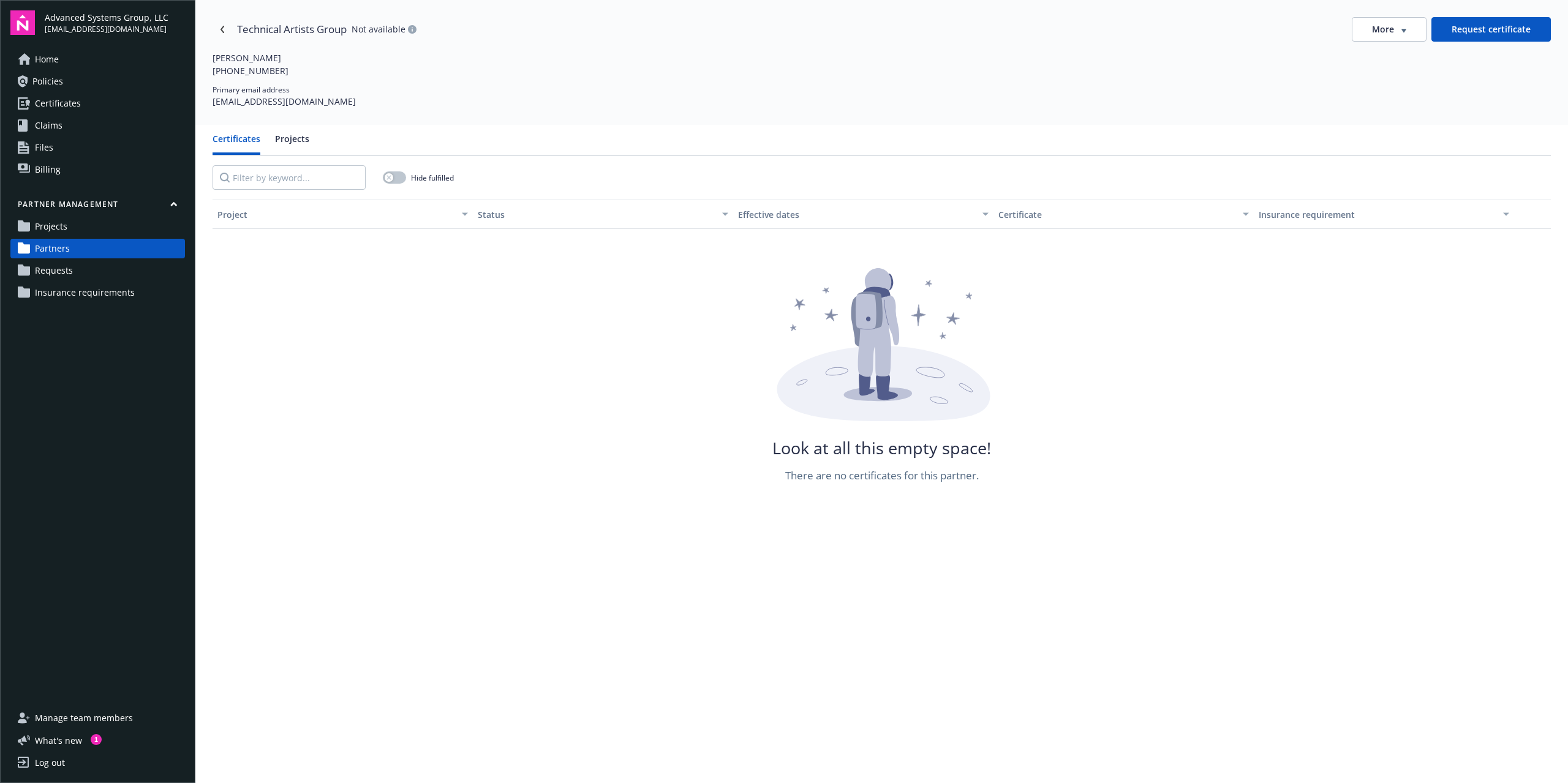
click at [915, 32] on span "More" at bounding box center [1383, 29] width 22 height 12
click at [915, 75] on div "Attach certificate" at bounding box center [1382, 75] width 98 height 20
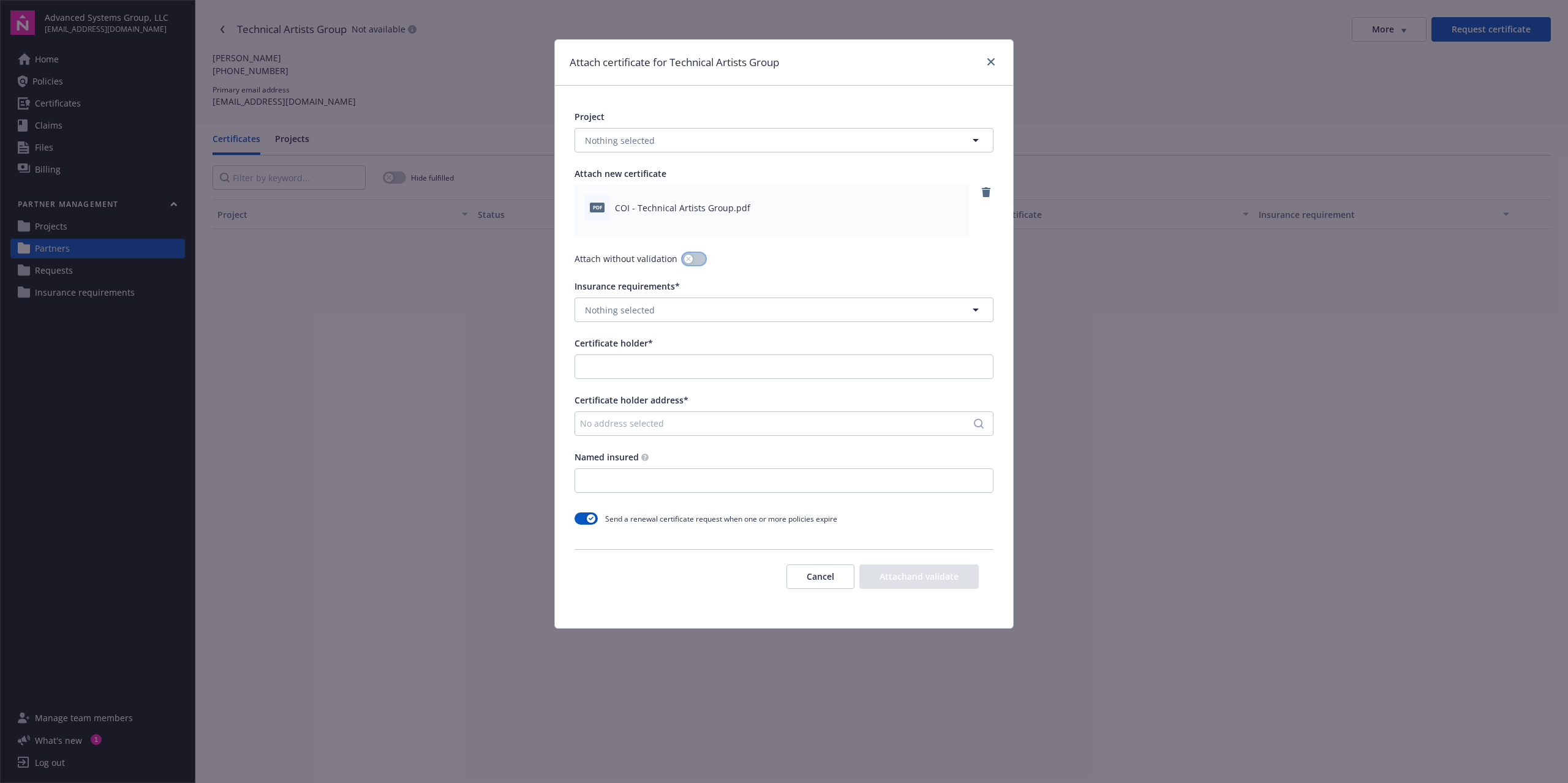
click at [686, 261] on div "button" at bounding box center [688, 259] width 9 height 9
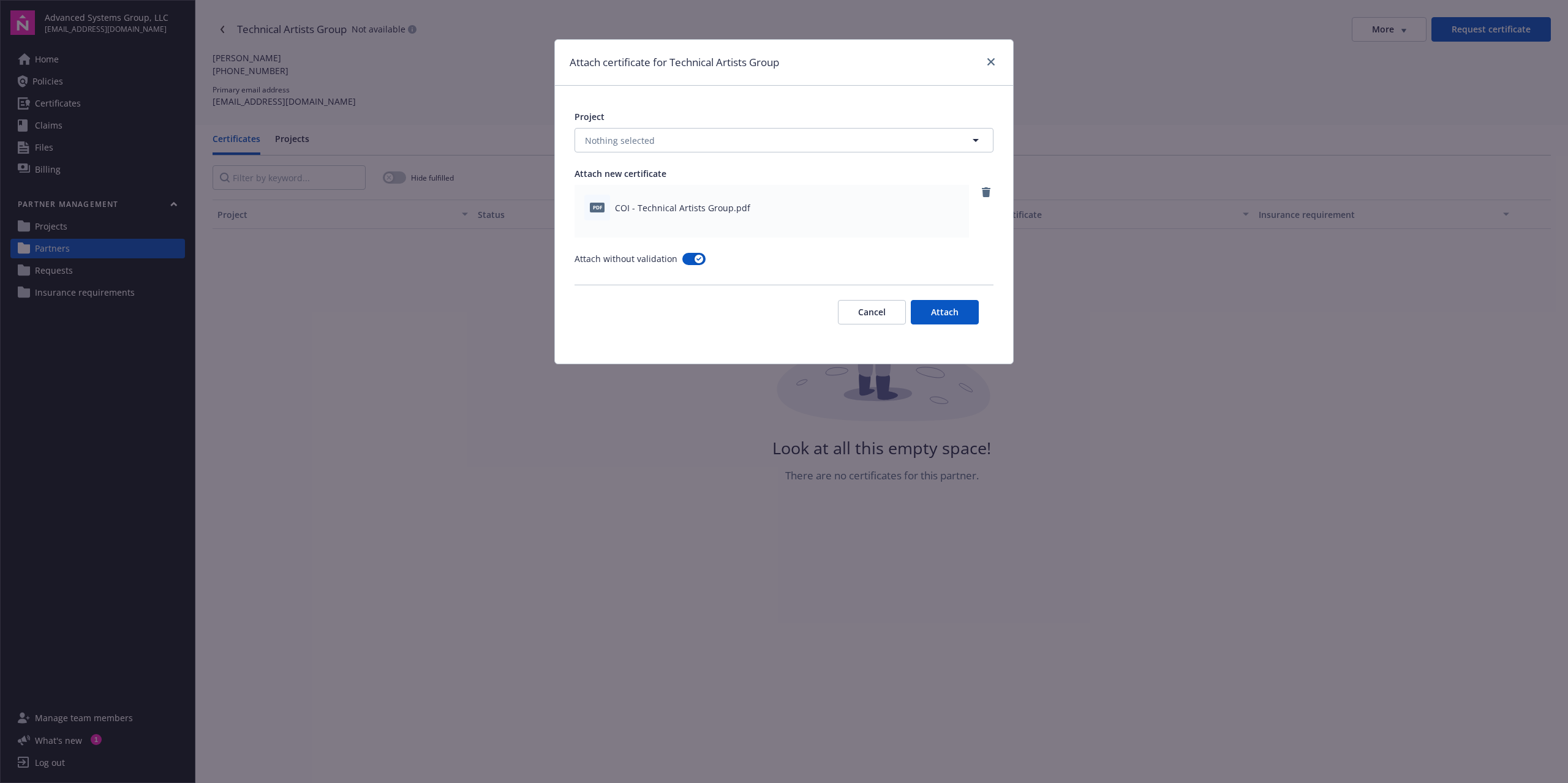
click at [850, 312] on button "Cancel" at bounding box center [872, 312] width 68 height 24
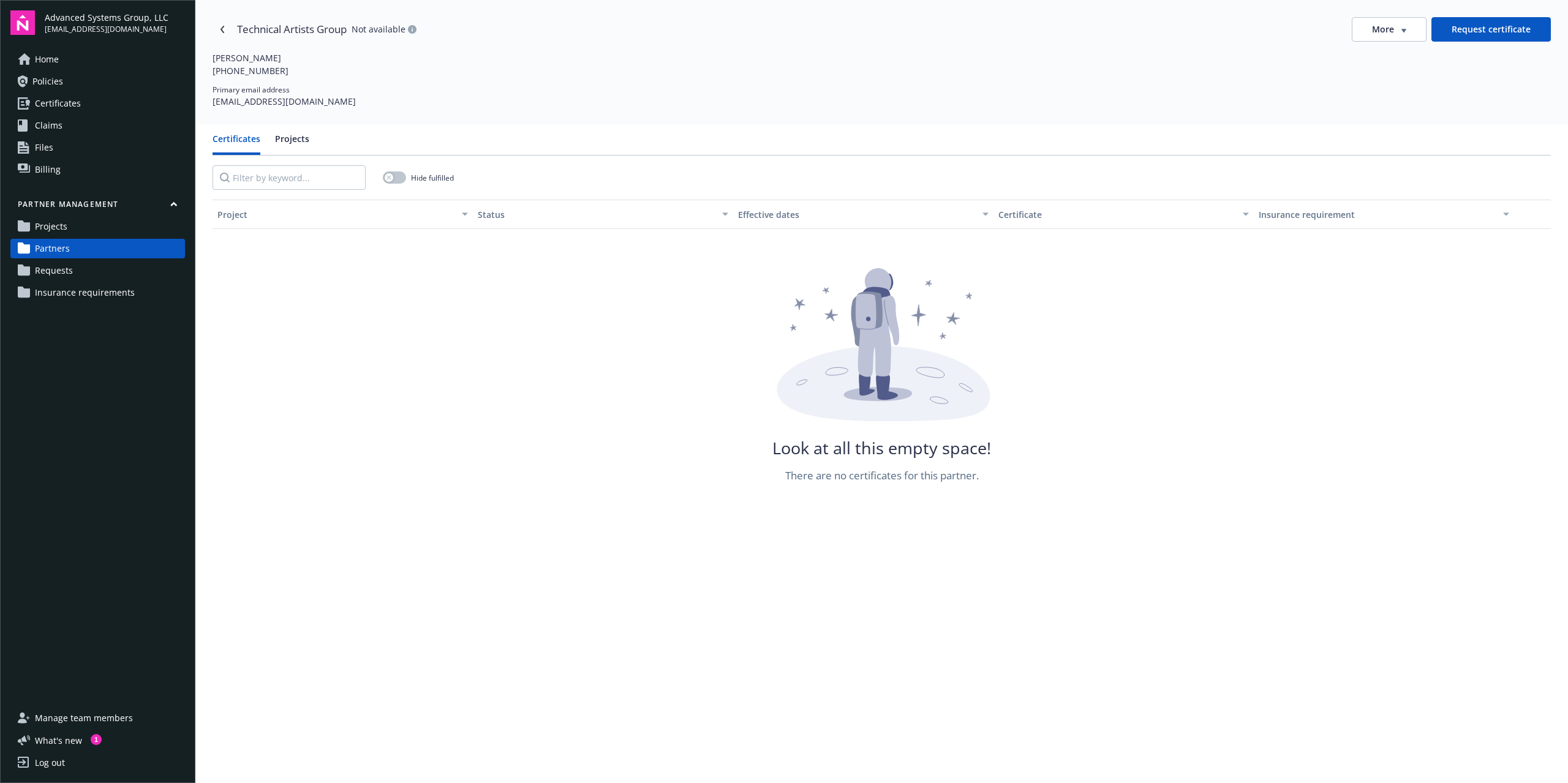
click at [102, 295] on span "Insurance requirements" at bounding box center [85, 293] width 100 height 20
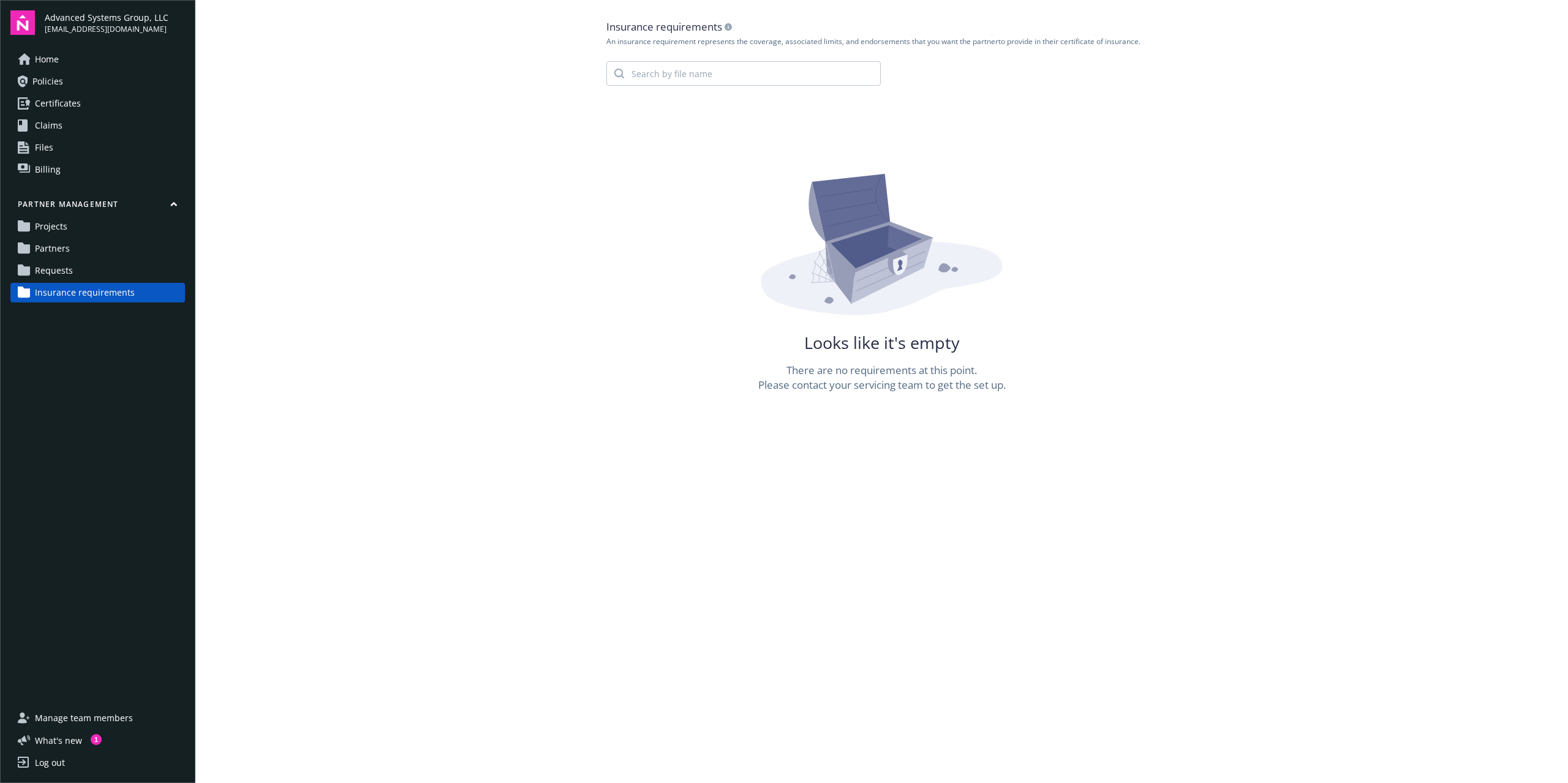
click at [713, 372] on div "Looks like it's empty There are no requirements at this point. Please contact y…" at bounding box center [882, 283] width 552 height 219
drag, startPoint x: 1154, startPoint y: 433, endPoint x: 1120, endPoint y: 434, distance: 34.0
click at [915, 433] on main "Insurance requirements An insurance requirement represents the coverage, associ…" at bounding box center [882, 391] width 1373 height 783
click at [95, 279] on link "Requests" at bounding box center [98, 270] width 175 height 20
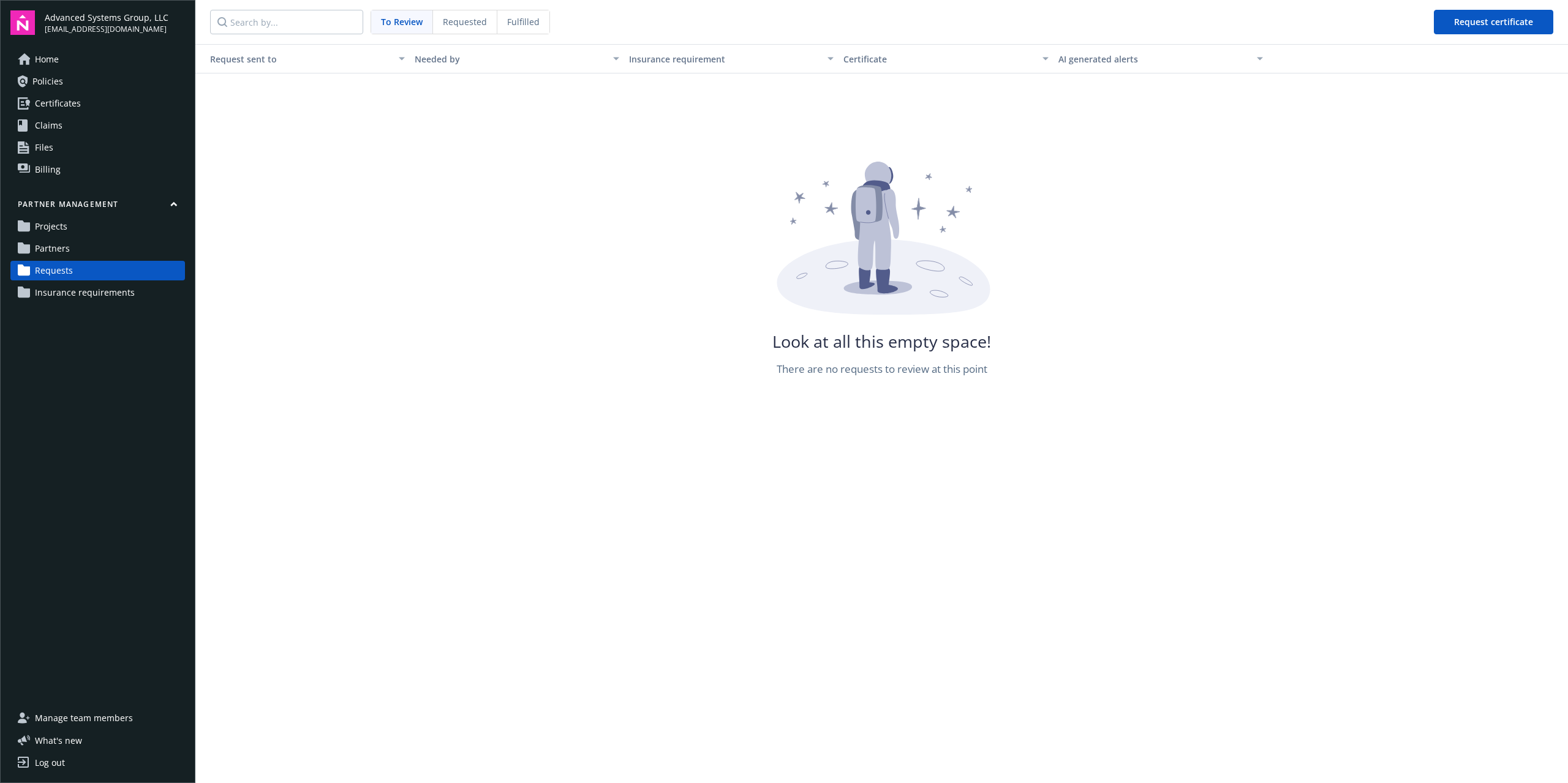
click at [85, 297] on span "Insurance requirements" at bounding box center [85, 293] width 100 height 20
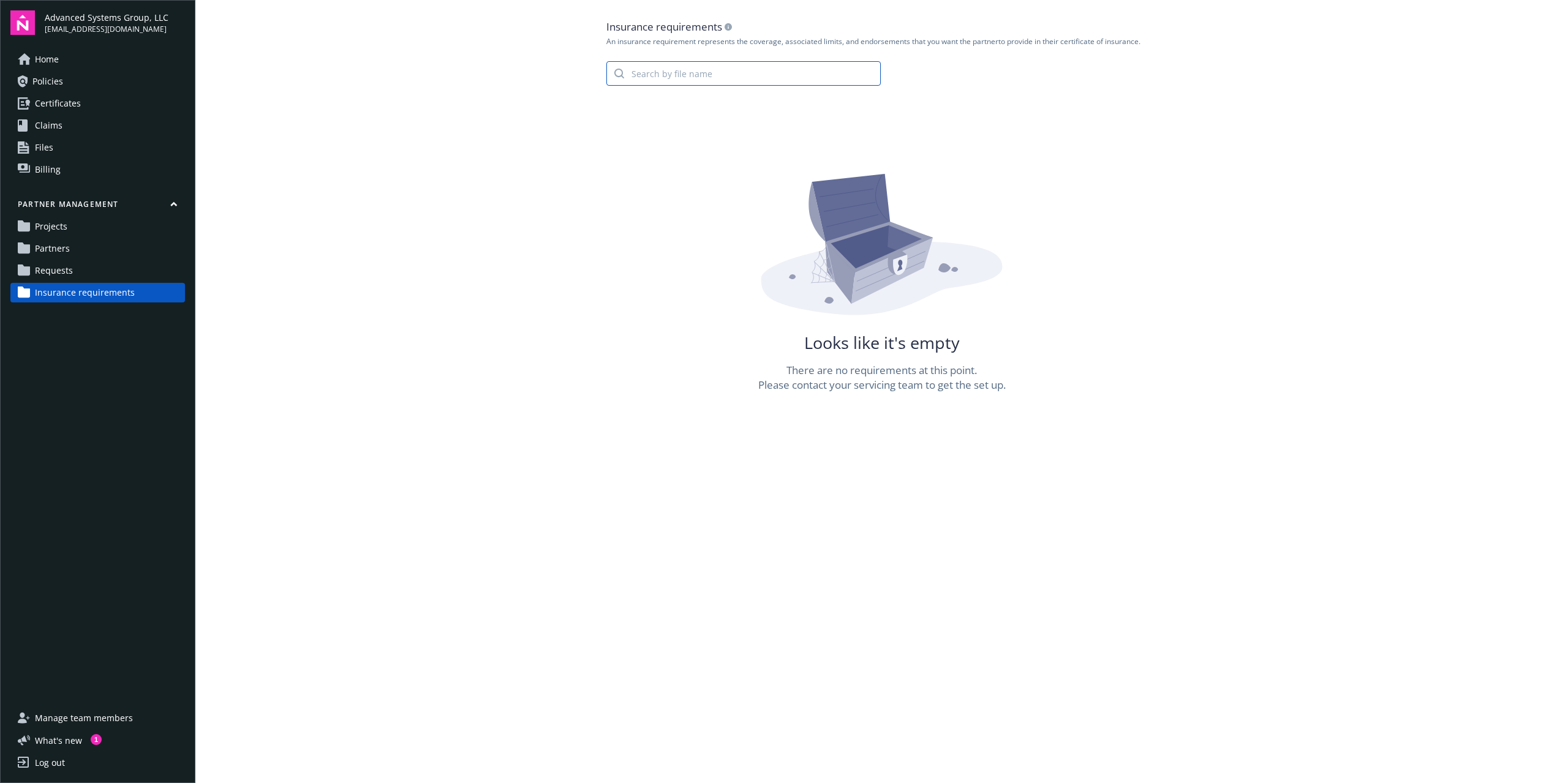
click at [770, 74] on input "search" at bounding box center [752, 73] width 256 height 23
click at [68, 109] on span "Certificates" at bounding box center [58, 104] width 46 height 20
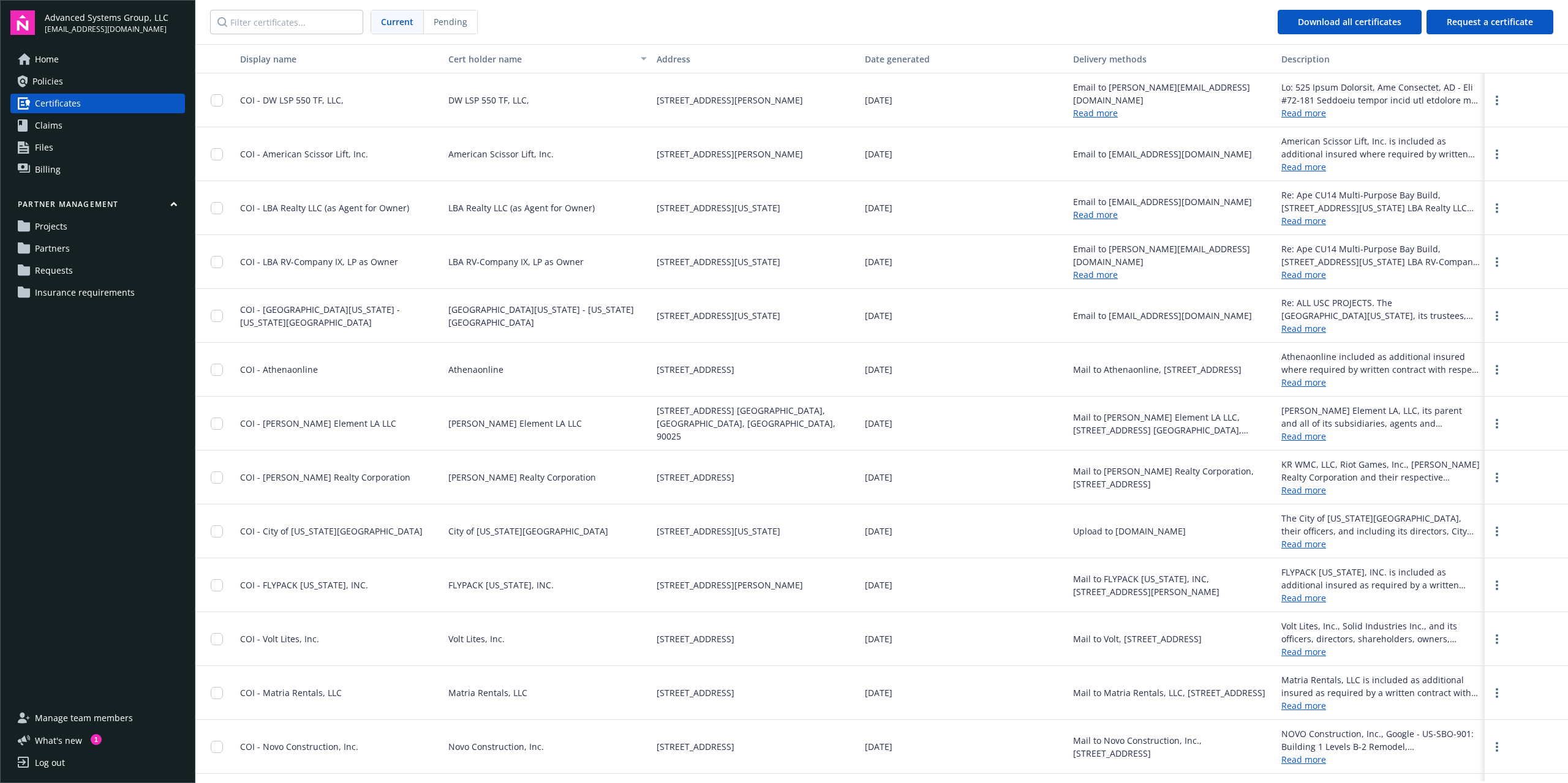
click at [83, 62] on link "Home" at bounding box center [98, 60] width 175 height 20
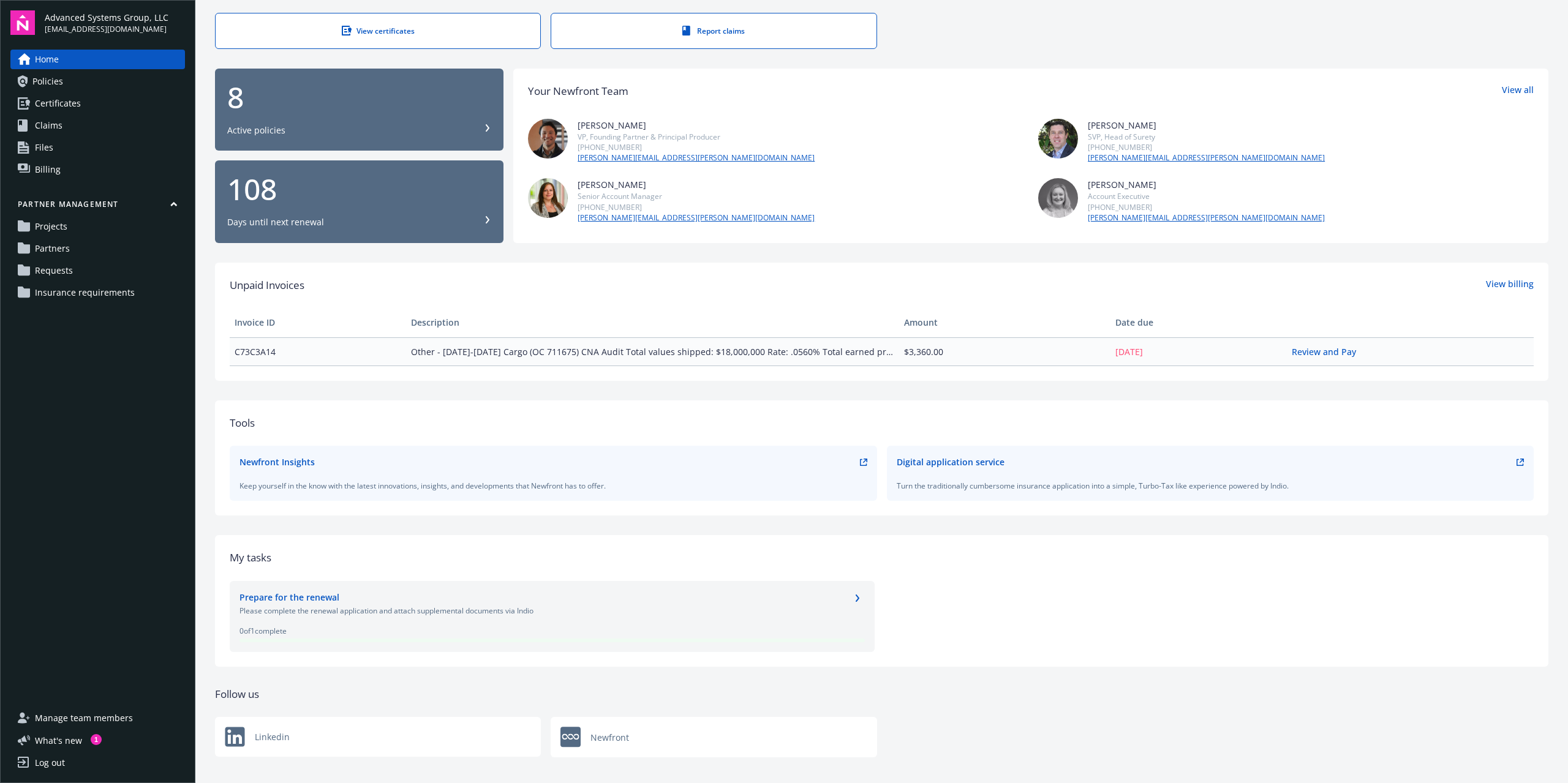
scroll to position [60, 0]
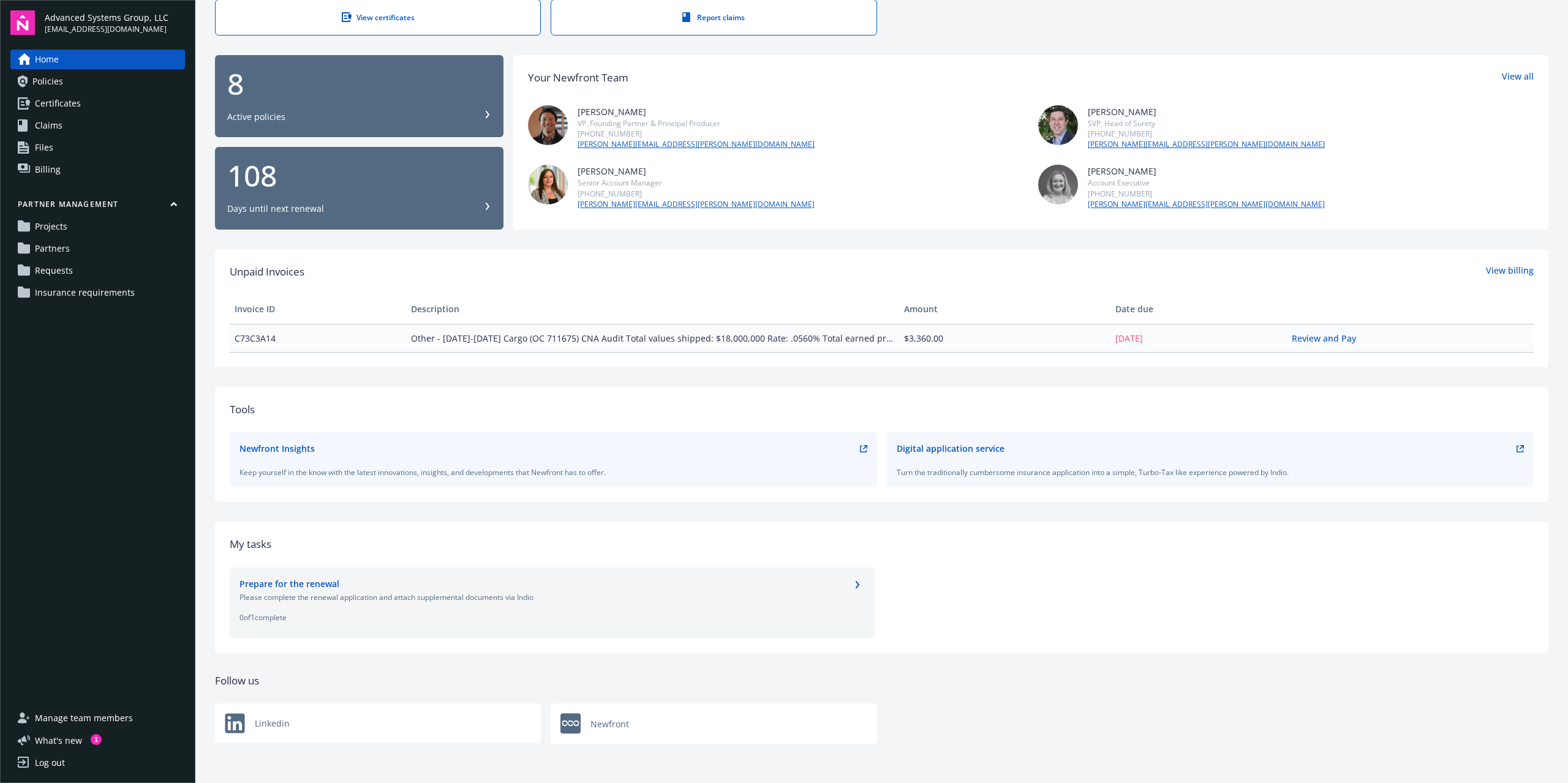
click at [51, 155] on span "Files" at bounding box center [44, 148] width 18 height 20
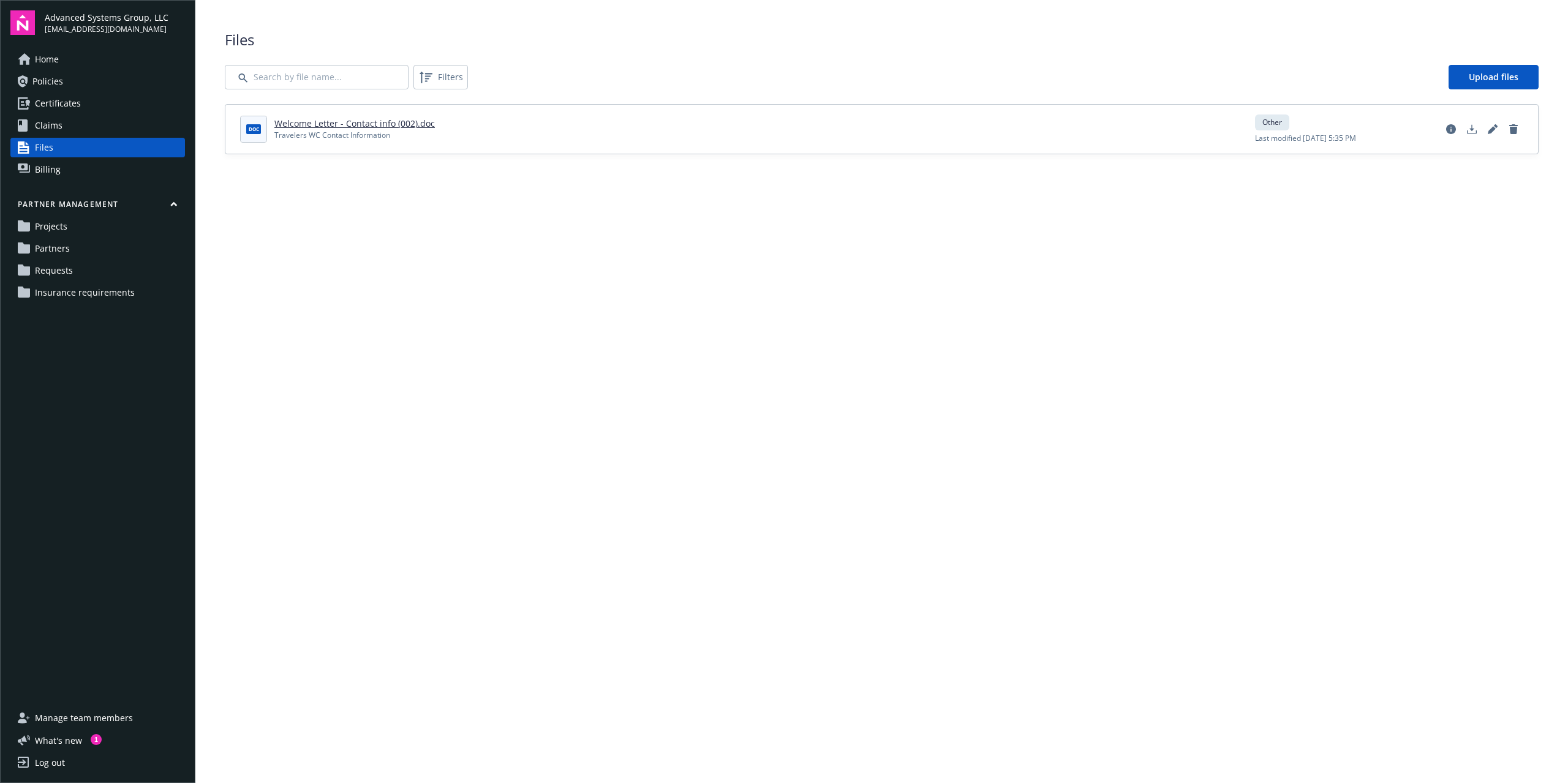
click at [96, 224] on link "Projects" at bounding box center [98, 226] width 175 height 20
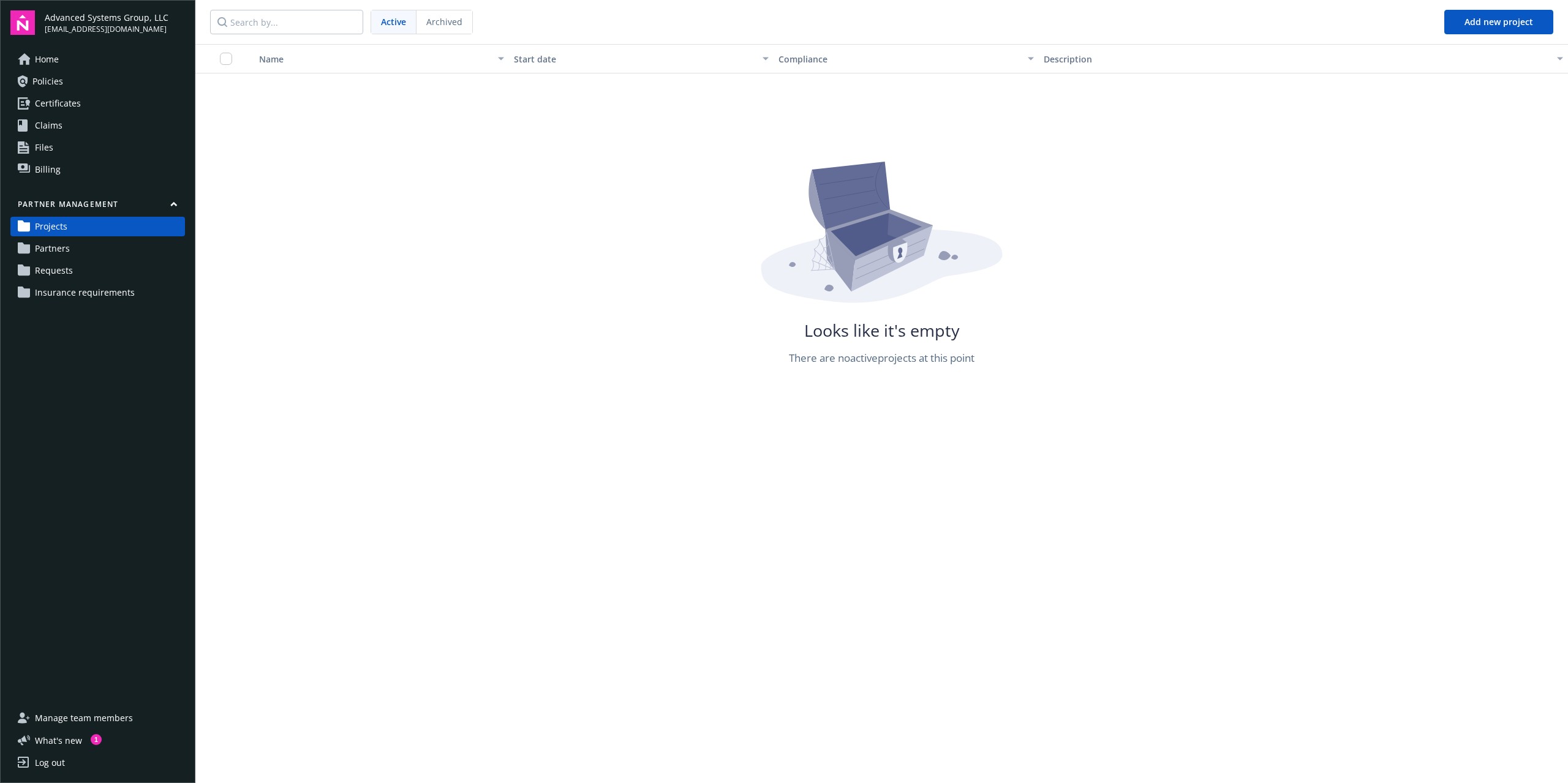
click at [96, 239] on link "Partners" at bounding box center [98, 249] width 175 height 20
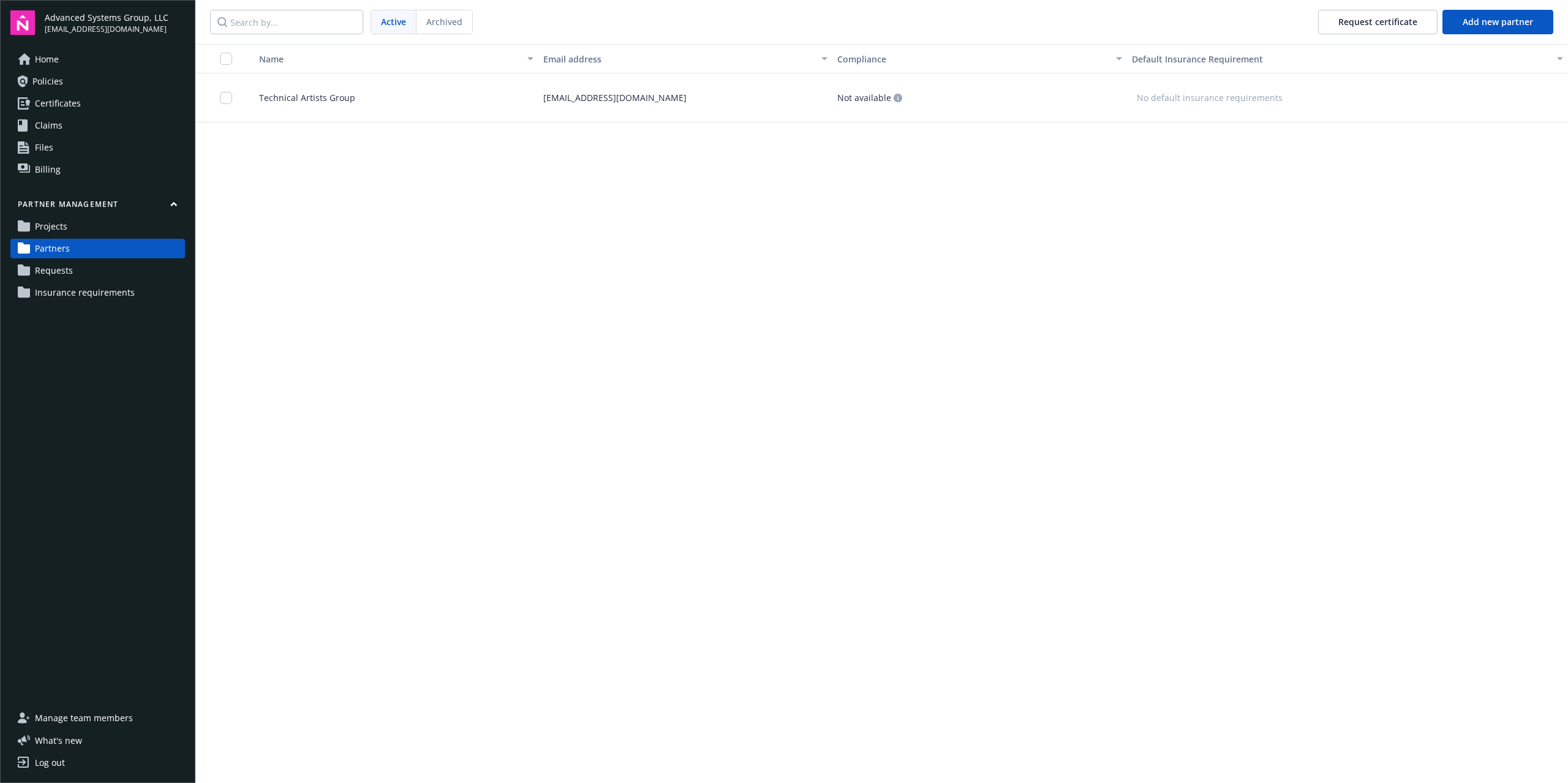
click at [98, 298] on span "Insurance requirements" at bounding box center [85, 293] width 100 height 20
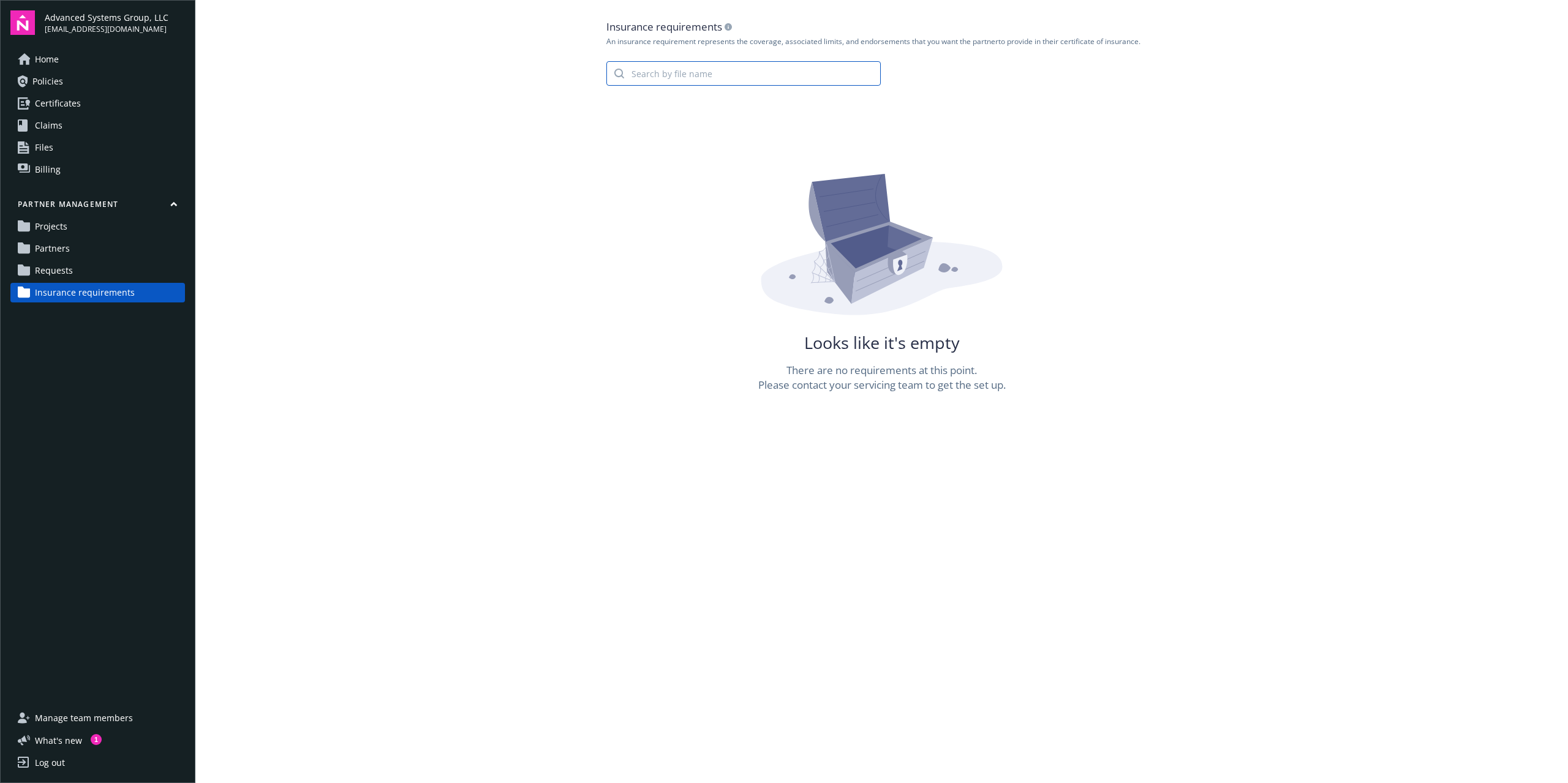
click at [707, 83] on input "search" at bounding box center [752, 73] width 256 height 23
click at [95, 264] on link "Requests" at bounding box center [98, 270] width 175 height 20
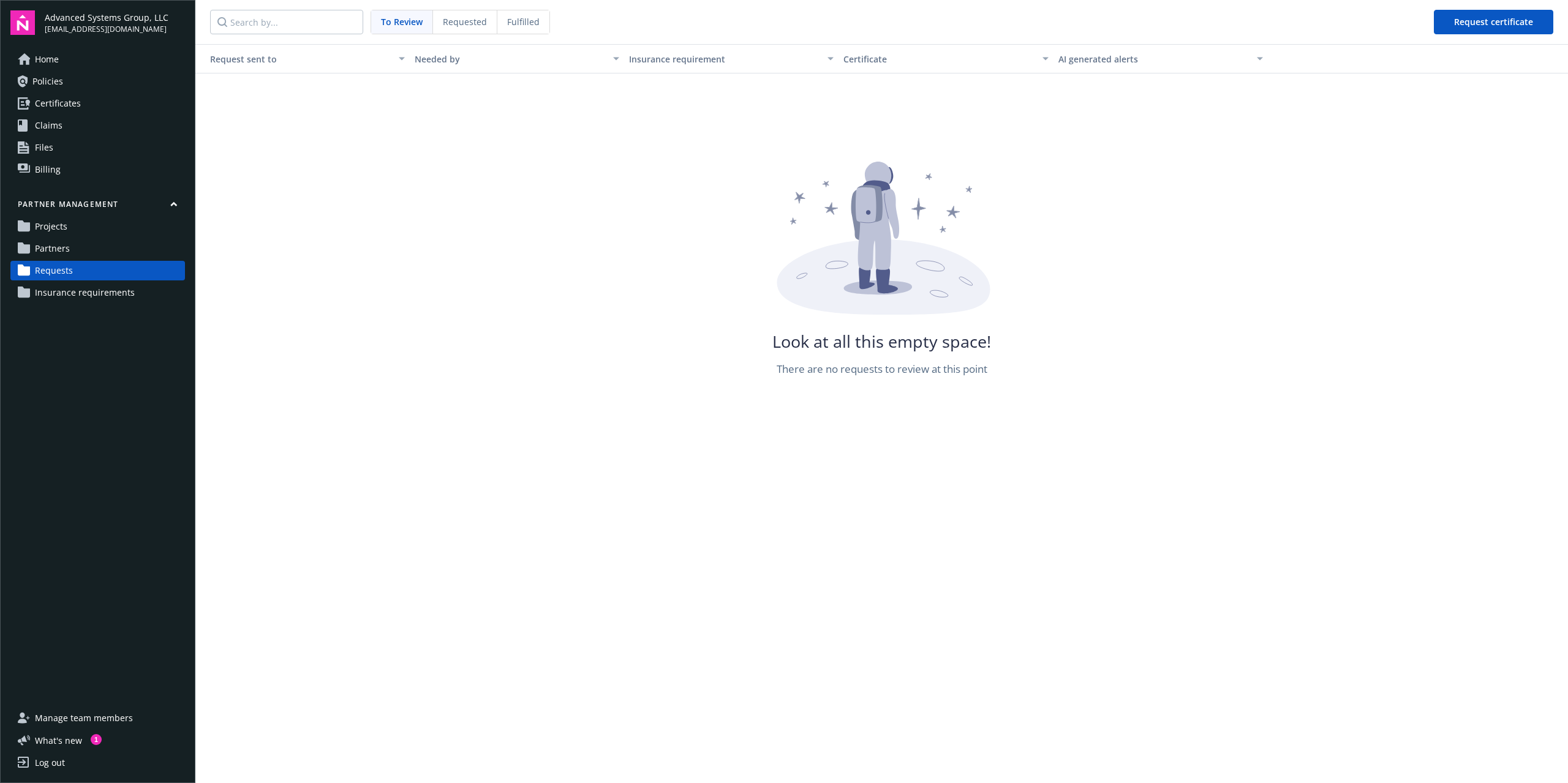
click at [94, 249] on link "Partners" at bounding box center [98, 249] width 175 height 20
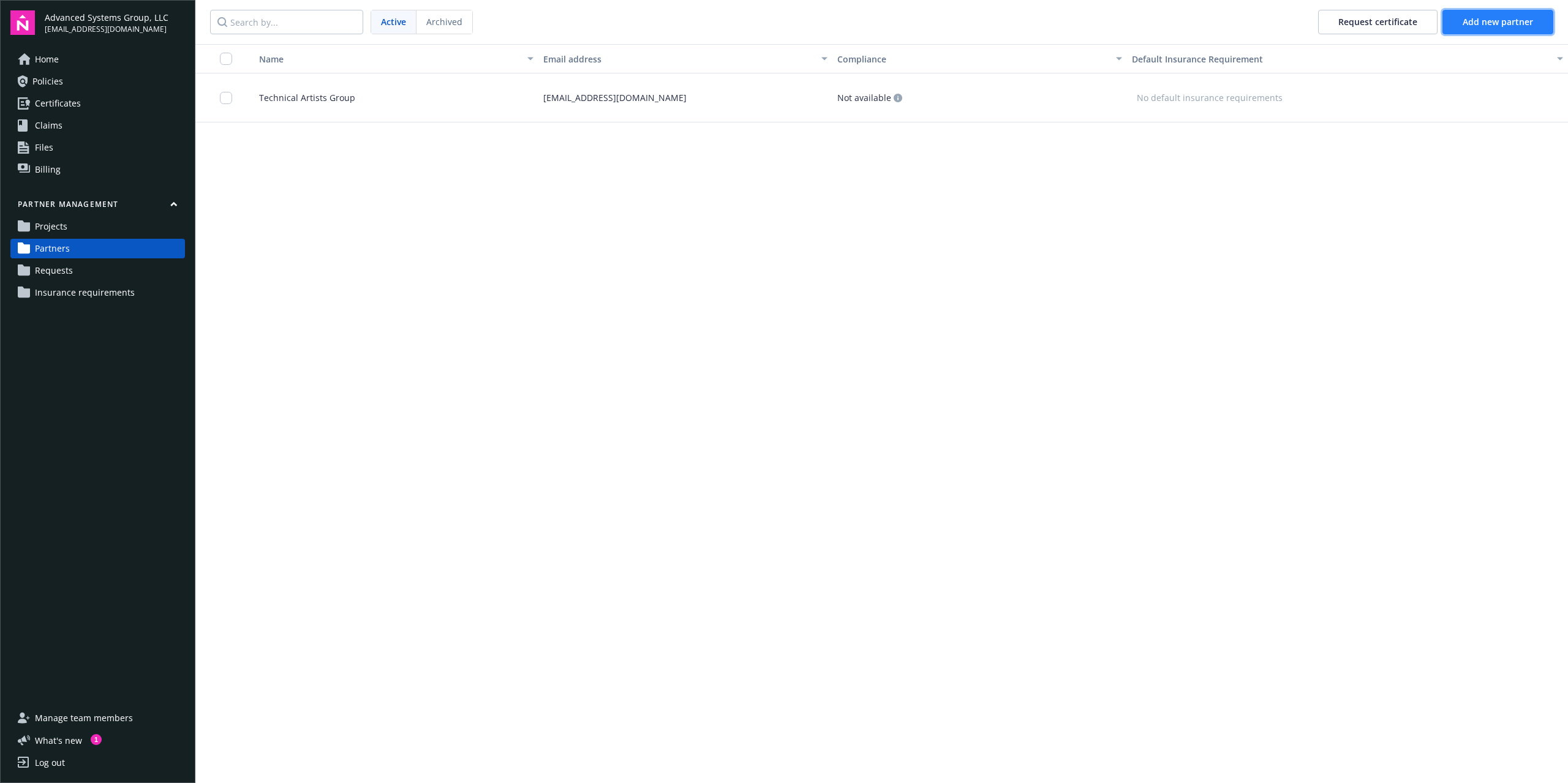
click at [915, 16] on span "Add new partner" at bounding box center [1498, 22] width 70 height 12
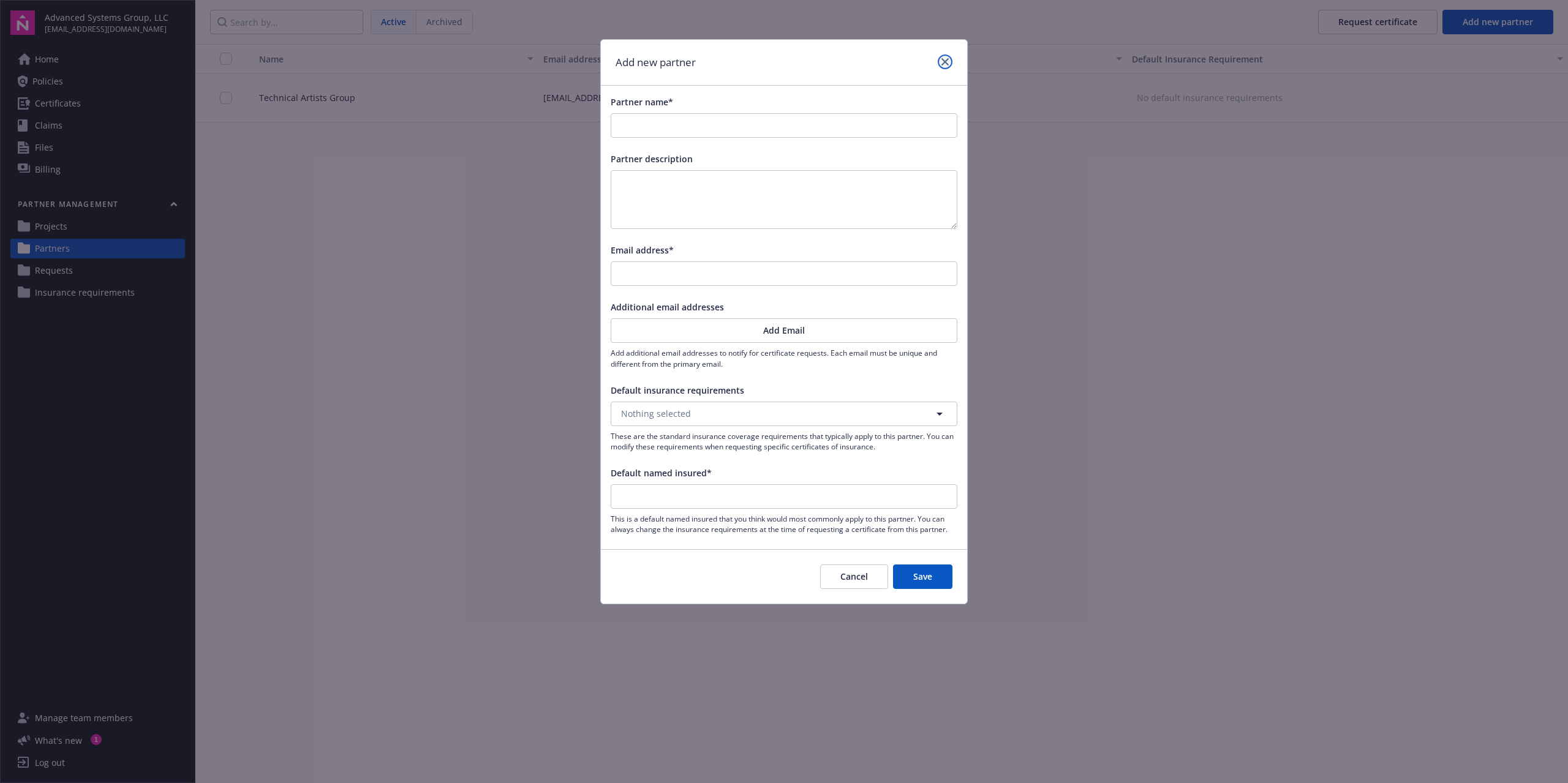
click at [915, 62] on icon "close" at bounding box center [945, 62] width 7 height 7
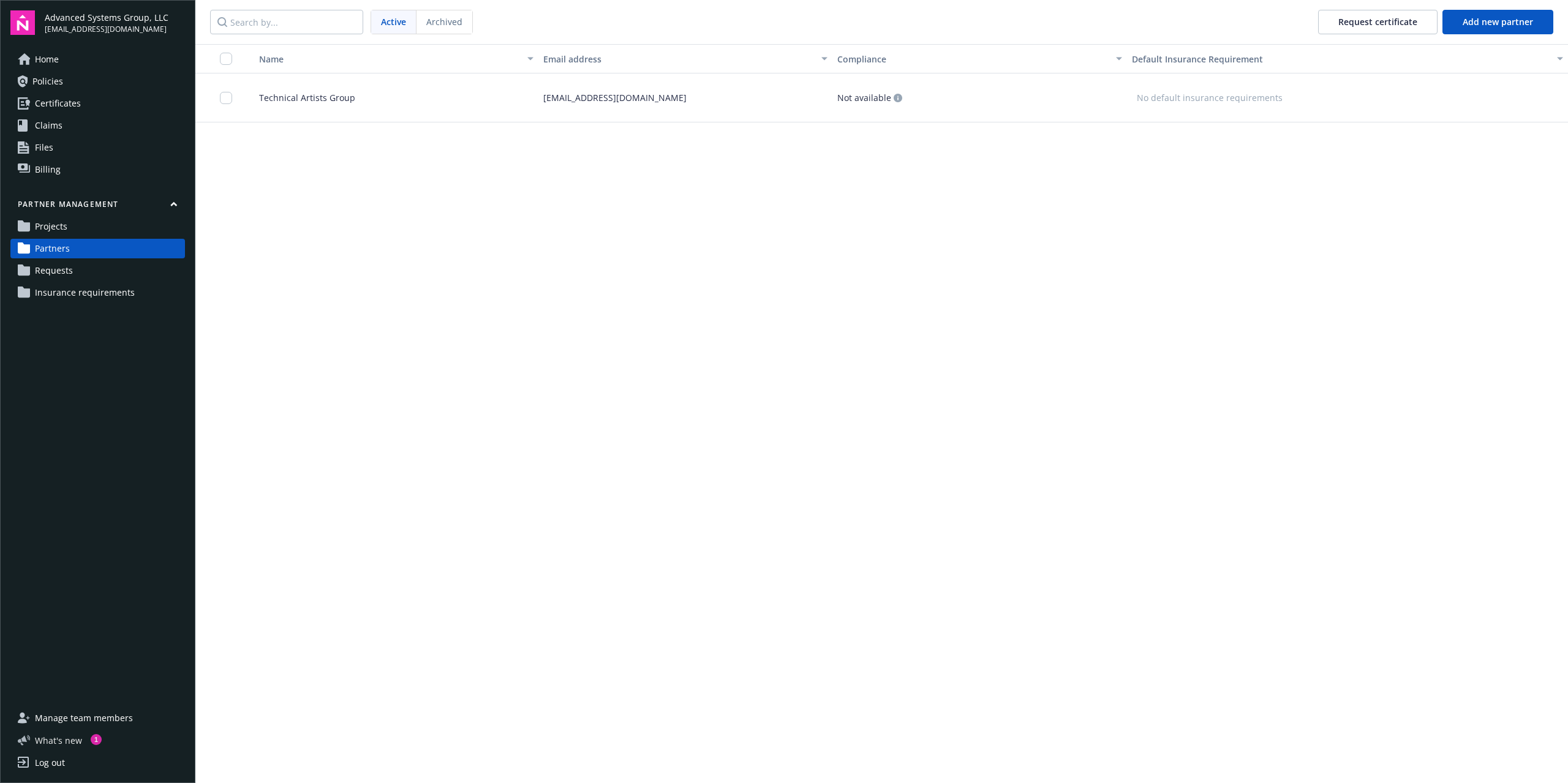
click at [87, 591] on button "What ' s new 1" at bounding box center [56, 741] width 91 height 13
click at [61, 84] on span "Policies" at bounding box center [47, 81] width 31 height 20
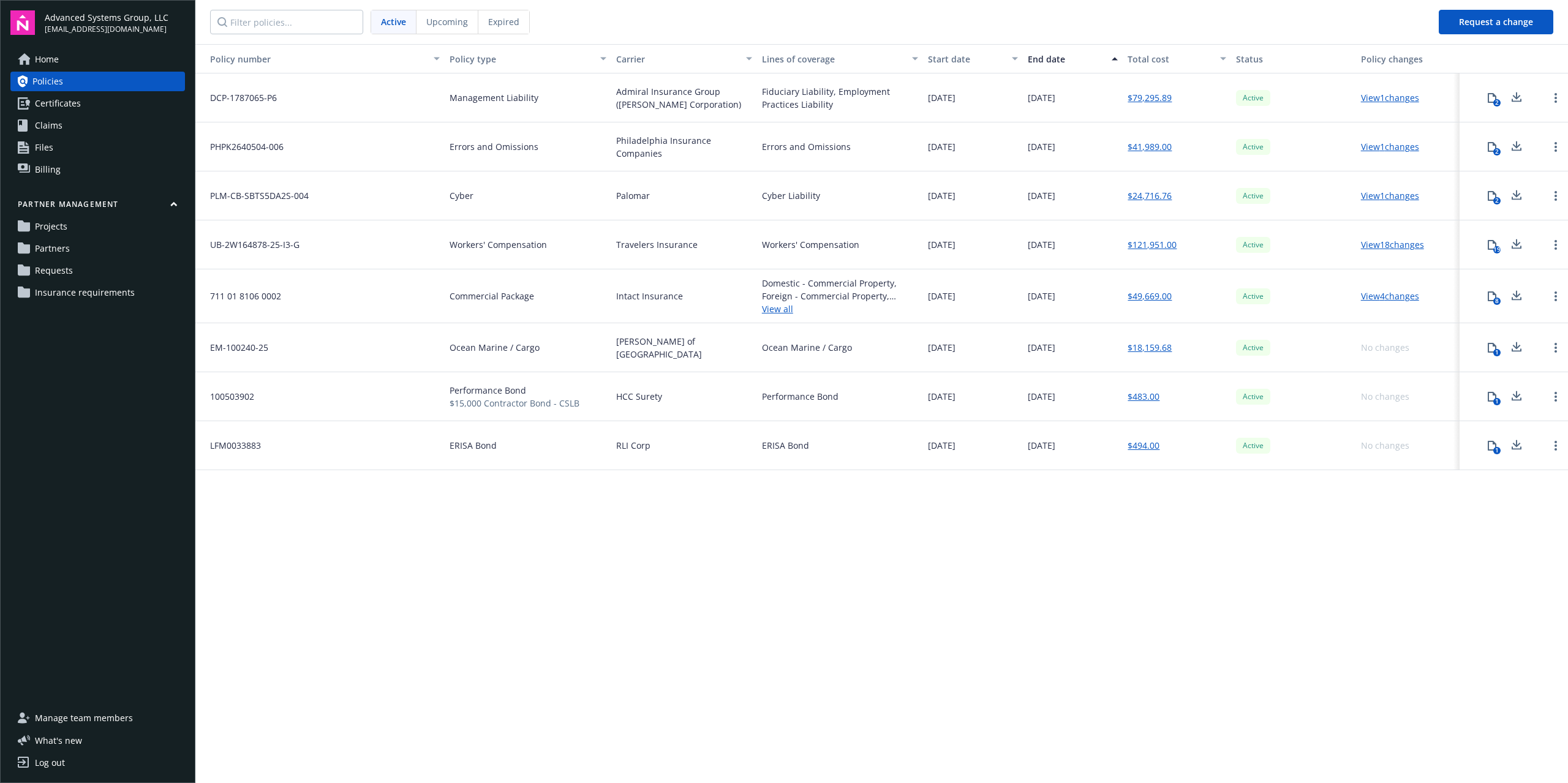
click at [56, 60] on span "Home" at bounding box center [47, 60] width 24 height 20
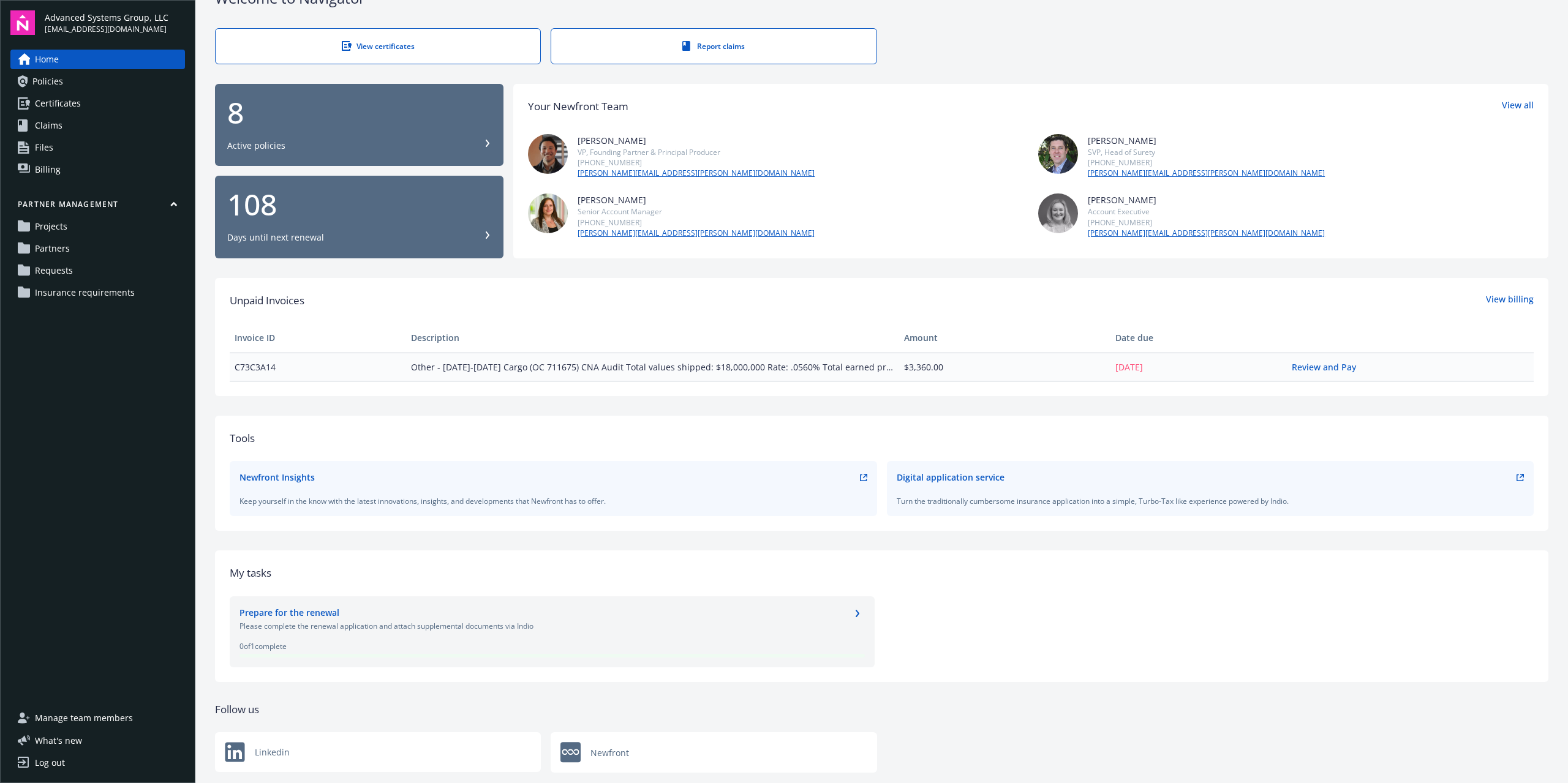
scroll to position [60, 0]
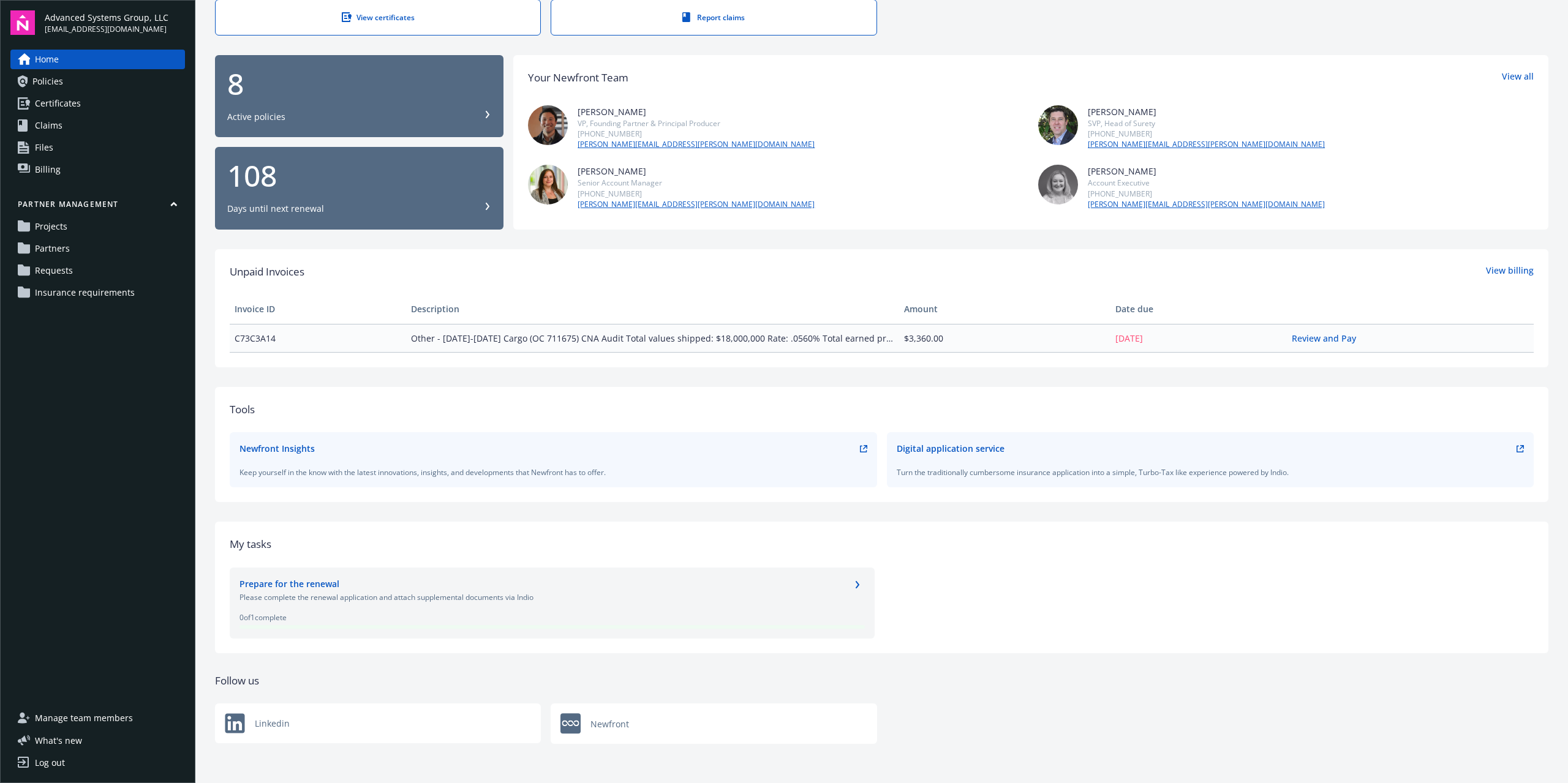
click at [121, 291] on span "Insurance requirements" at bounding box center [85, 293] width 100 height 20
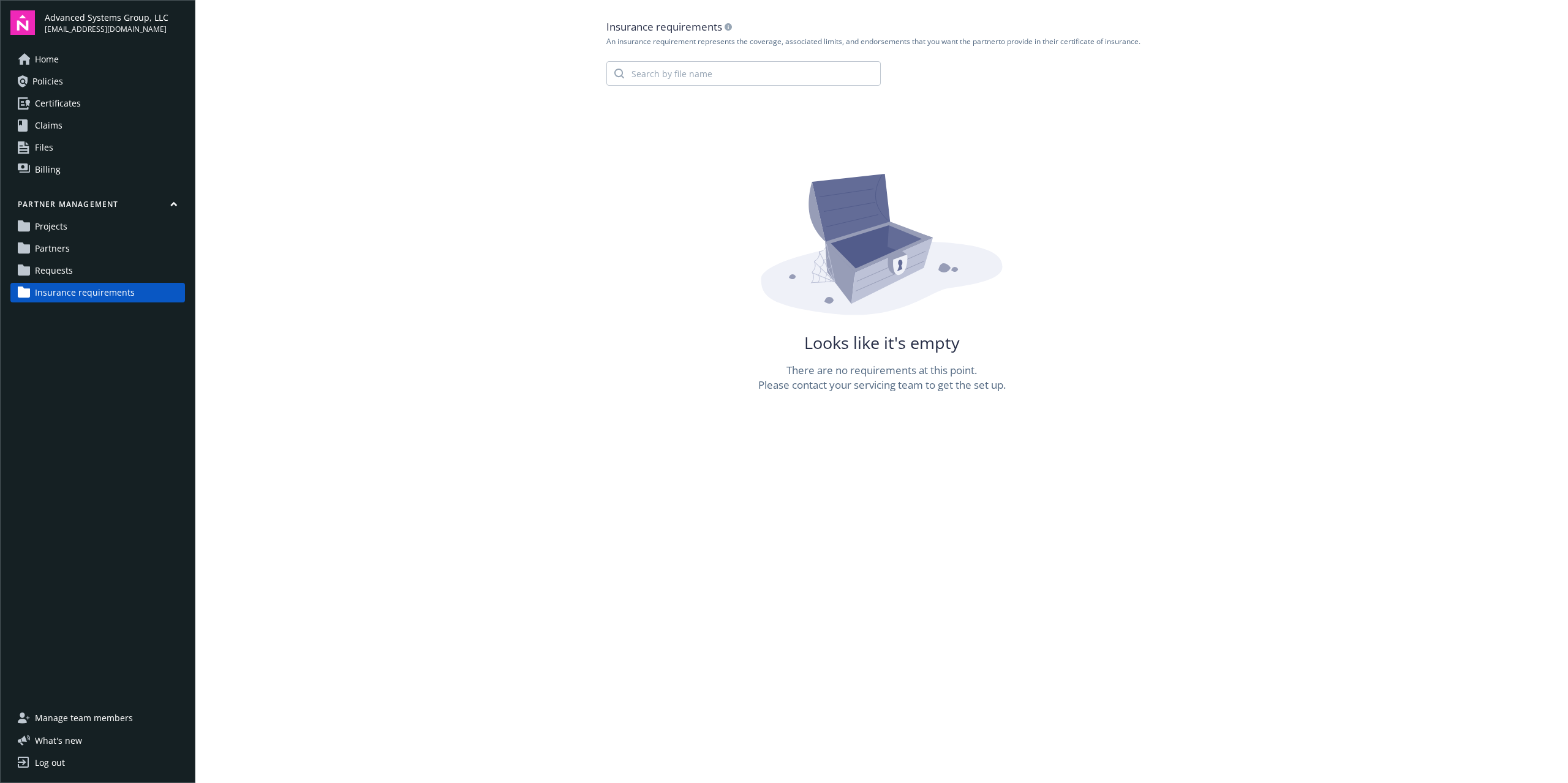
click at [915, 264] on div "Looks like it's empty There are no requirements at this point. Please contact y…" at bounding box center [882, 283] width 552 height 219
click at [765, 550] on main "Insurance requirements An insurance requirement represents the coverage, associ…" at bounding box center [882, 391] width 1373 height 783
click at [609, 591] on main "Insurance requirements An insurance requirement represents the coverage, associ…" at bounding box center [882, 391] width 1373 height 783
click at [39, 53] on span "Home" at bounding box center [47, 60] width 24 height 20
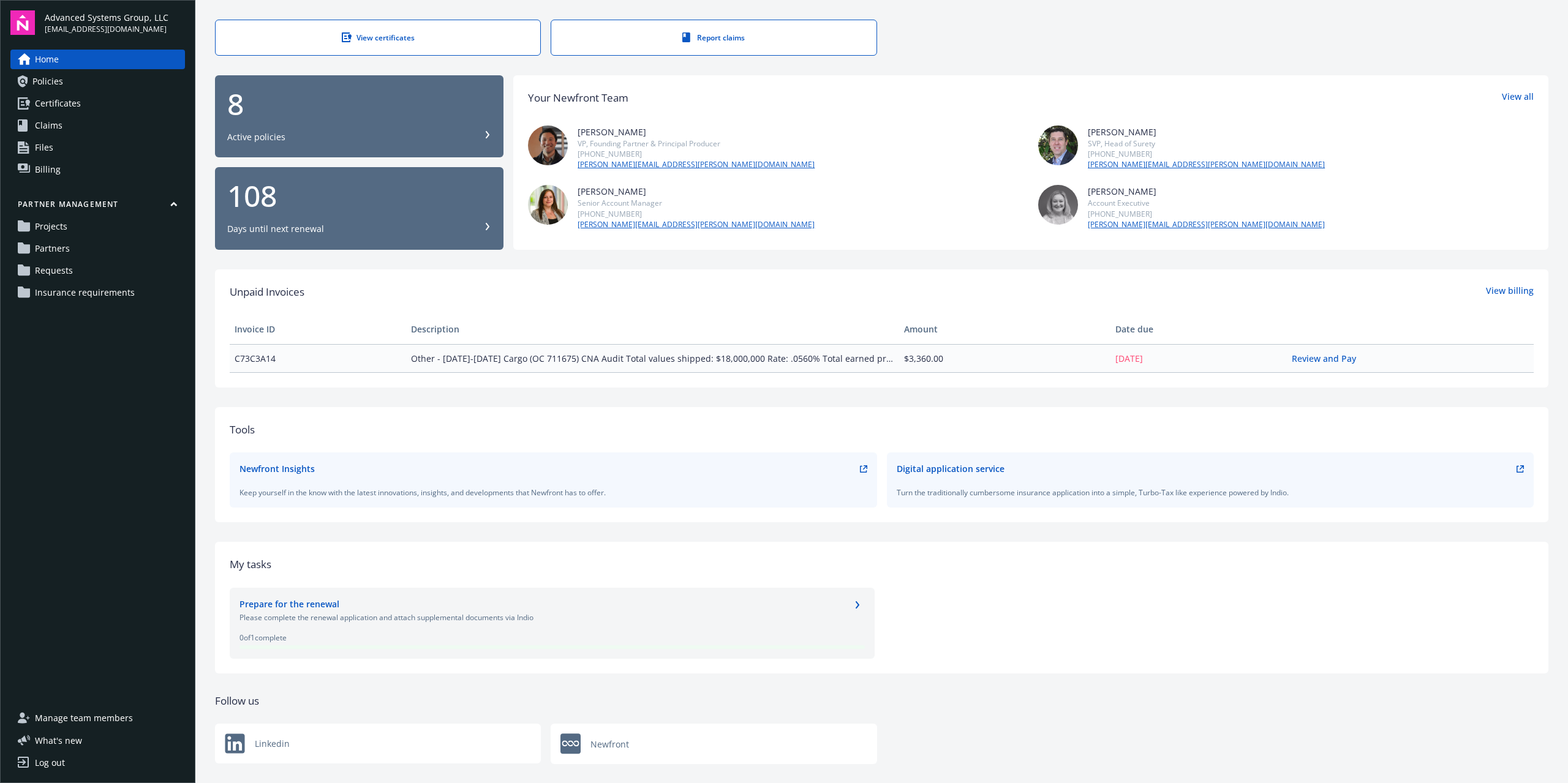
scroll to position [60, 0]
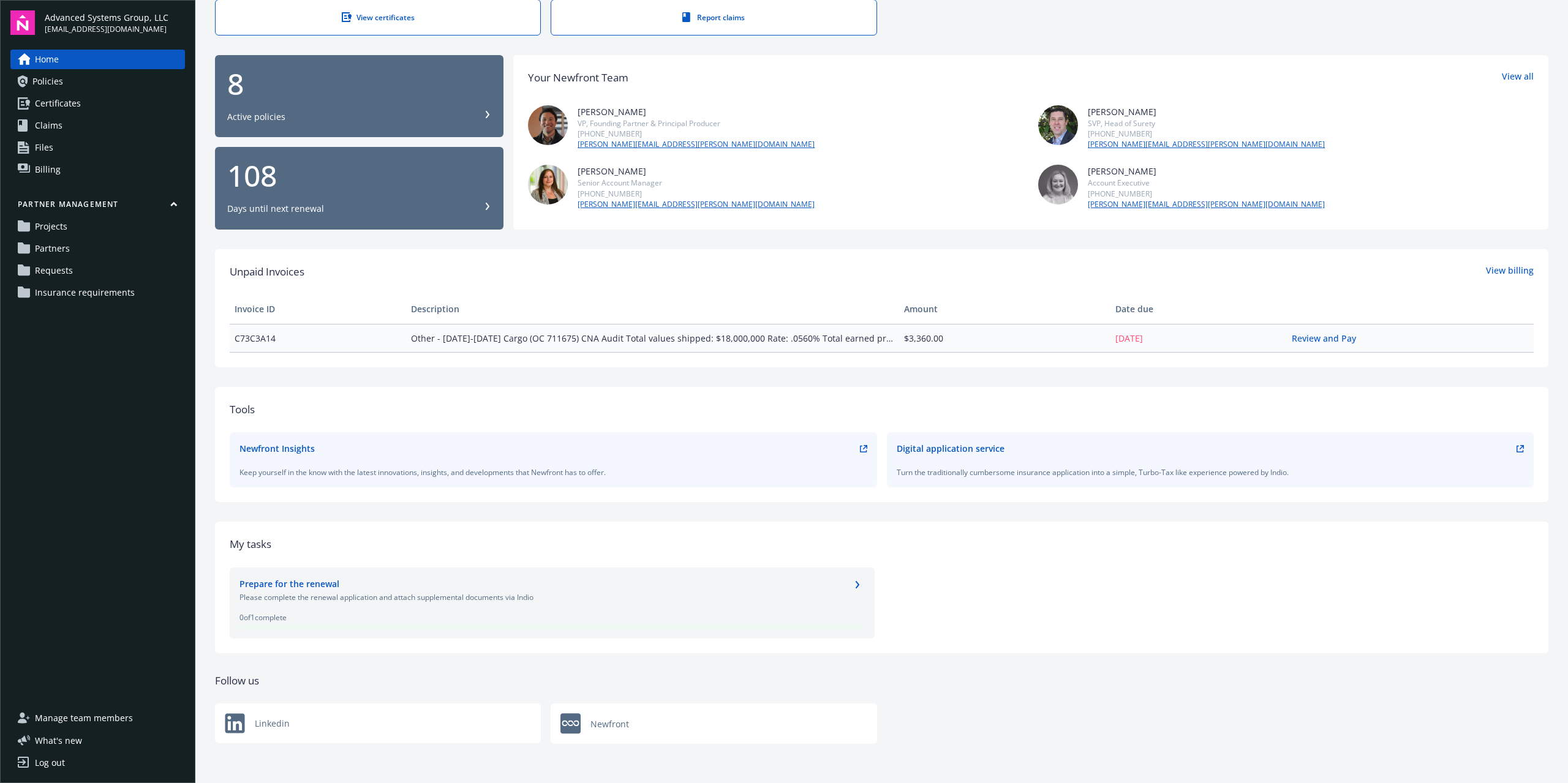
click at [854, 586] on icon "chevronRight" at bounding box center [858, 584] width 7 height 7
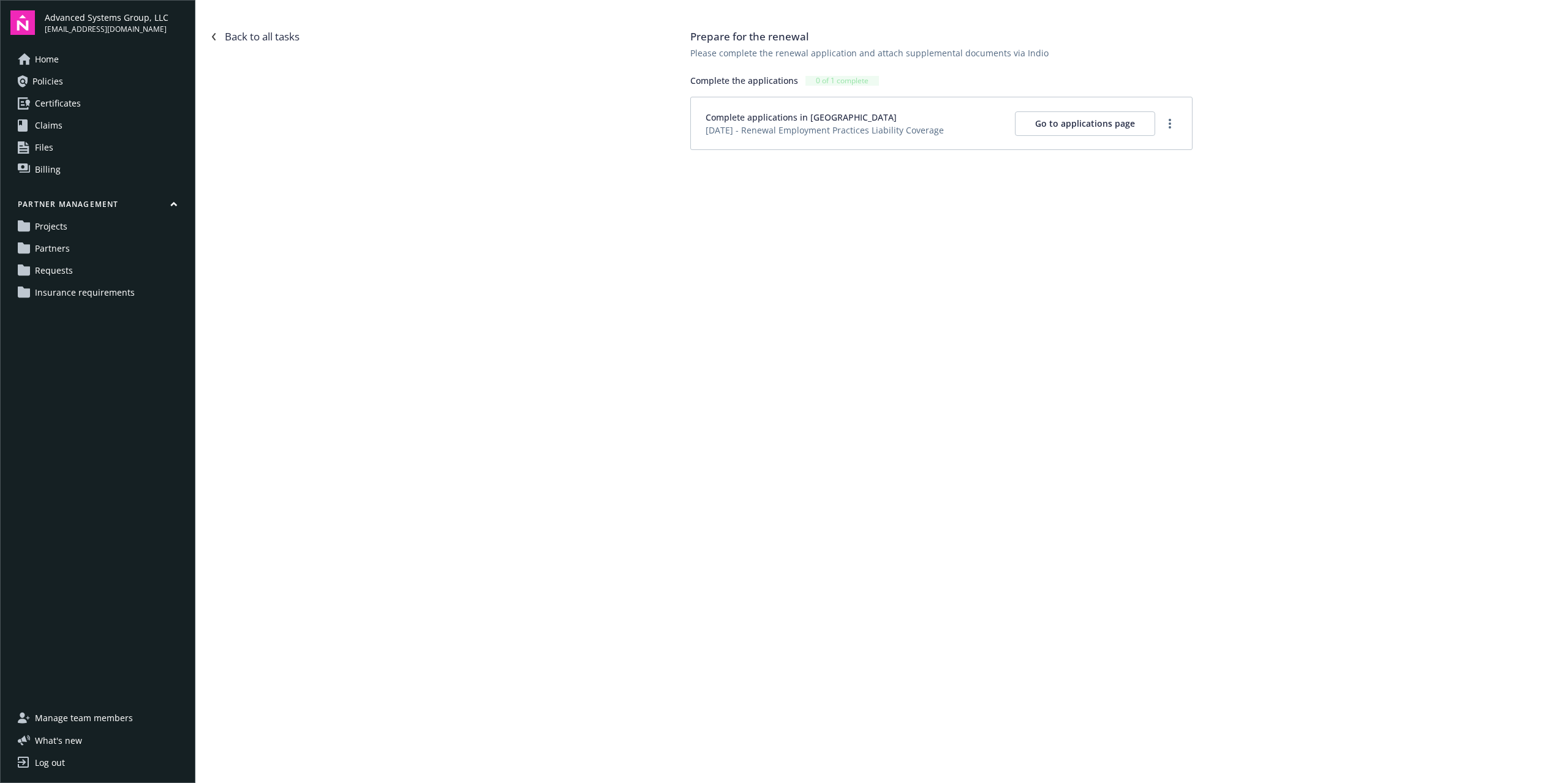
click at [74, 61] on link "Home" at bounding box center [98, 60] width 175 height 20
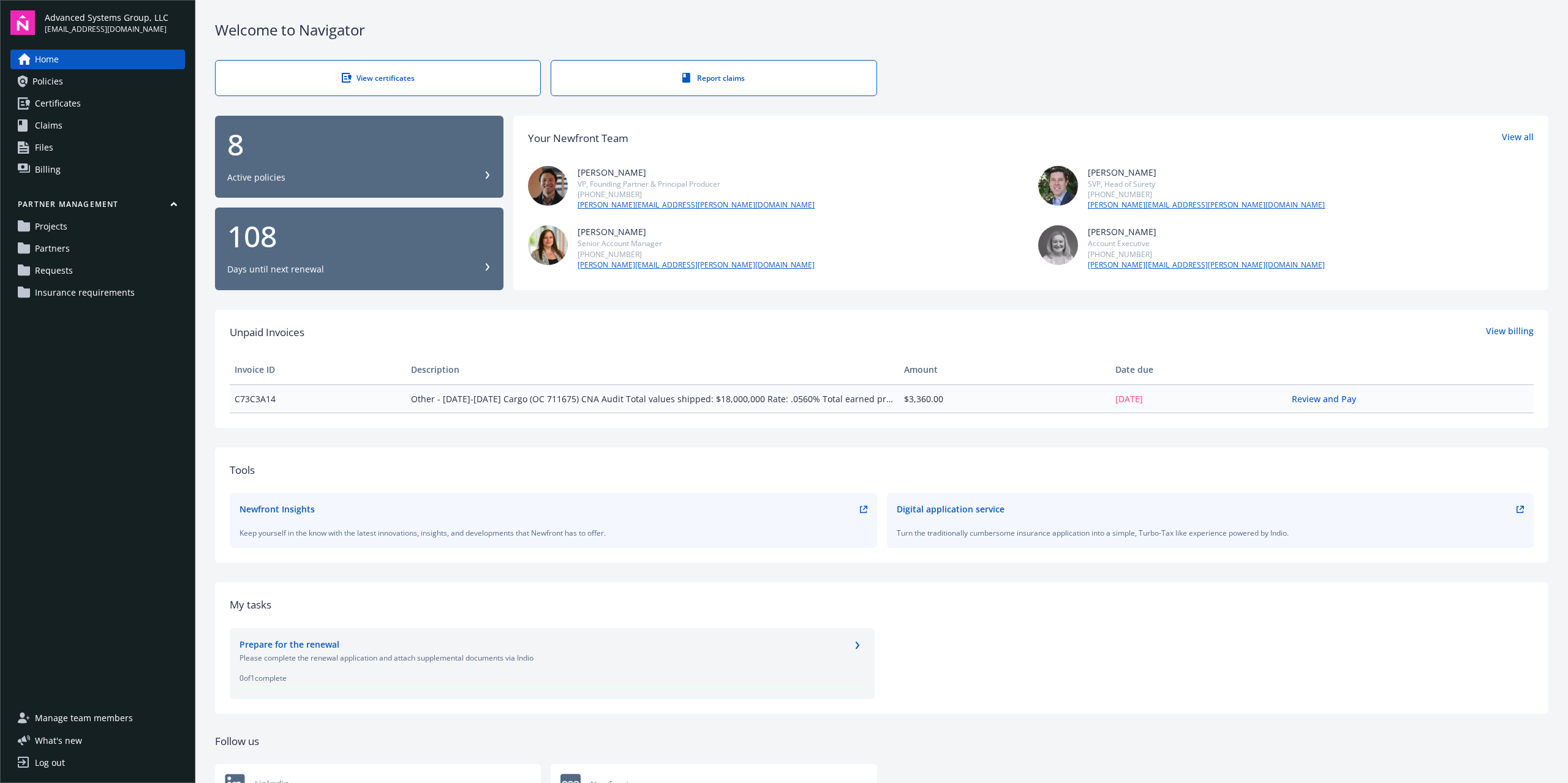
click at [65, 148] on link "Files" at bounding box center [98, 148] width 175 height 20
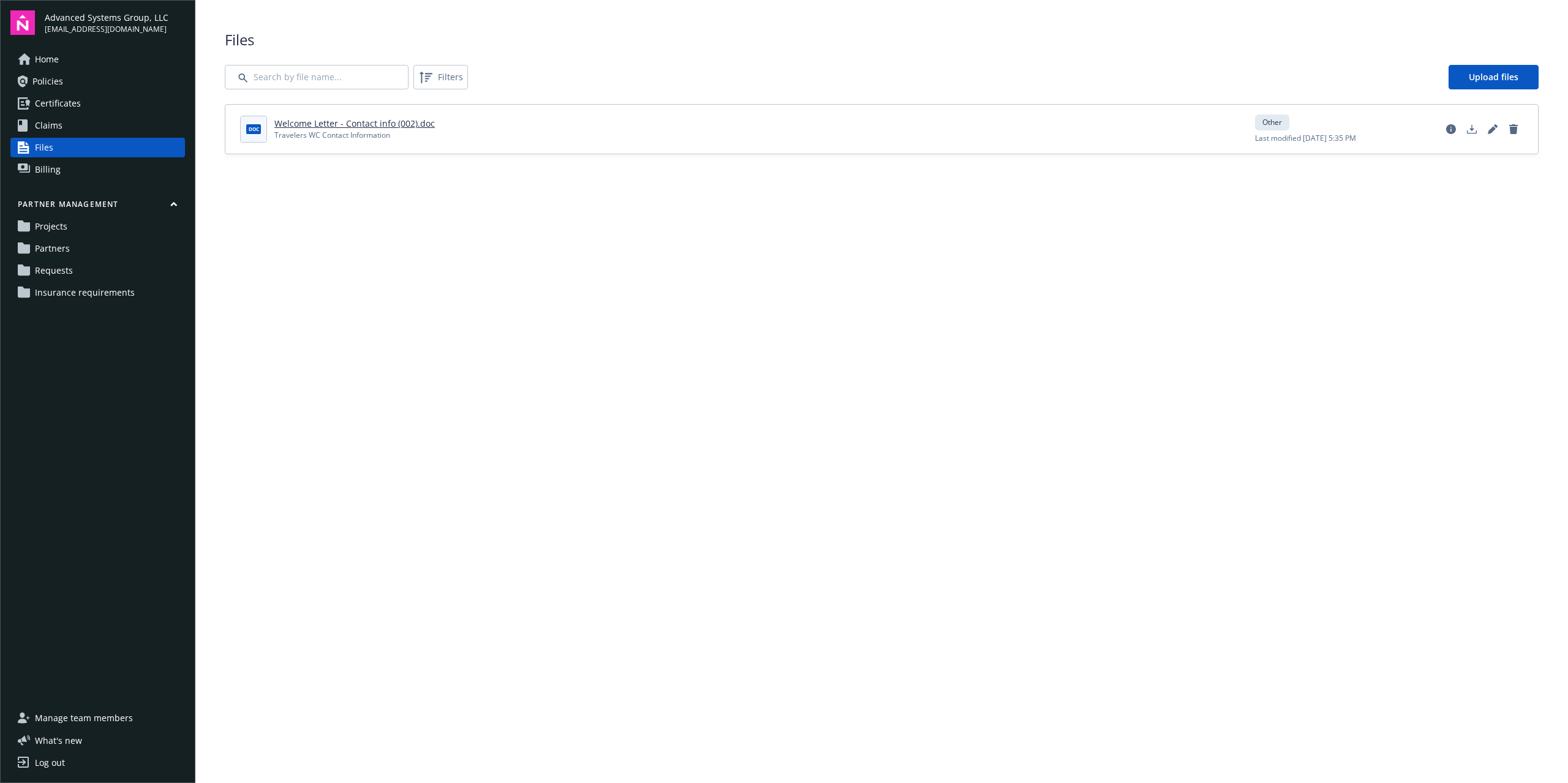
click at [67, 133] on link "Claims" at bounding box center [98, 125] width 175 height 20
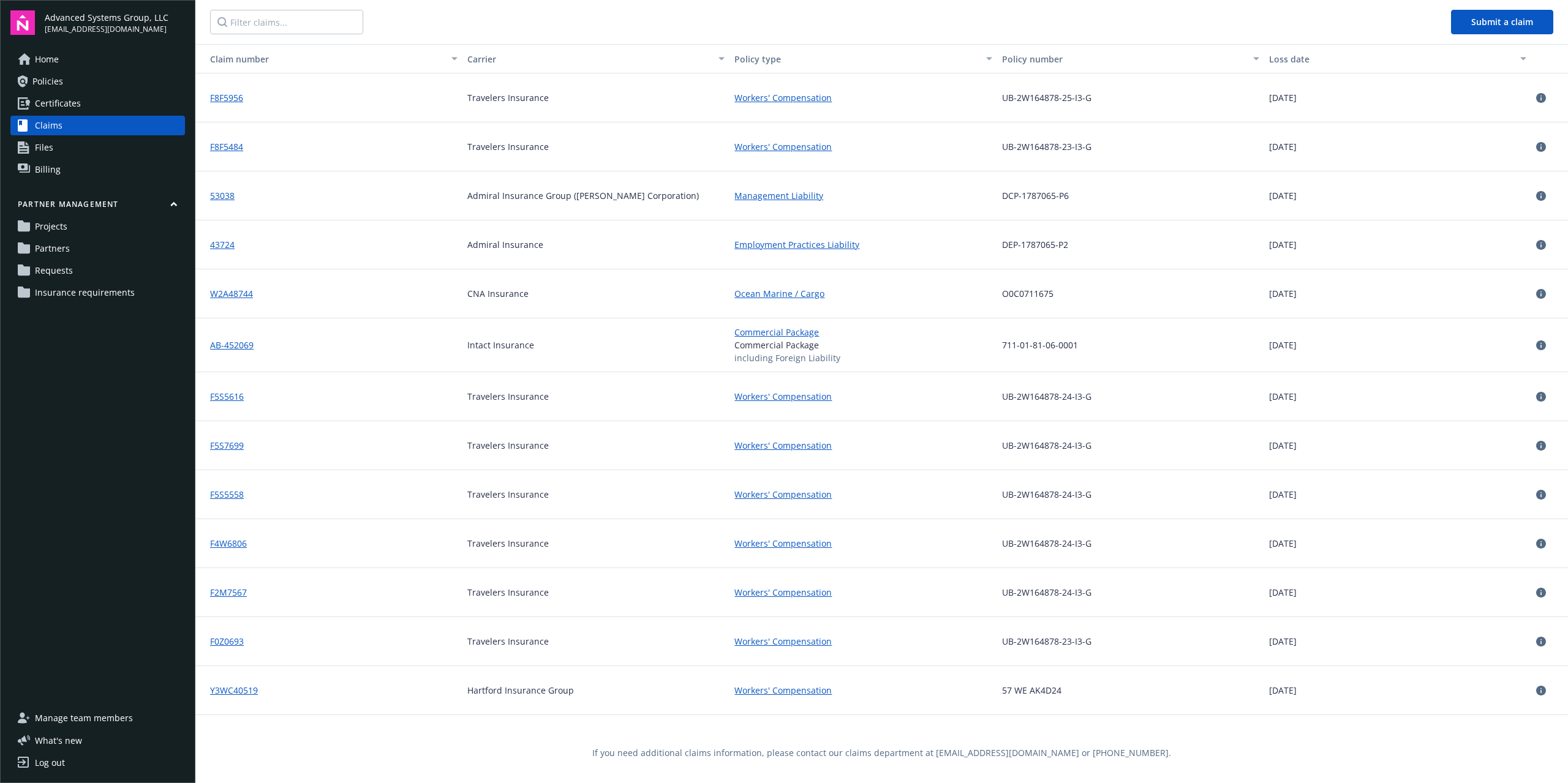
click at [74, 109] on span "Certificates" at bounding box center [58, 104] width 46 height 20
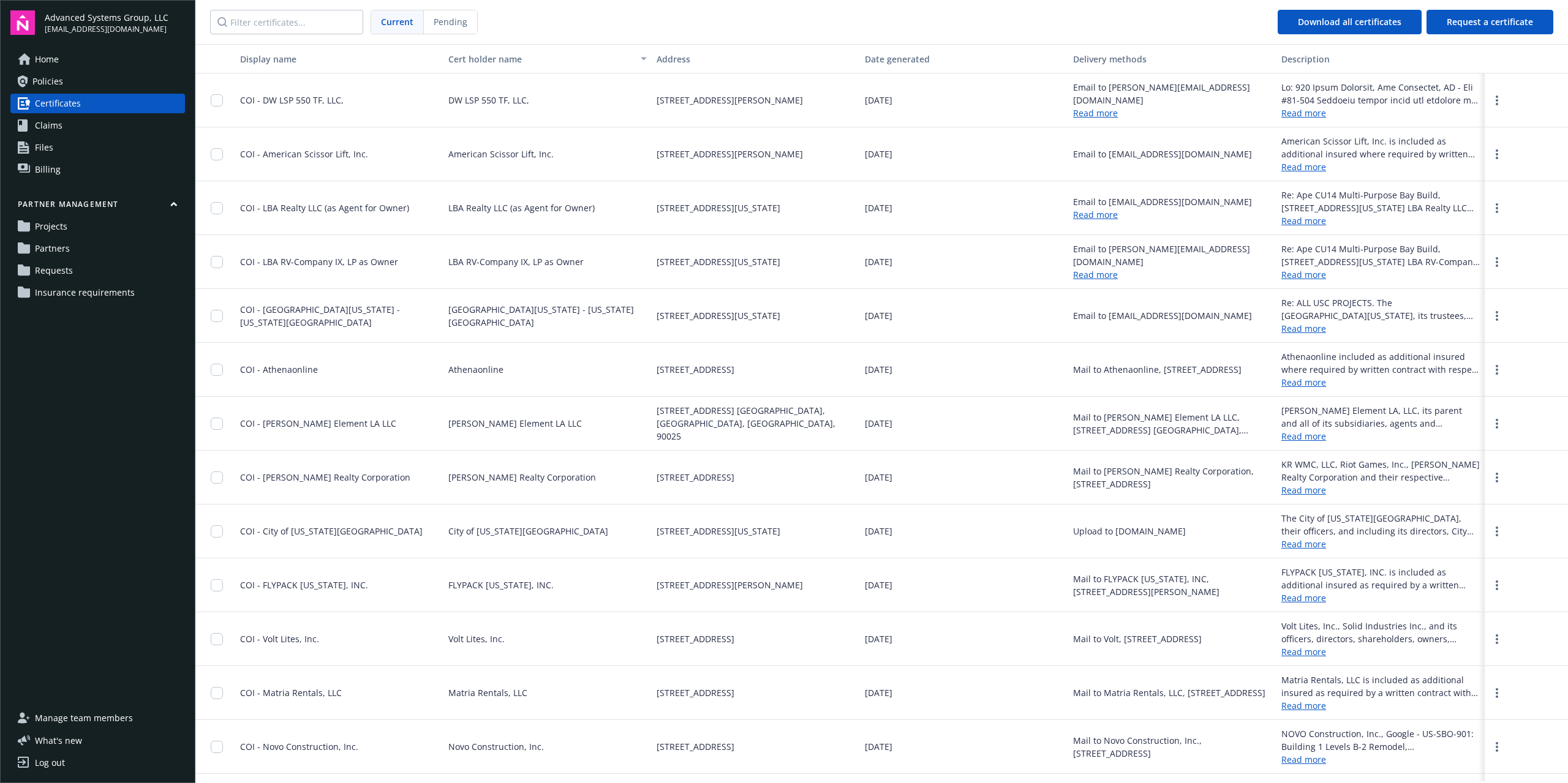
click at [70, 82] on link "Policies" at bounding box center [98, 81] width 175 height 20
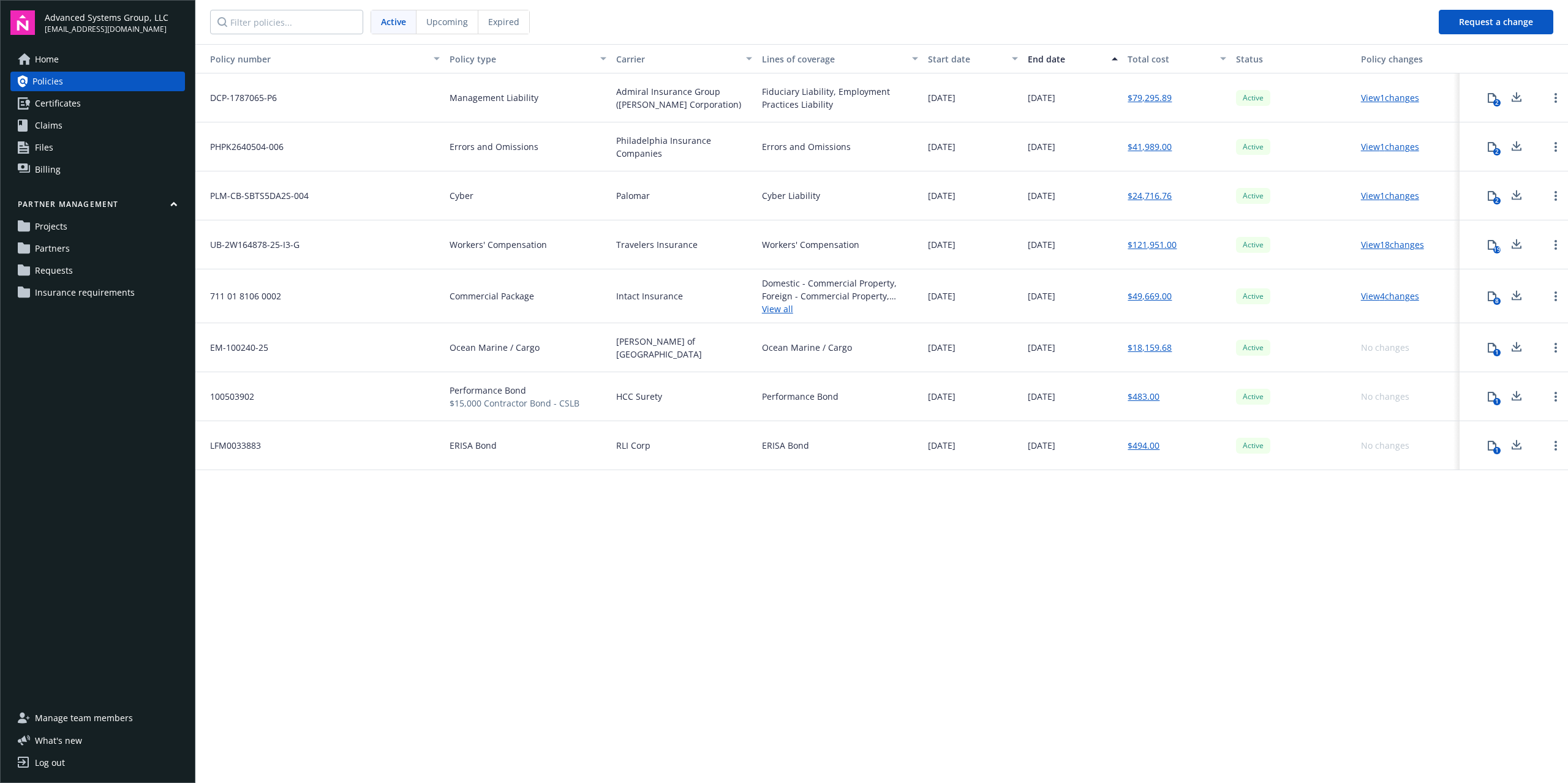
click at [870, 607] on div "Policy number Policy type Carrier Lines of coverage Start date End date Total c…" at bounding box center [882, 412] width 1373 height 737
click at [86, 293] on span "Insurance requirements" at bounding box center [85, 293] width 100 height 20
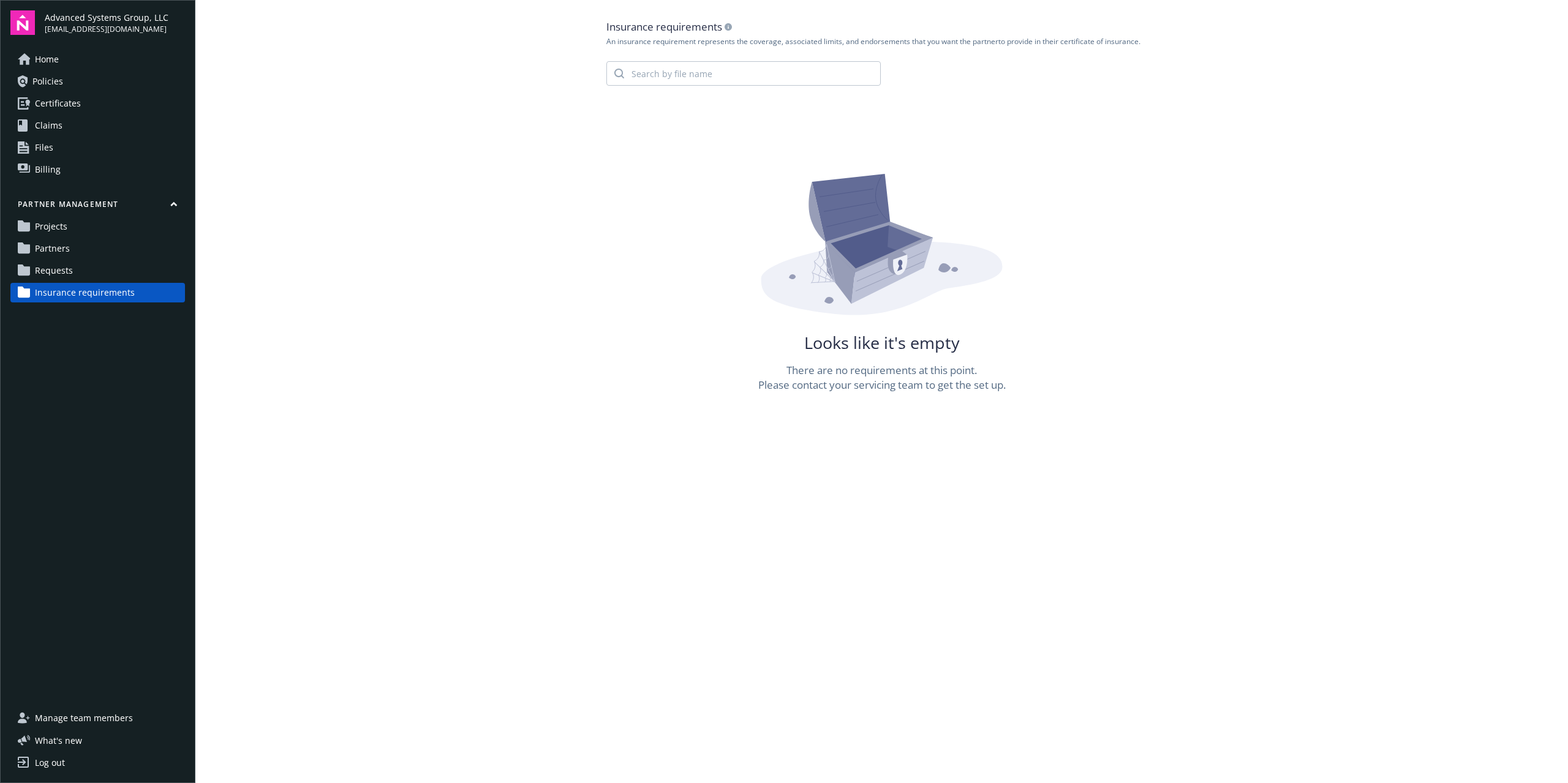
click at [83, 262] on link "Requests" at bounding box center [98, 270] width 175 height 20
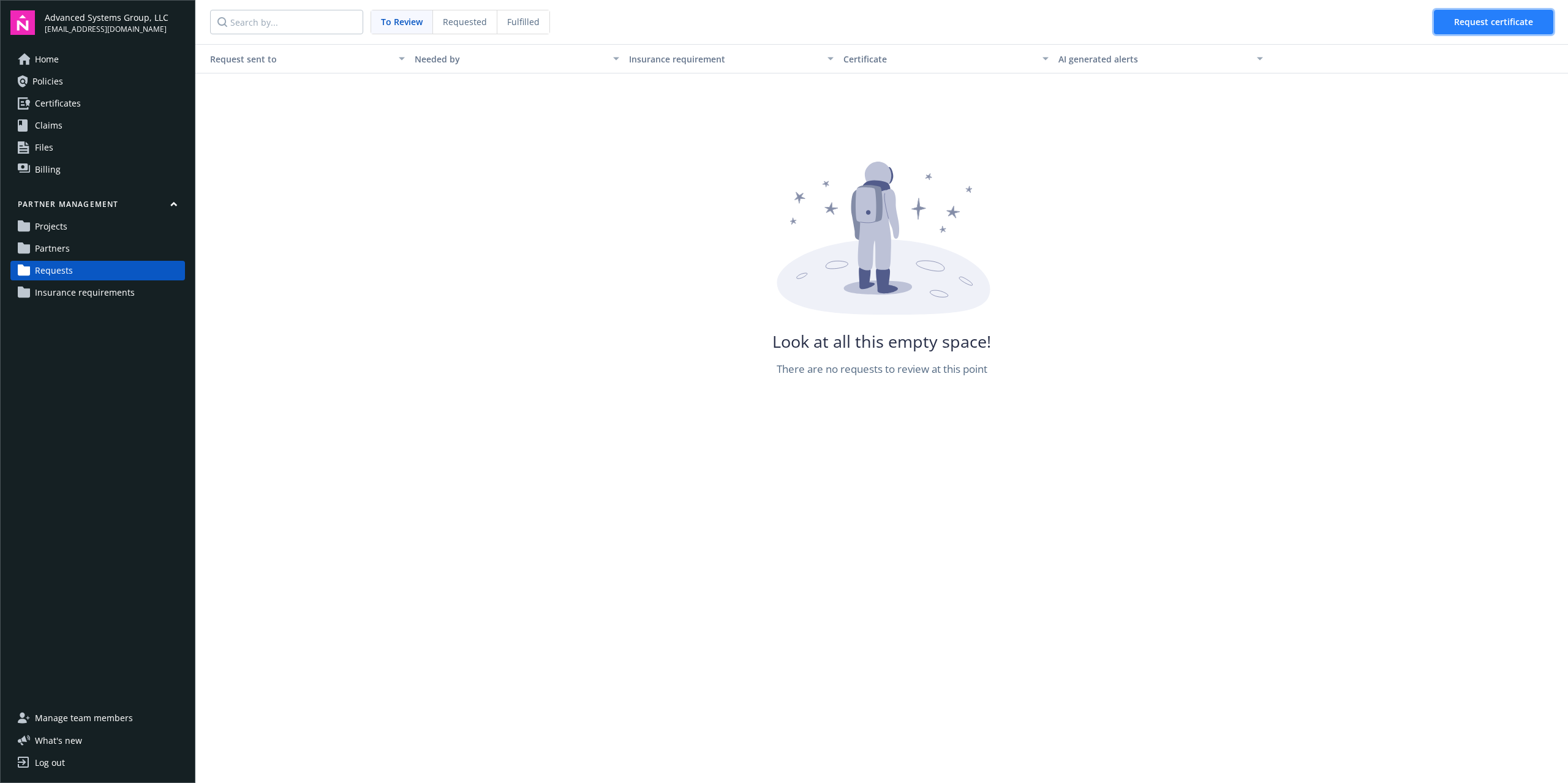
click at [1479, 23] on span "Request certificate" at bounding box center [1494, 22] width 79 height 12
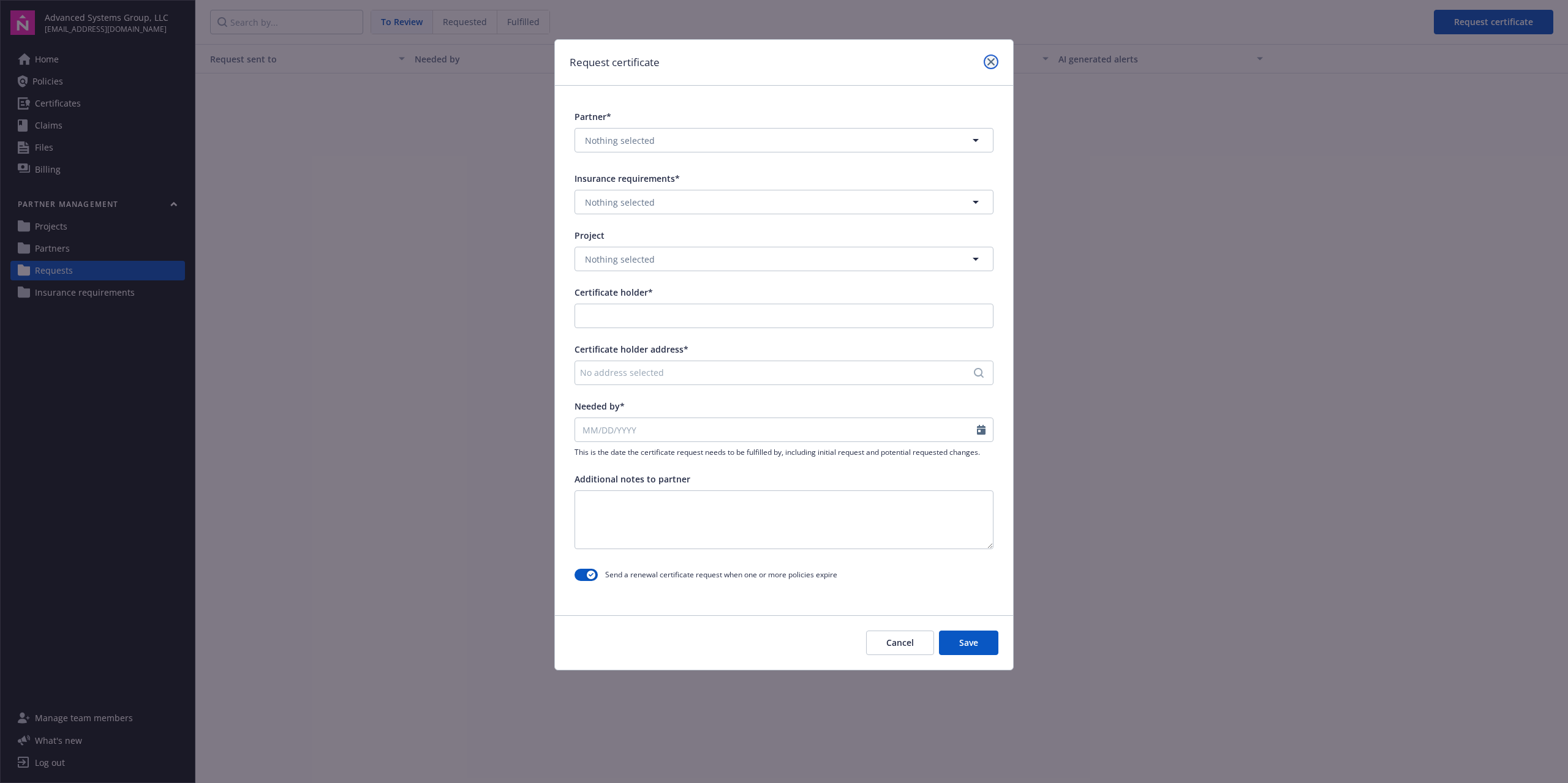
click at [990, 57] on link "close" at bounding box center [991, 62] width 14 height 14
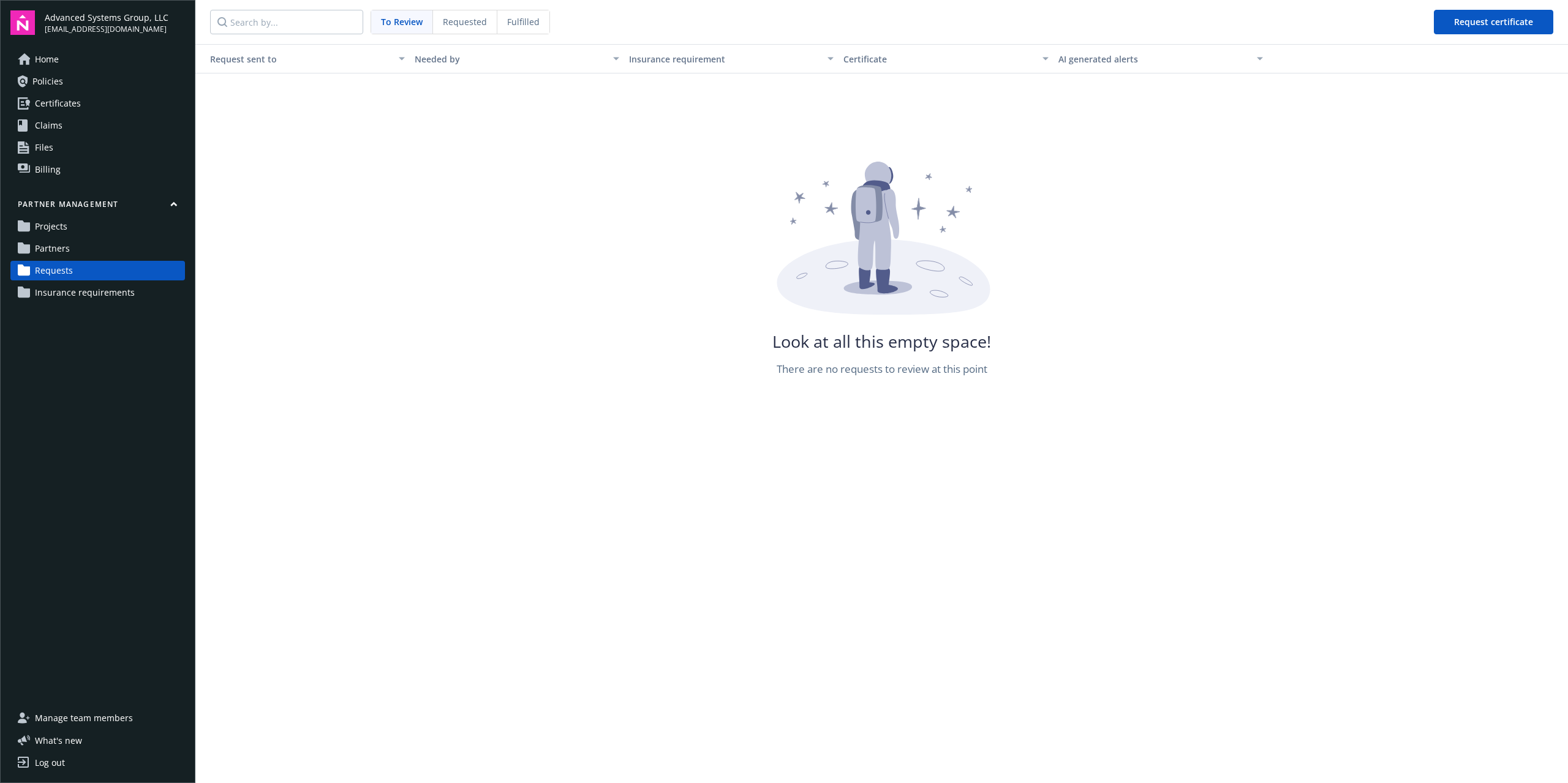
click at [114, 250] on link "Partners" at bounding box center [98, 249] width 175 height 20
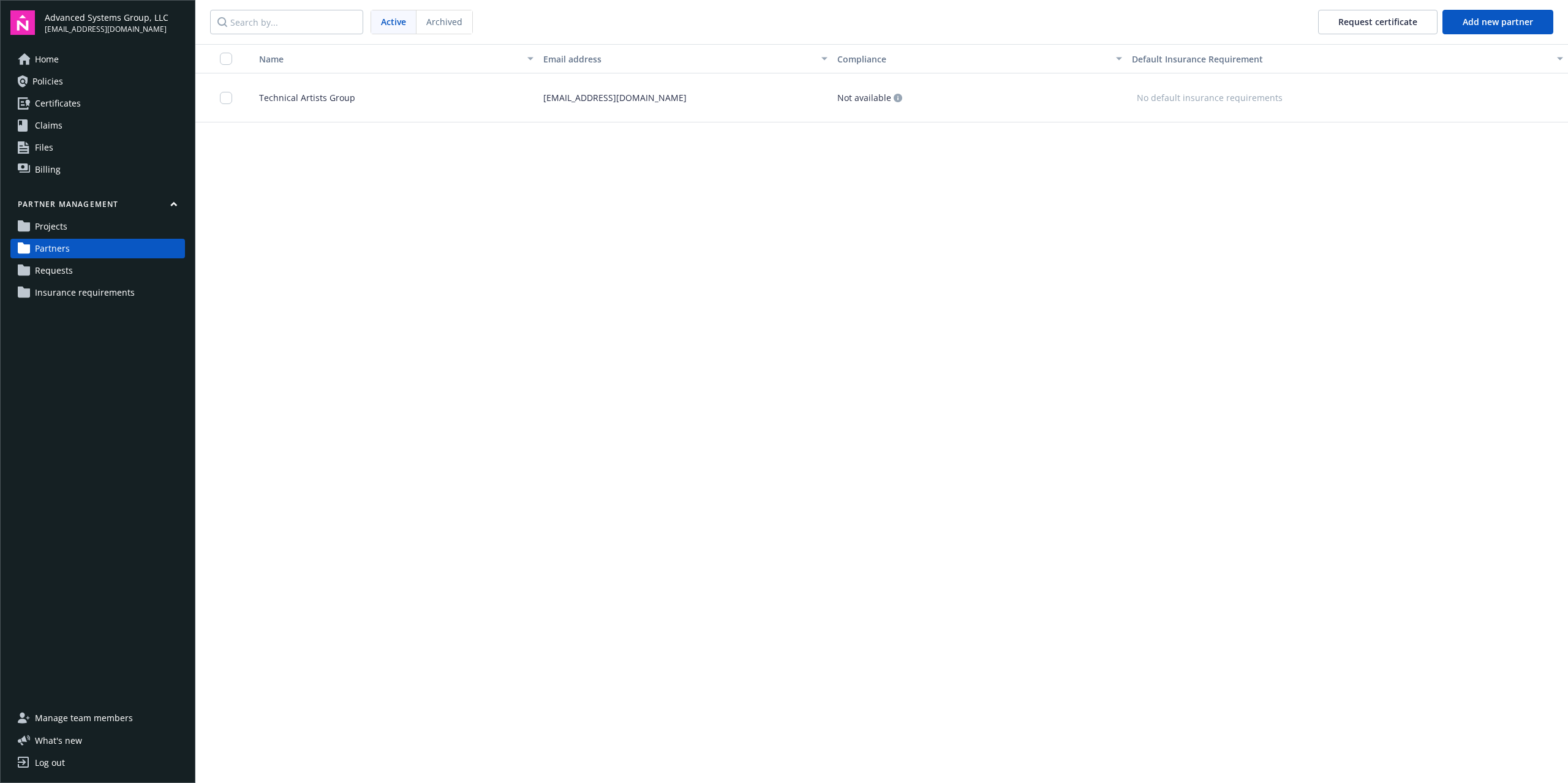
click at [66, 224] on span "Projects" at bounding box center [51, 226] width 32 height 20
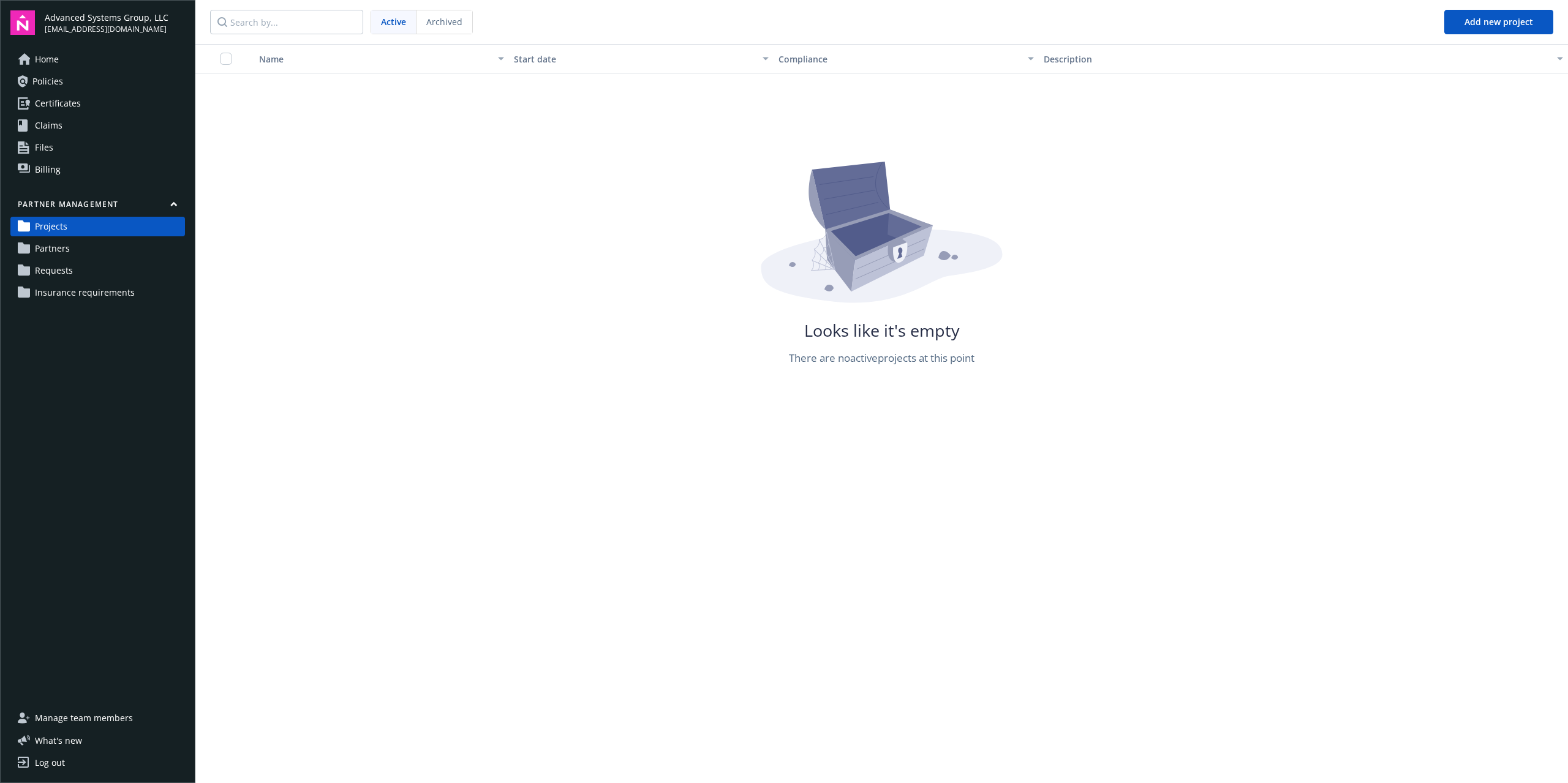
click at [38, 166] on span "Billing" at bounding box center [47, 170] width 26 height 20
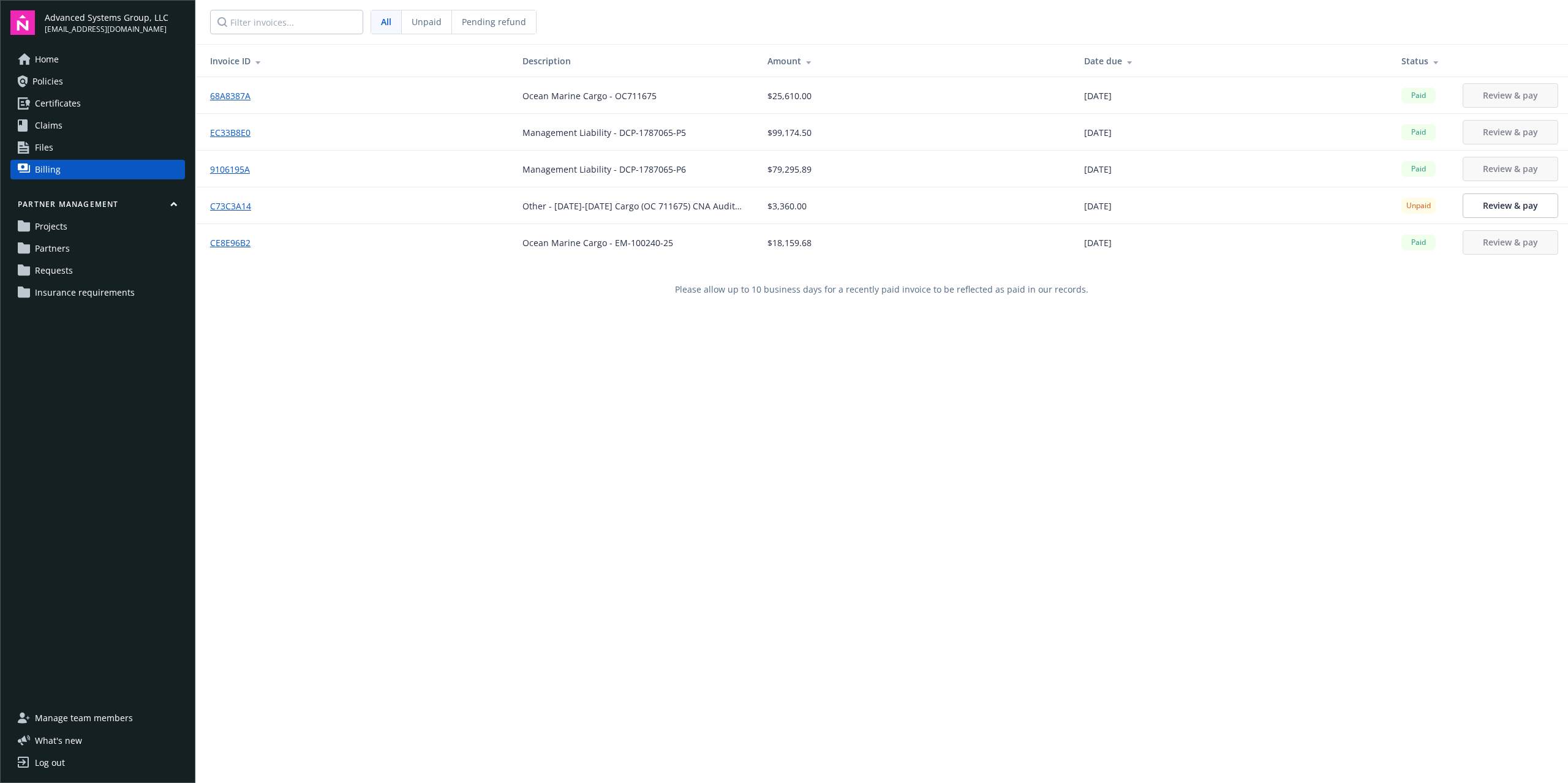
click at [43, 148] on span "Files" at bounding box center [44, 148] width 18 height 20
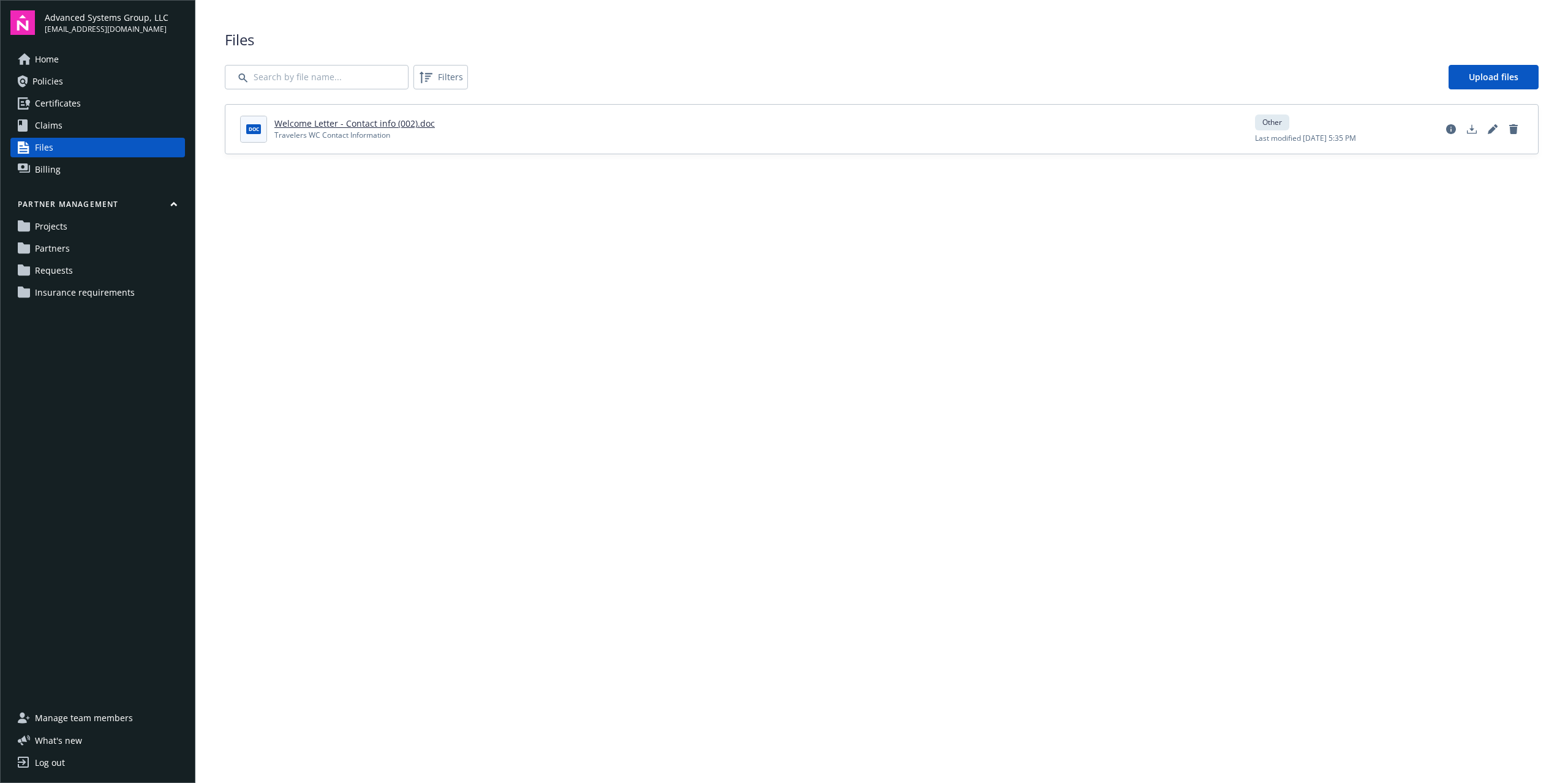
click at [51, 118] on span "Claims" at bounding box center [49, 125] width 28 height 20
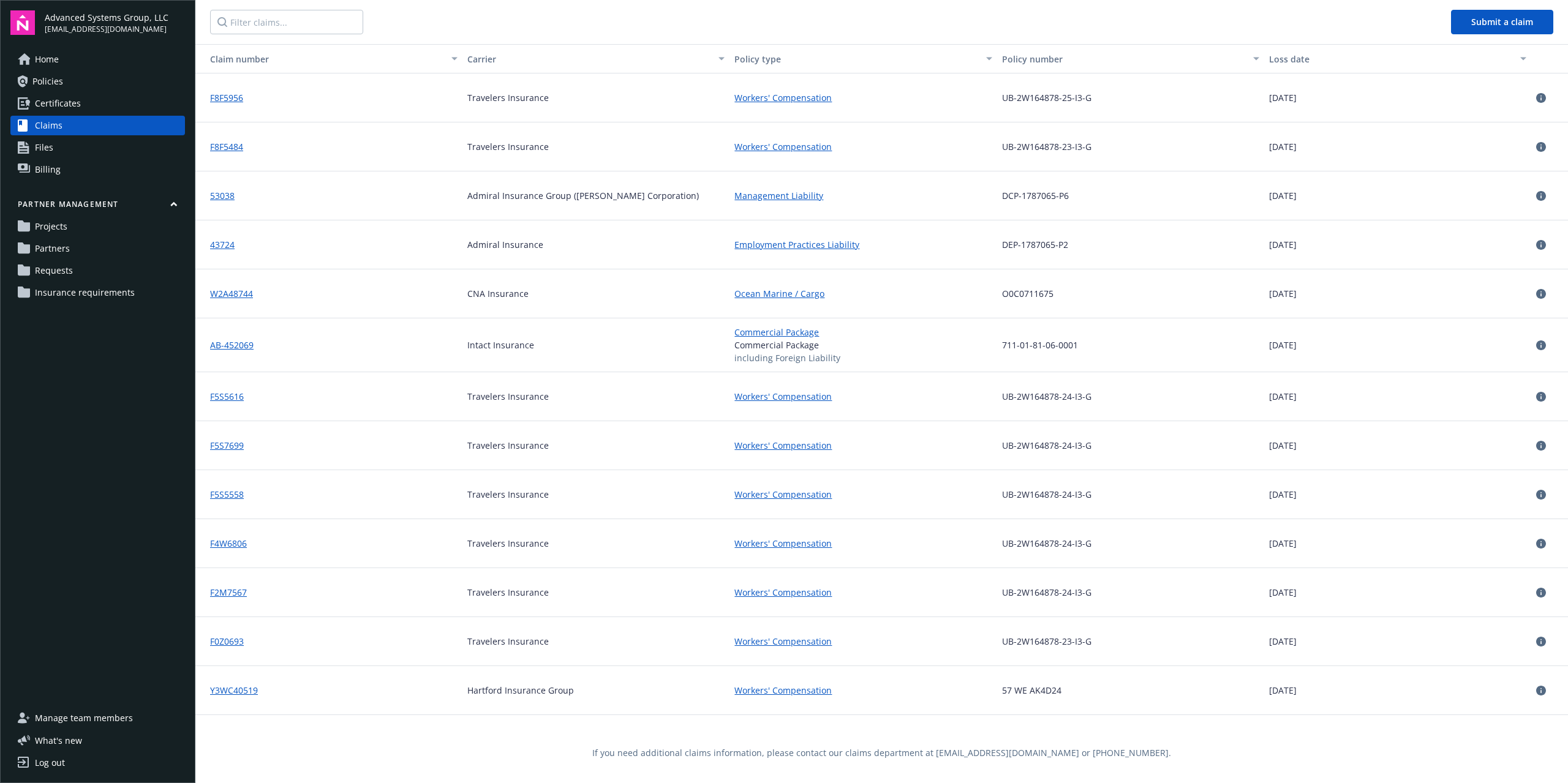
click at [56, 97] on span "Certificates" at bounding box center [58, 104] width 46 height 20
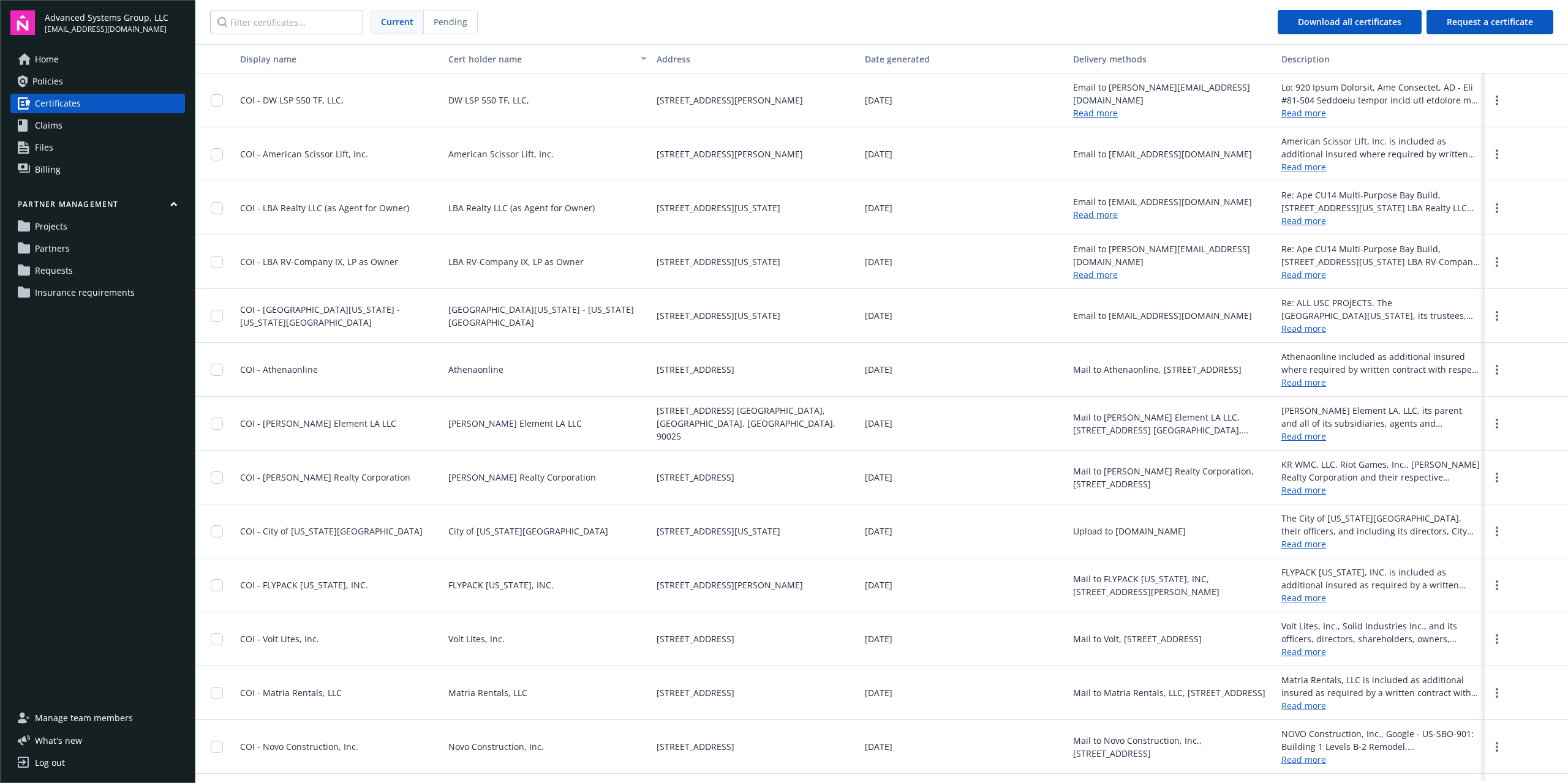
click at [66, 72] on link "Policies" at bounding box center [98, 81] width 175 height 20
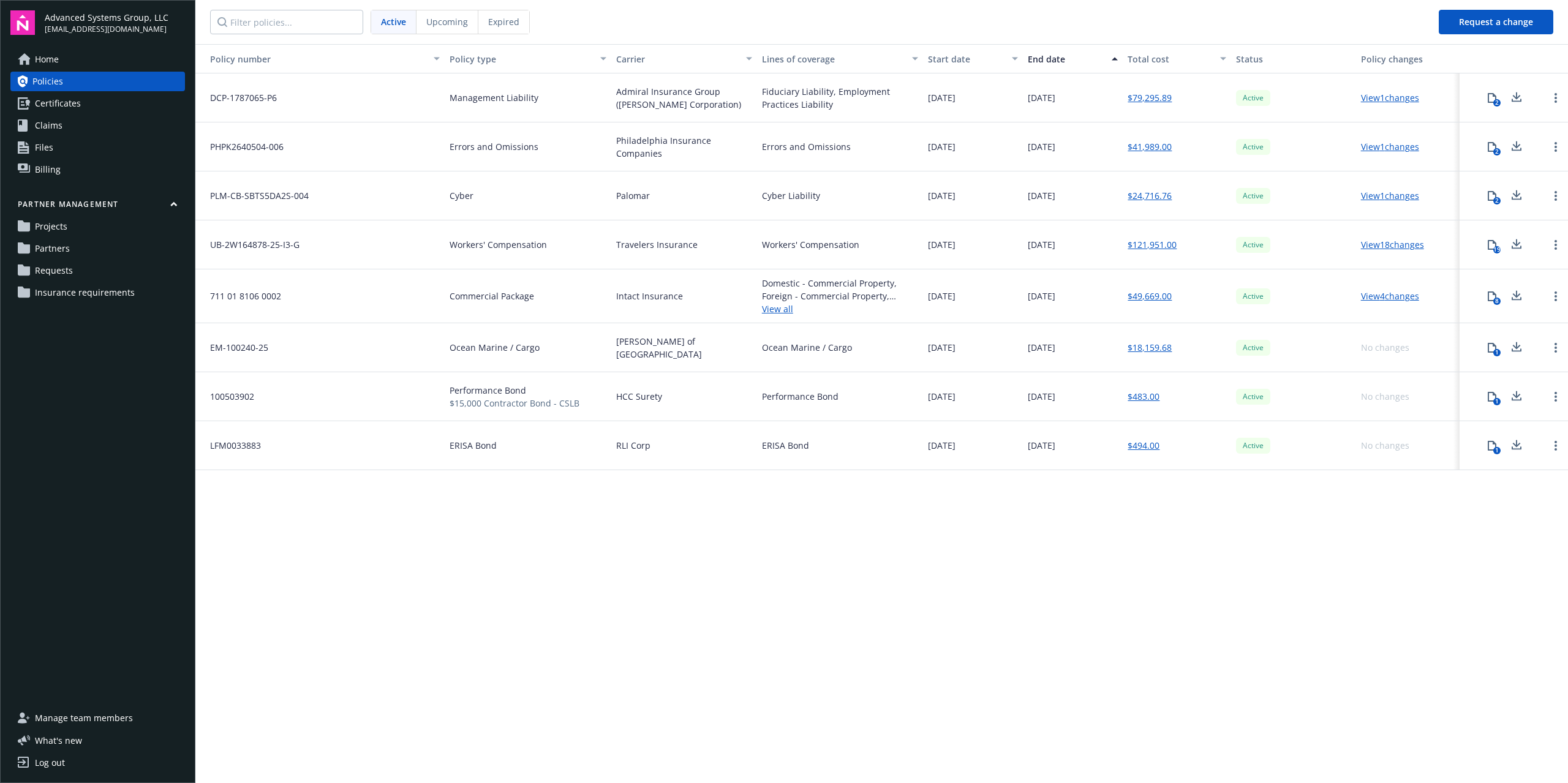
click at [69, 60] on link "Home" at bounding box center [98, 60] width 175 height 20
